Goal: Information Seeking & Learning: Learn about a topic

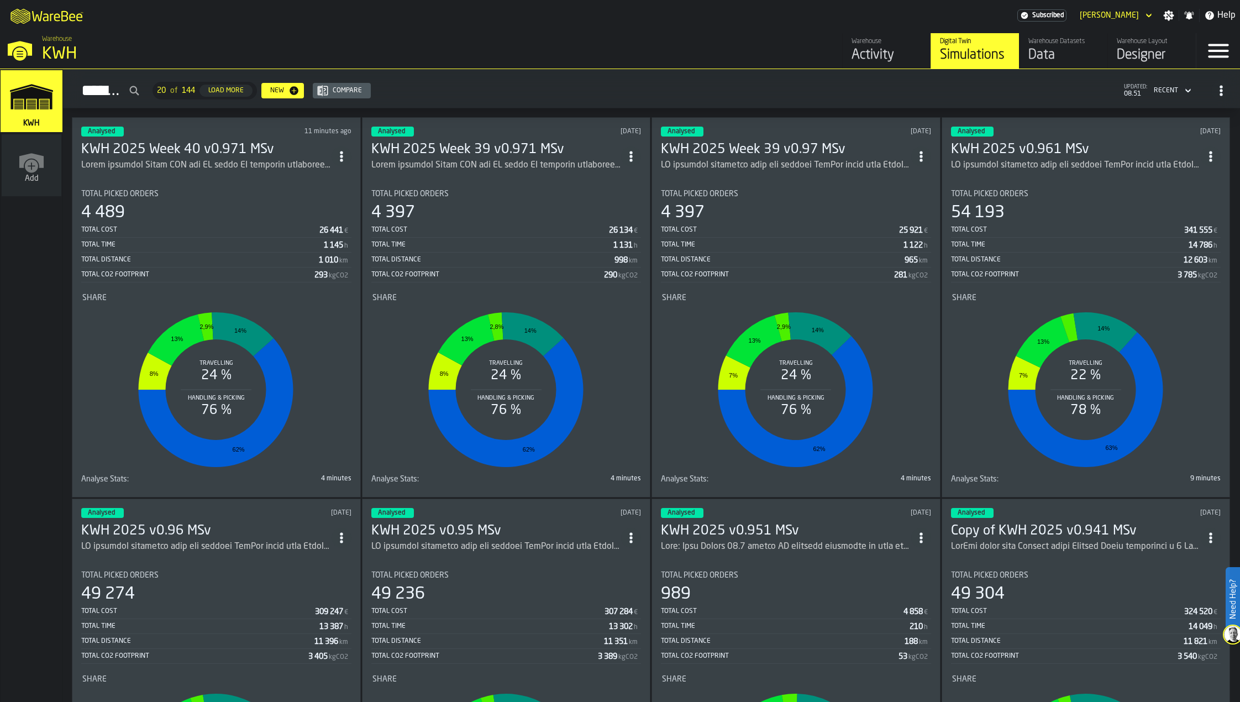
click at [238, 149] on h3 "KWH 2025 Week 40 v0.971 MSv" at bounding box center [206, 150] width 250 height 18
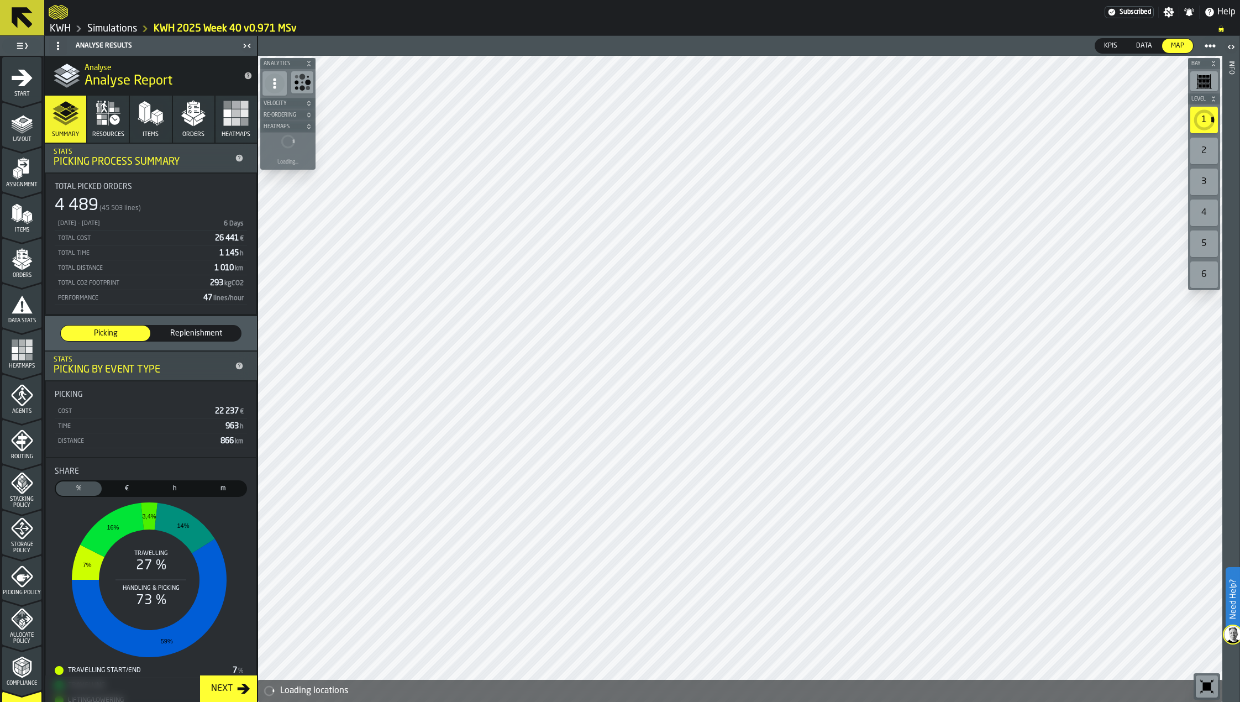
click at [25, 351] on rect "menu Heatmaps" at bounding box center [28, 349] width 7 height 7
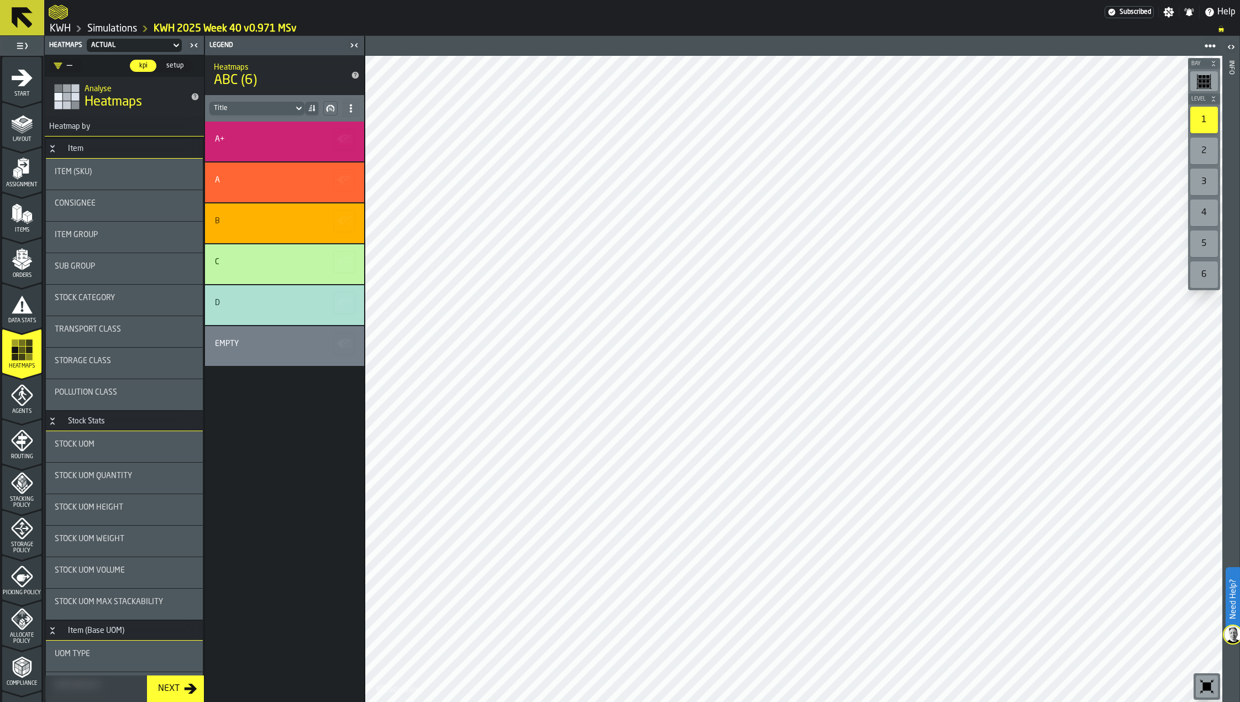
click at [36, 12] on button at bounding box center [22, 17] width 44 height 35
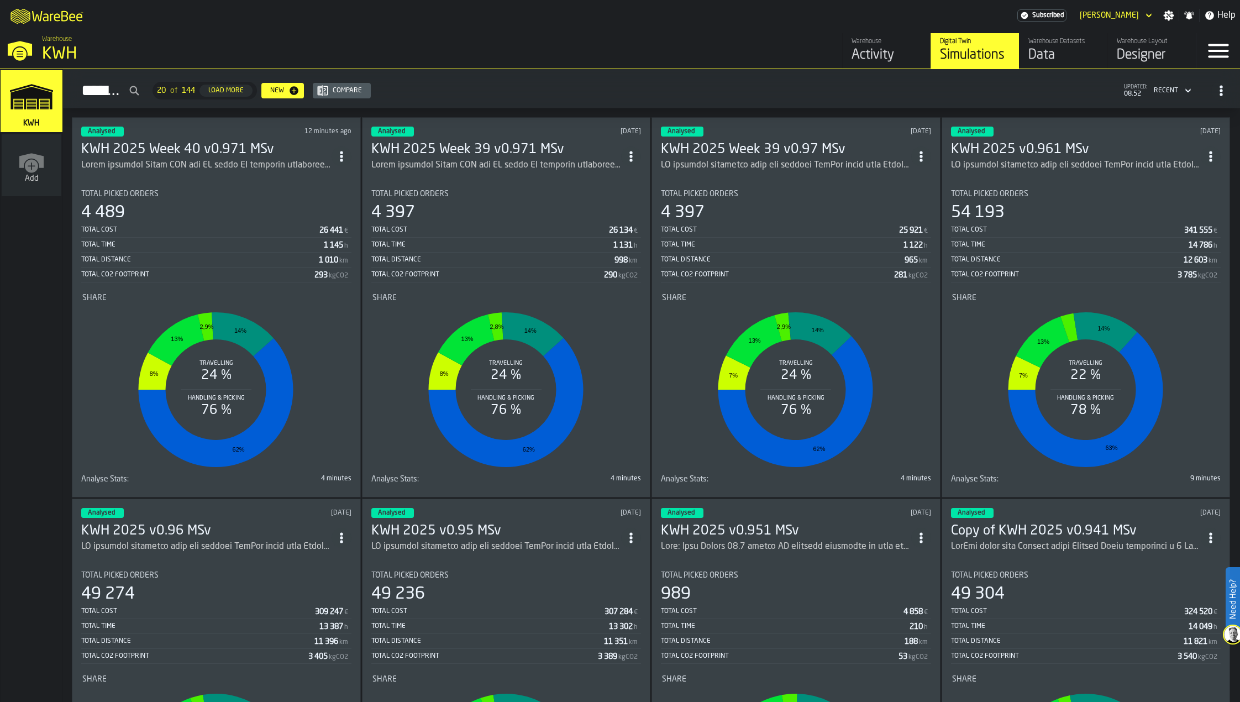
click at [235, 143] on h3 "KWH 2025 Week 40 v0.971 MSv" at bounding box center [206, 150] width 250 height 18
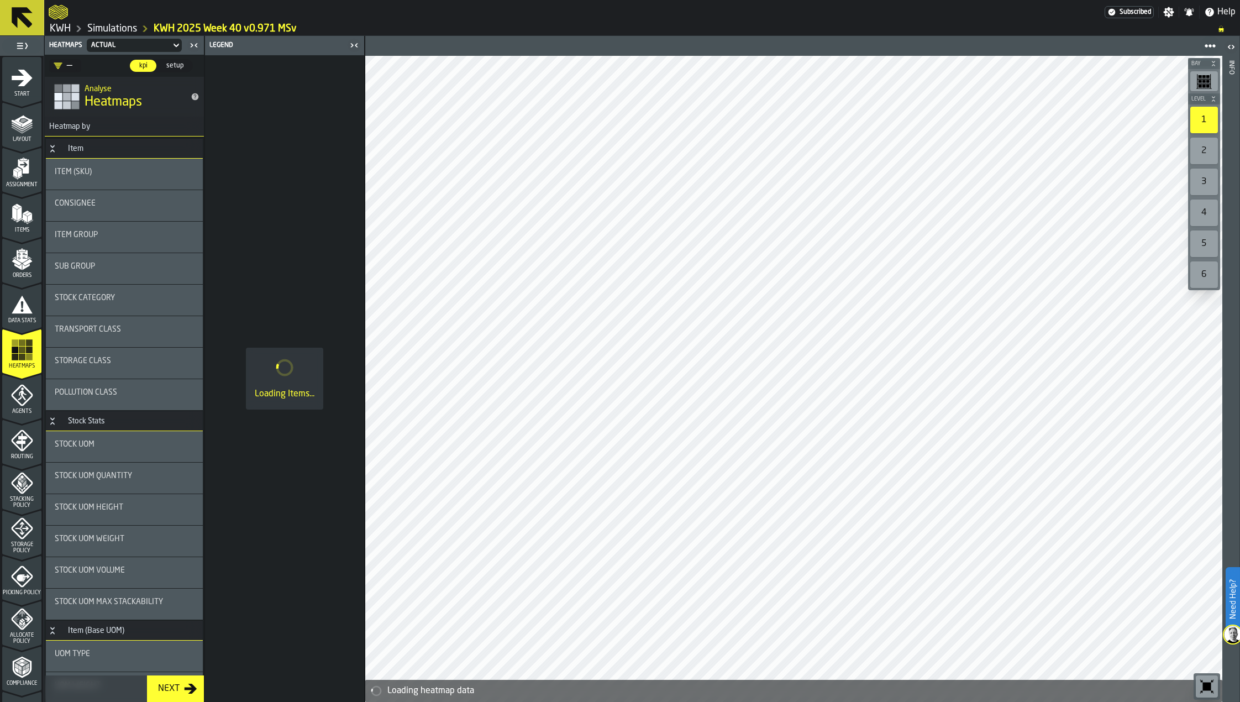
click at [25, 118] on icon "menu Layout" at bounding box center [23, 121] width 18 height 12
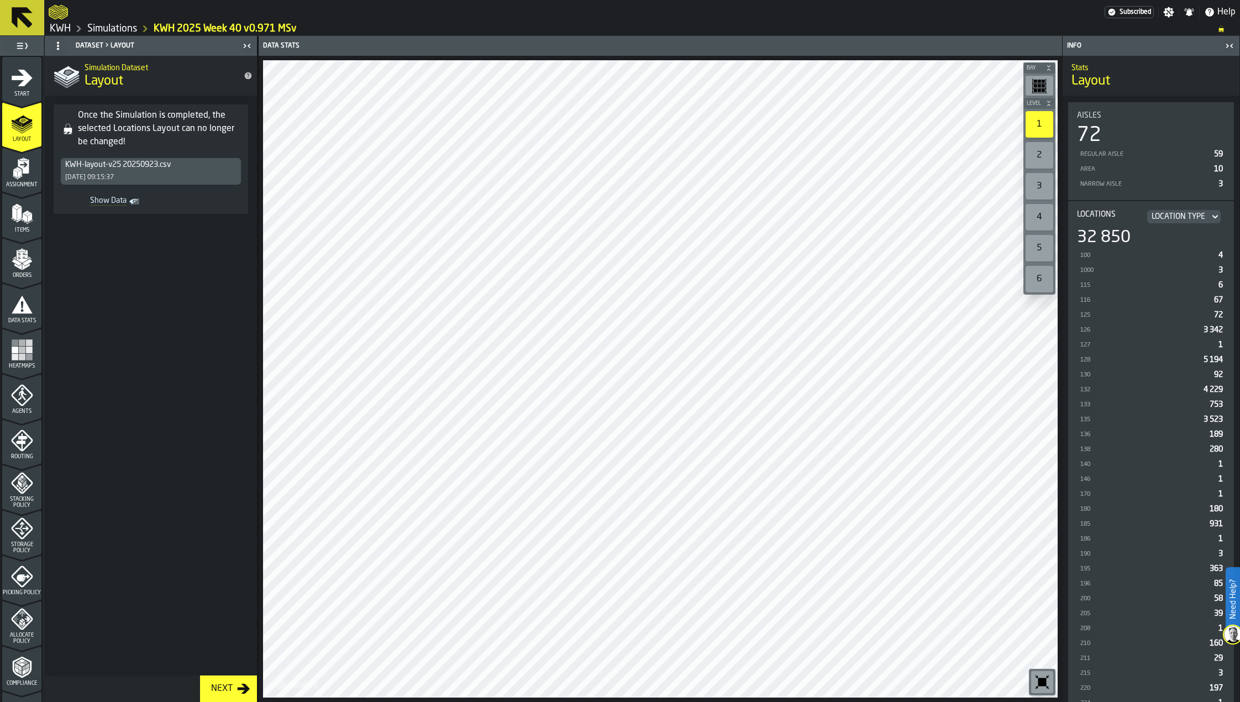
click at [1041, 156] on div "2" at bounding box center [1040, 155] width 28 height 27
click at [31, 361] on div "Heatmaps" at bounding box center [21, 354] width 39 height 30
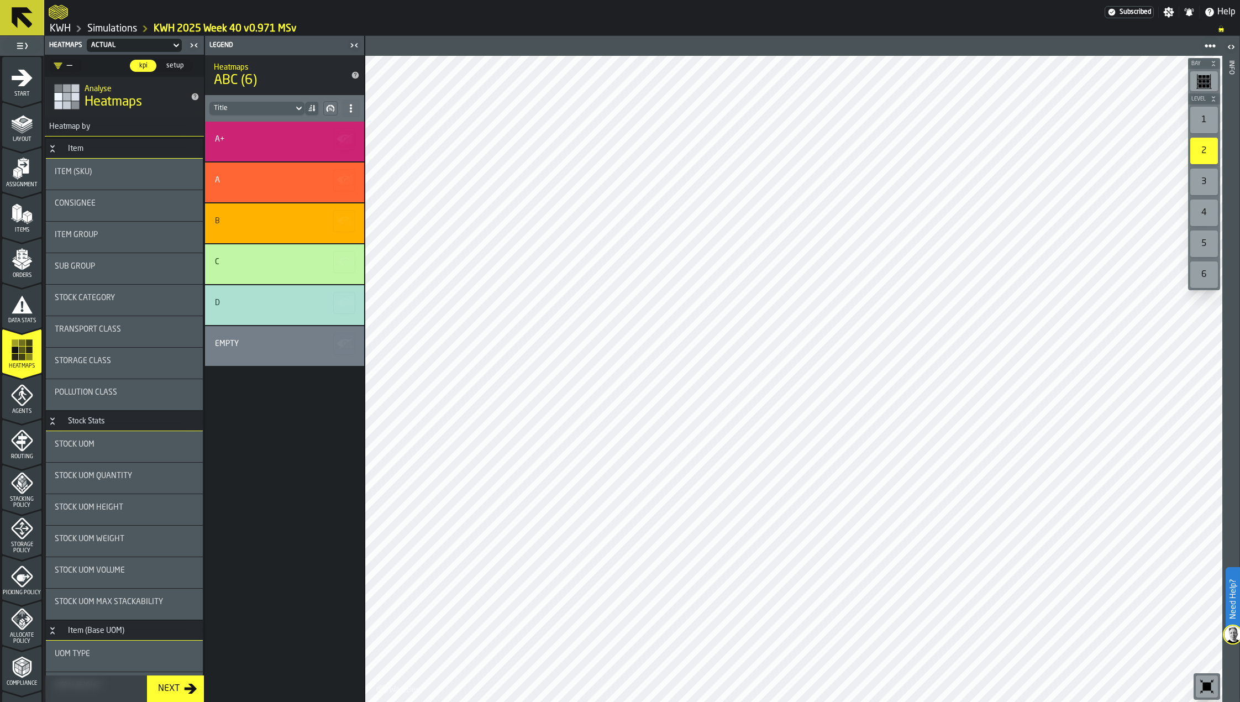
click at [1200, 114] on div "1" at bounding box center [1204, 120] width 28 height 27
click at [21, 17] on icon at bounding box center [22, 17] width 21 height 21
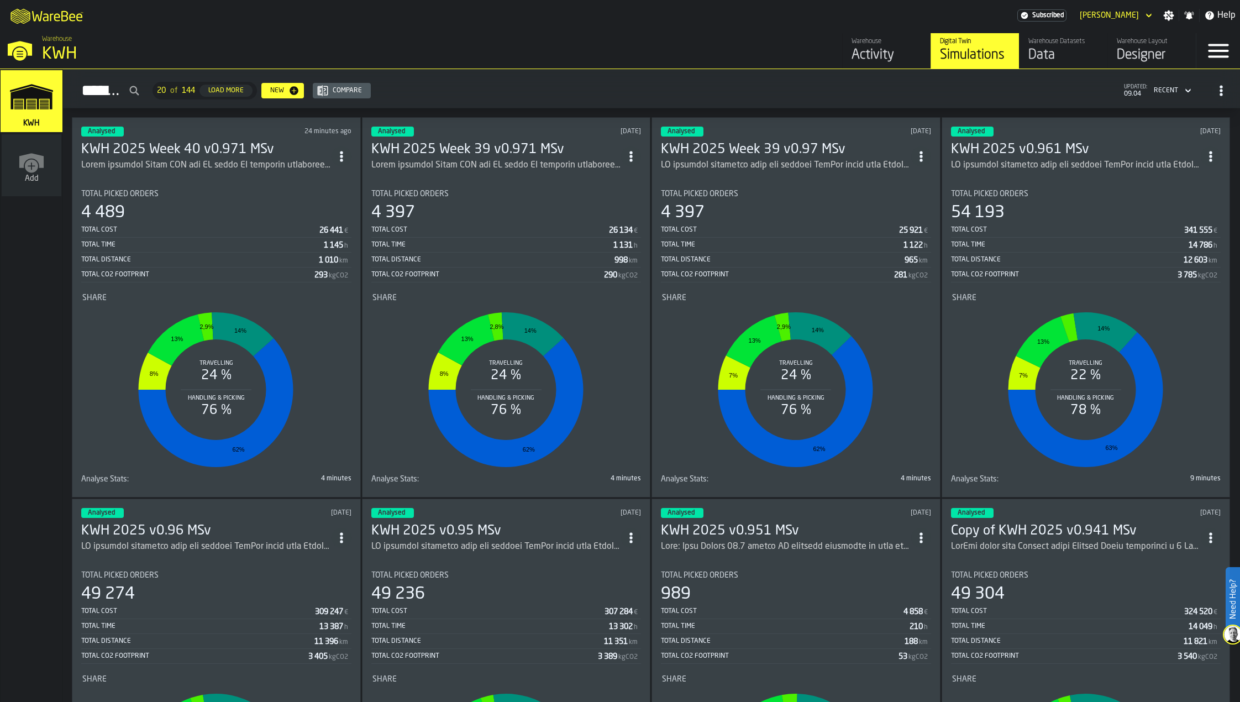
click at [167, 141] on h3 "KWH 2025 Week 40 v0.971 MSv" at bounding box center [206, 150] width 250 height 18
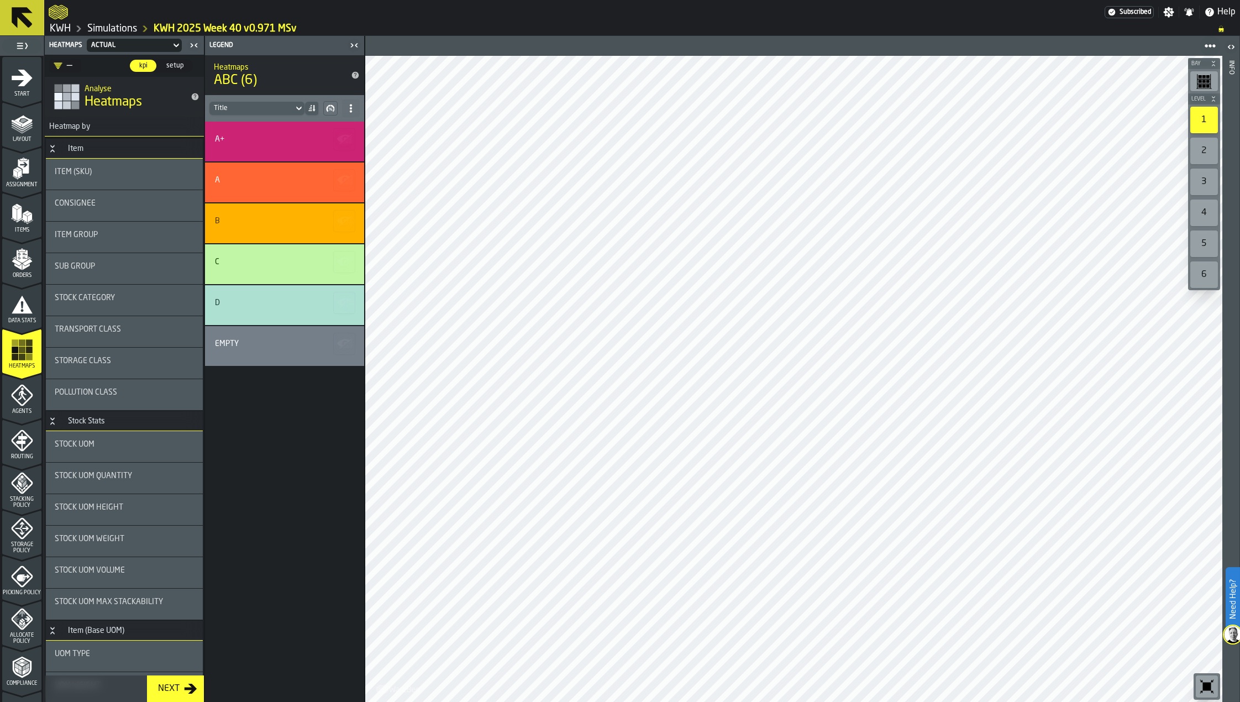
scroll to position [55, 0]
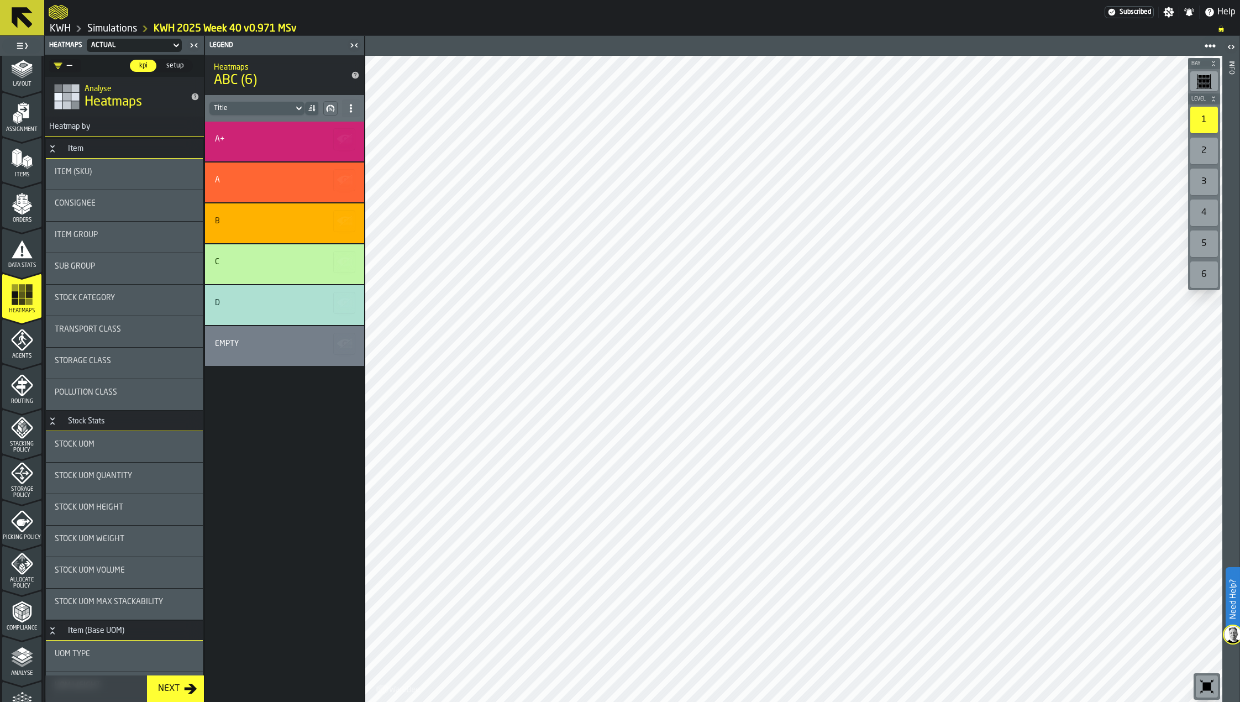
click at [25, 663] on polyline "menu Analyse" at bounding box center [22, 664] width 22 height 8
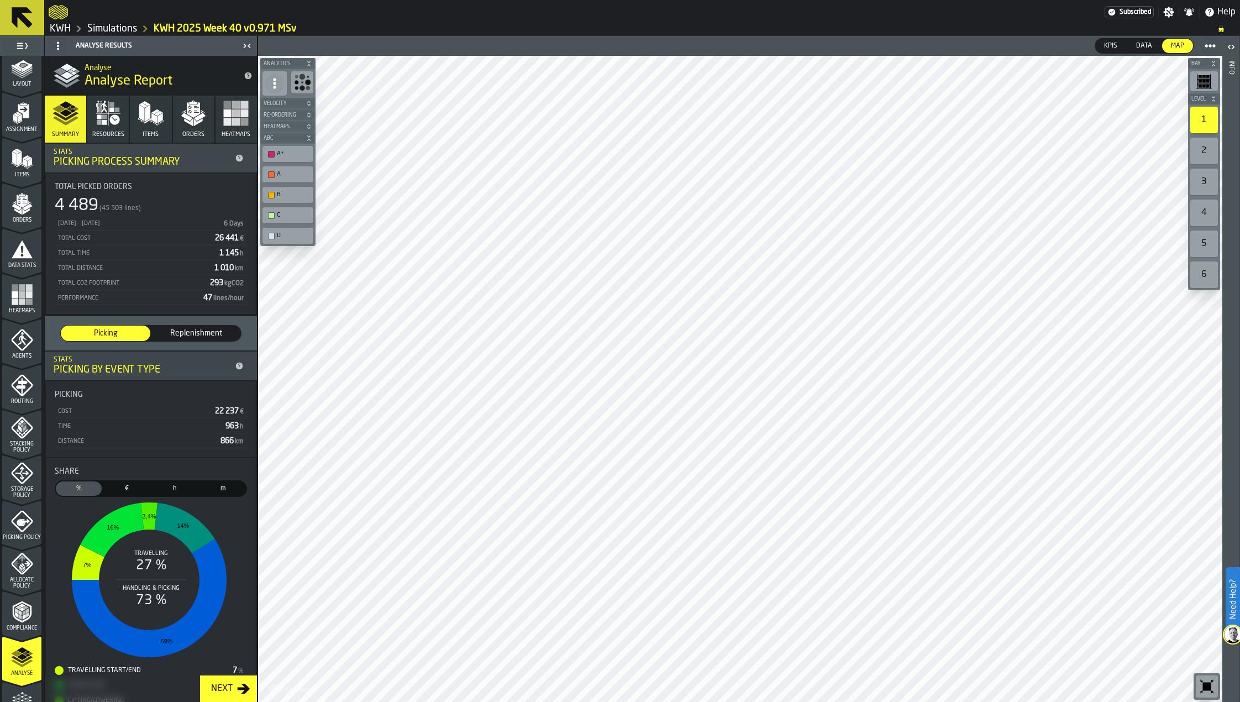
click at [23, 73] on polygon "menu Layout" at bounding box center [22, 73] width 22 height 7
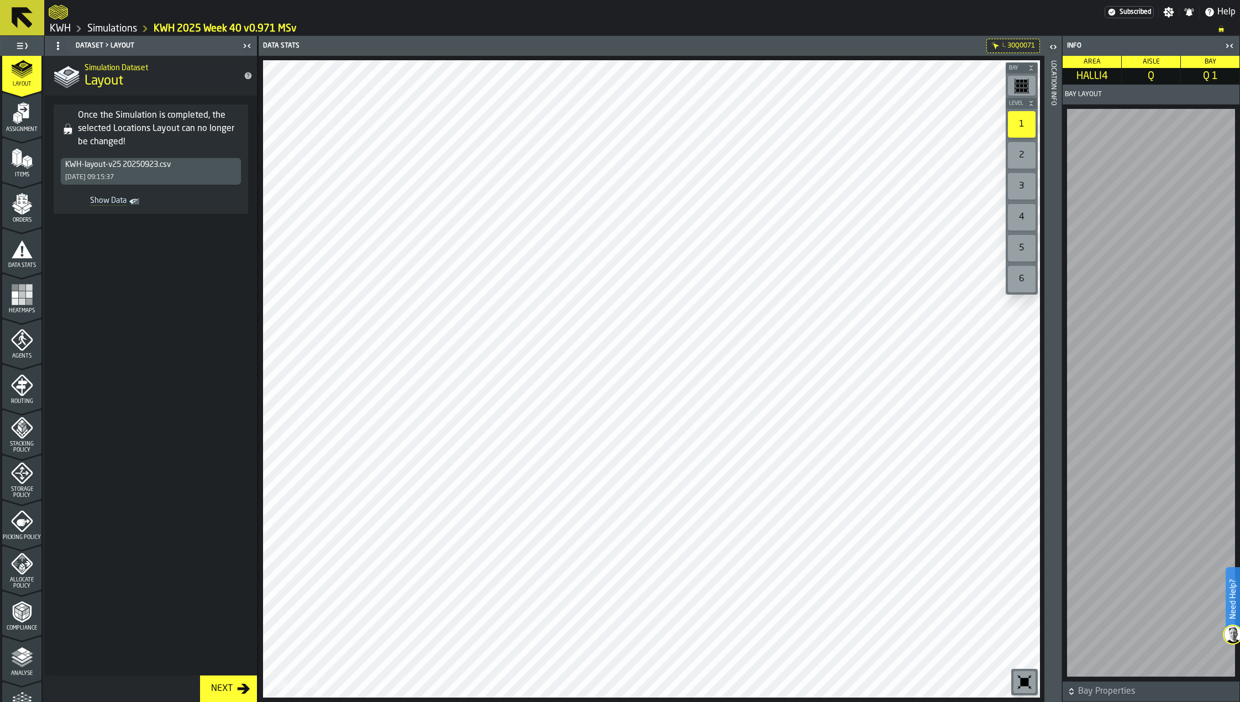
click at [1024, 153] on div "2" at bounding box center [1022, 155] width 28 height 27
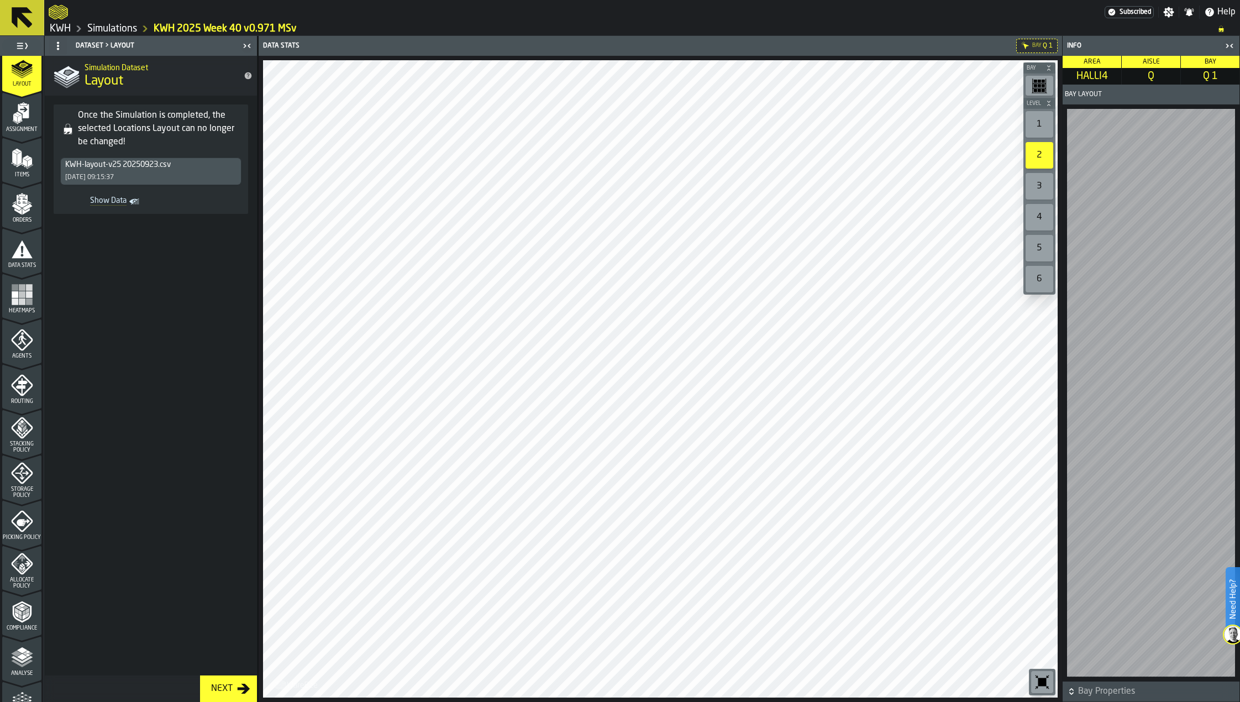
click at [22, 308] on span "Heatmaps" at bounding box center [21, 311] width 39 height 6
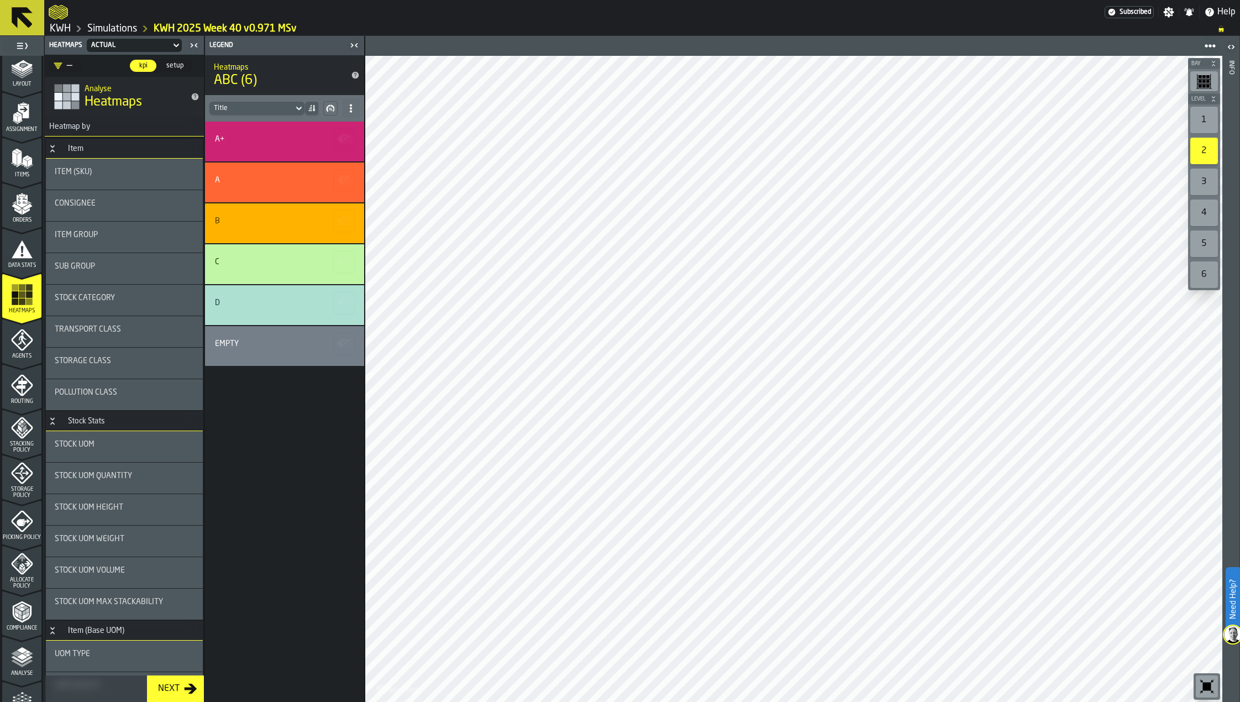
click at [17, 183] on icon "menu Items" at bounding box center [21, 182] width 39 height 10
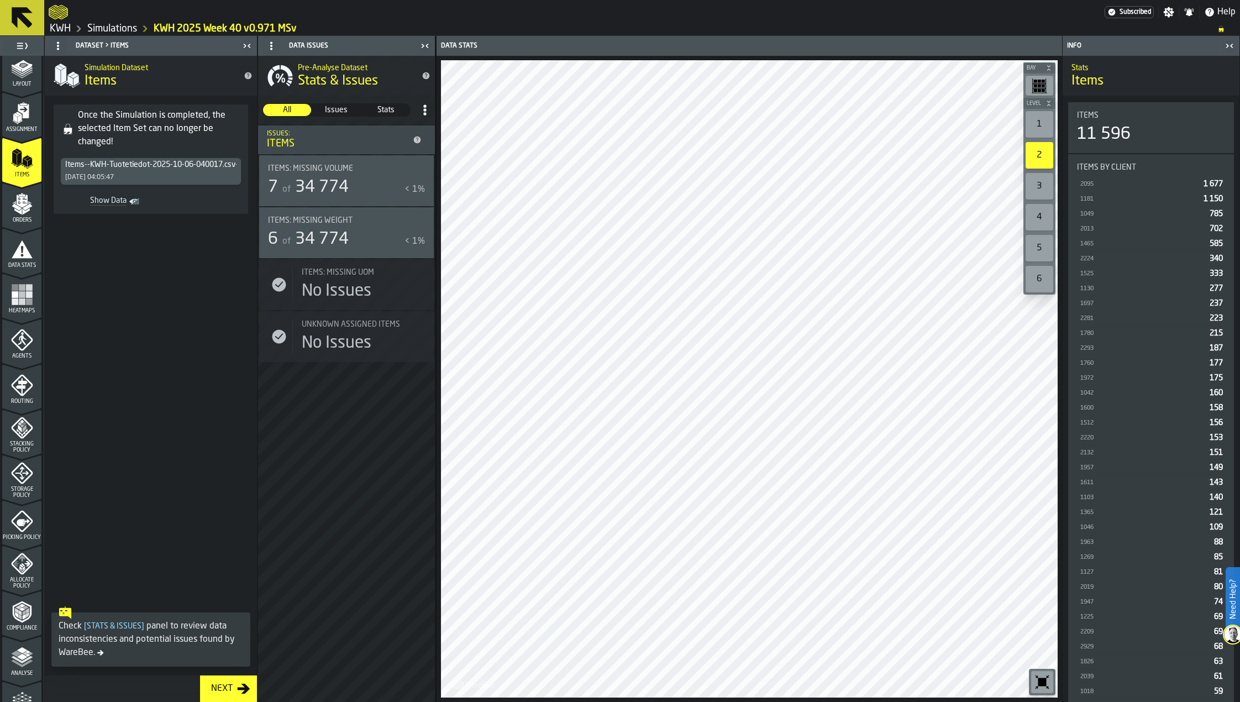
click at [1047, 122] on div "1" at bounding box center [1040, 124] width 28 height 27
click at [25, 88] on icon "menu Layout" at bounding box center [21, 91] width 39 height 10
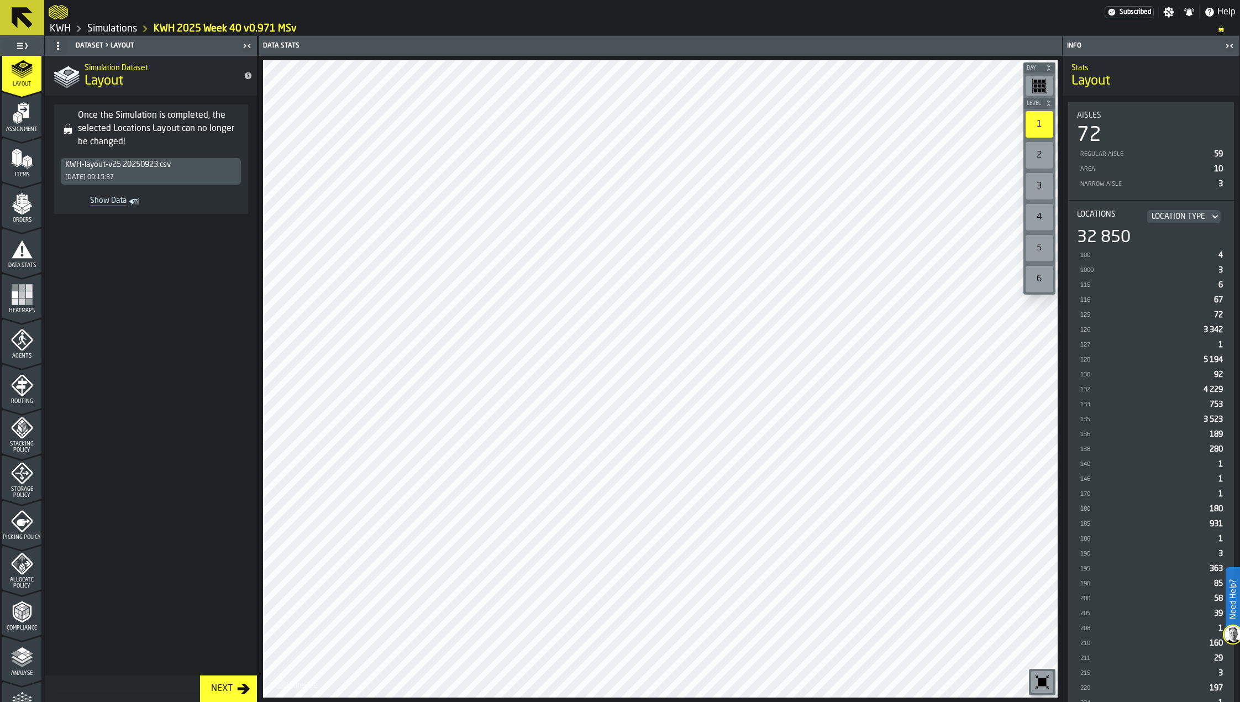
click at [22, 256] on icon "menu Data Stats" at bounding box center [22, 249] width 21 height 18
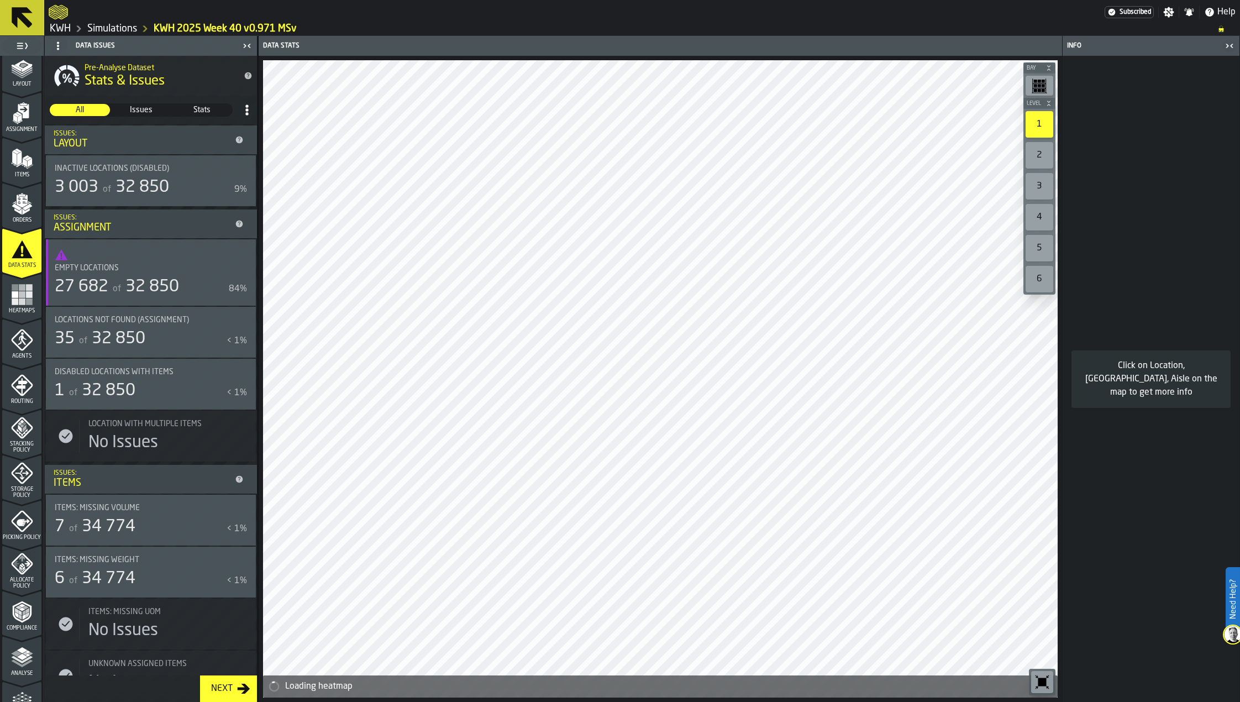
click at [130, 276] on div "Empty locations 27 682 of 32 850 84%" at bounding box center [151, 280] width 192 height 33
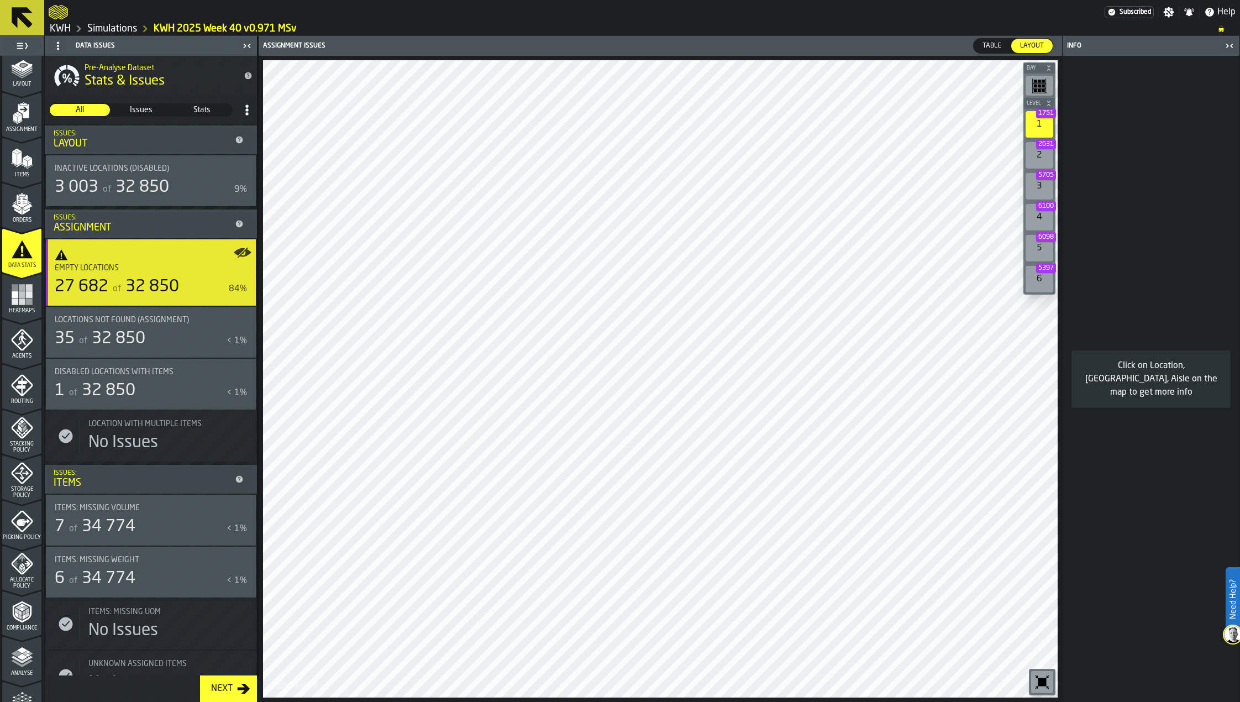
click at [1048, 160] on div "2 2631" at bounding box center [1040, 155] width 28 height 27
click at [27, 75] on icon "menu Layout" at bounding box center [22, 68] width 22 height 22
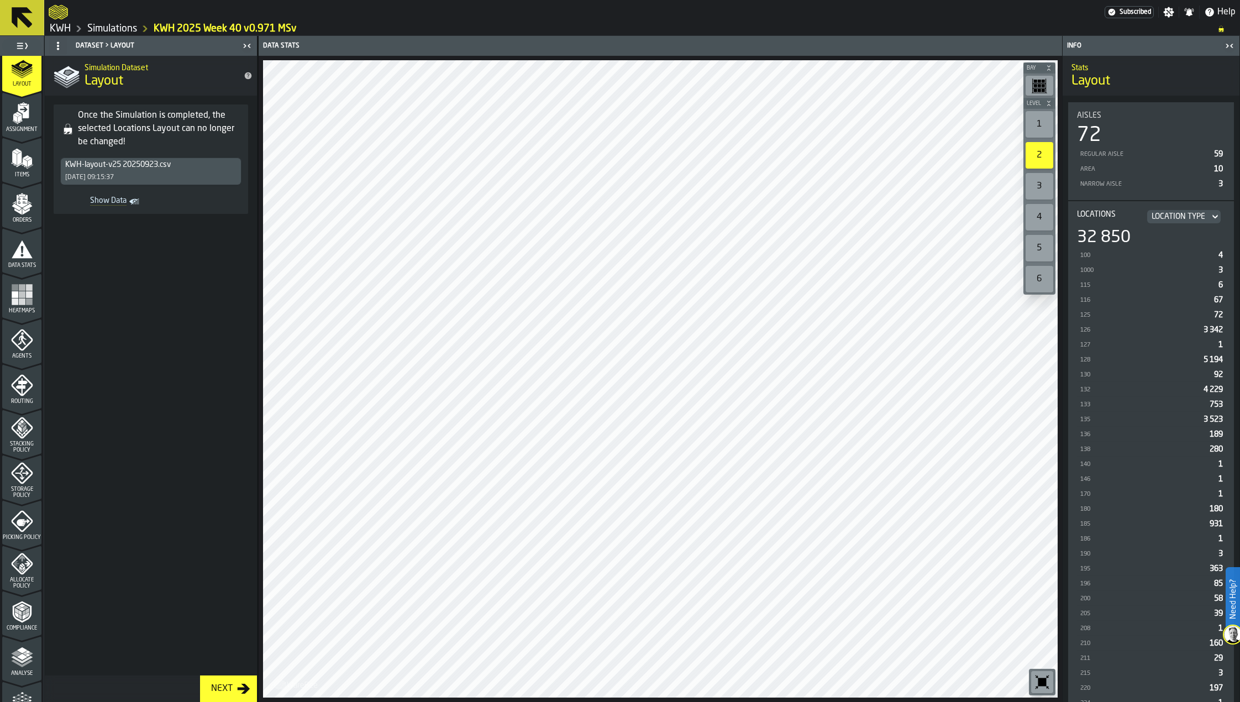
click at [1035, 123] on div "1" at bounding box center [1040, 124] width 28 height 27
click at [13, 118] on polygon "menu Assignment" at bounding box center [15, 118] width 4 height 8
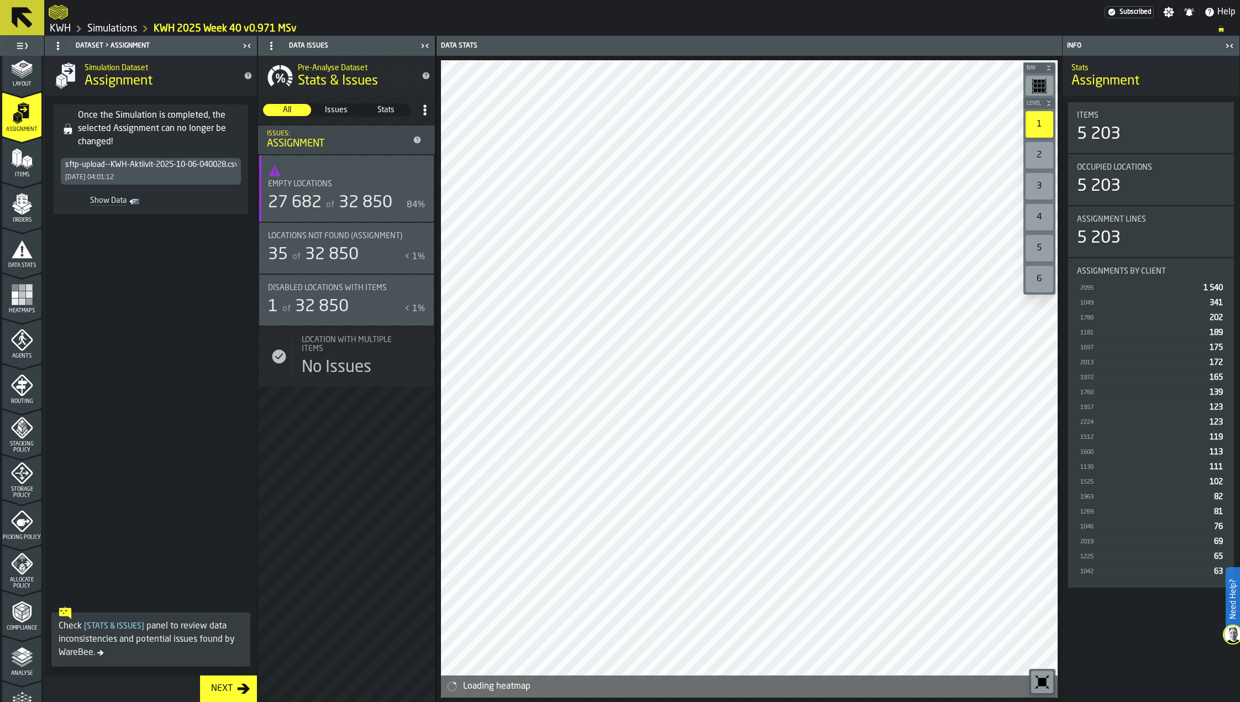
click at [310, 203] on div "27 682" at bounding box center [295, 203] width 54 height 20
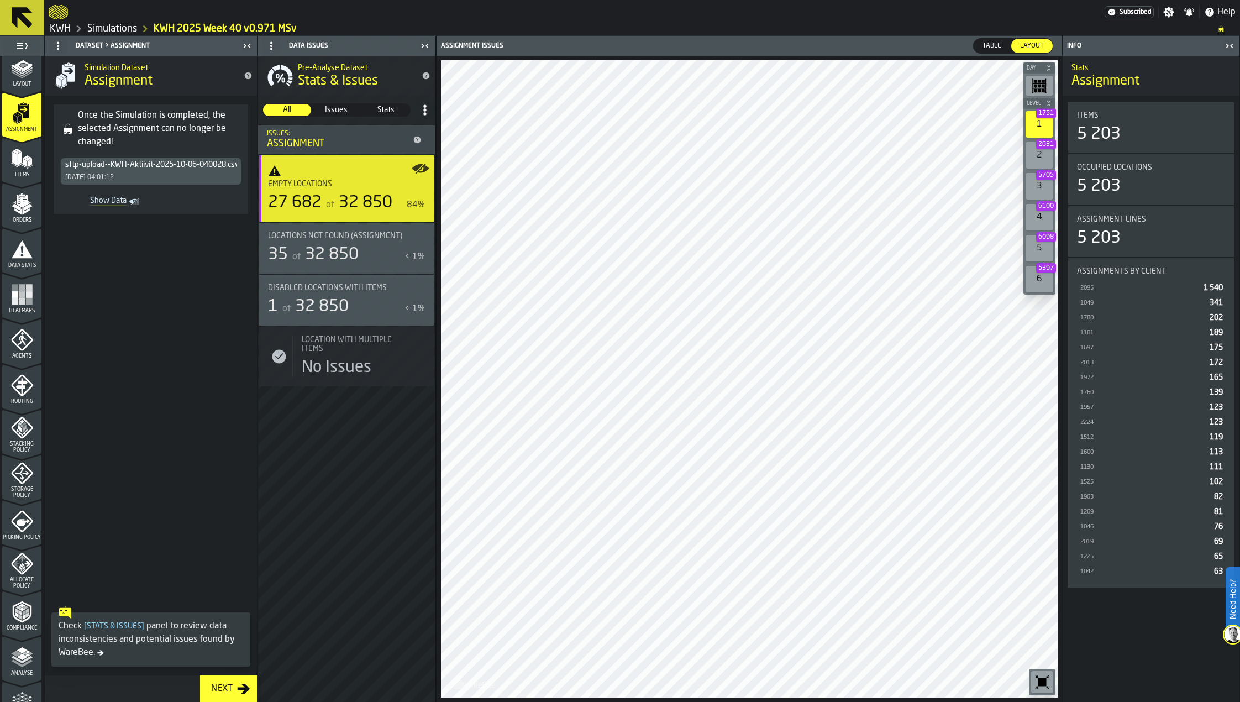
click at [1039, 161] on div "2 2631" at bounding box center [1040, 155] width 28 height 27
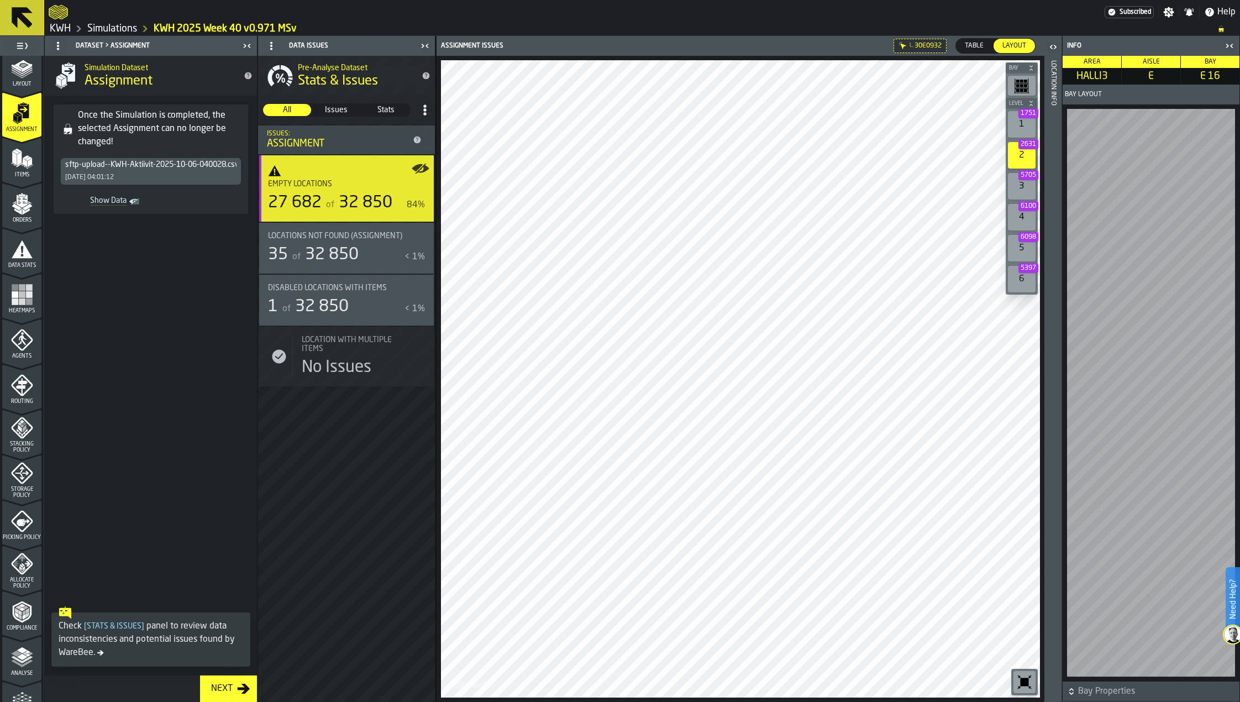
click at [11, 657] on icon "menu Analyse" at bounding box center [22, 657] width 22 height 22
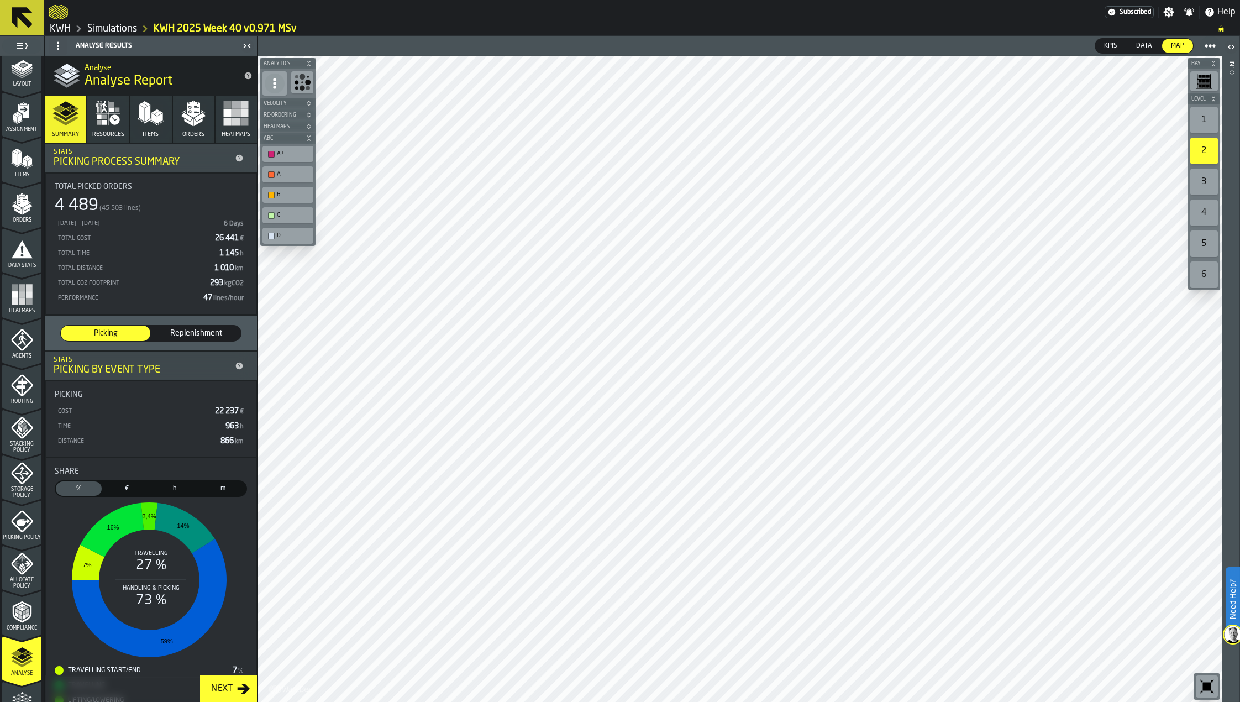
click at [111, 113] on icon "button" at bounding box center [108, 113] width 27 height 27
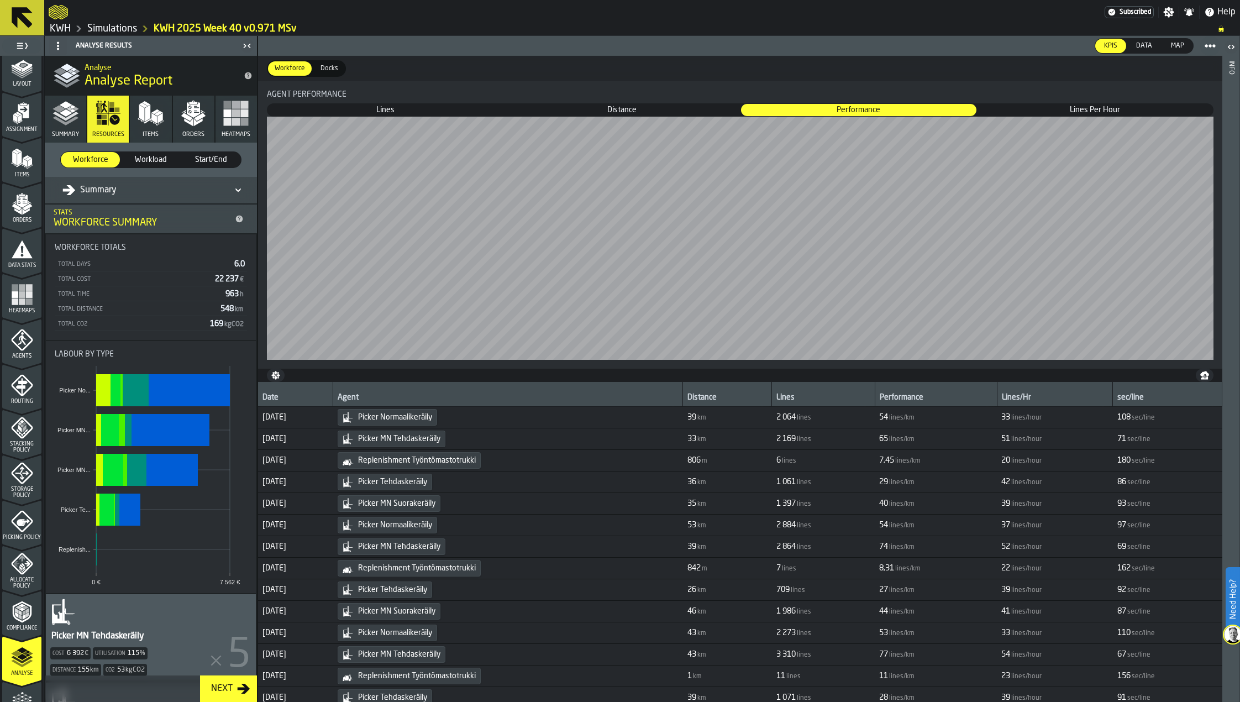
click at [22, 300] on rect "menu Heatmaps" at bounding box center [22, 301] width 7 height 7
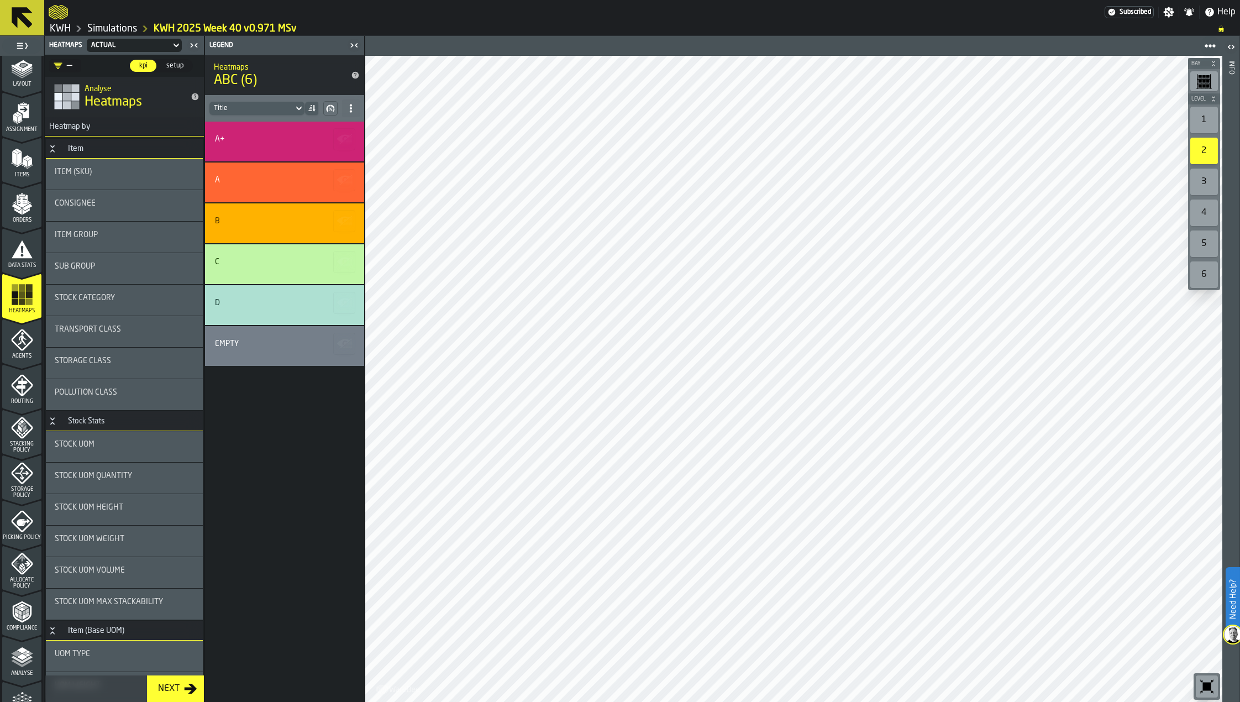
click at [1199, 112] on div "1" at bounding box center [1204, 120] width 28 height 27
click at [21, 663] on polyline "menu Analyse" at bounding box center [22, 660] width 22 height 8
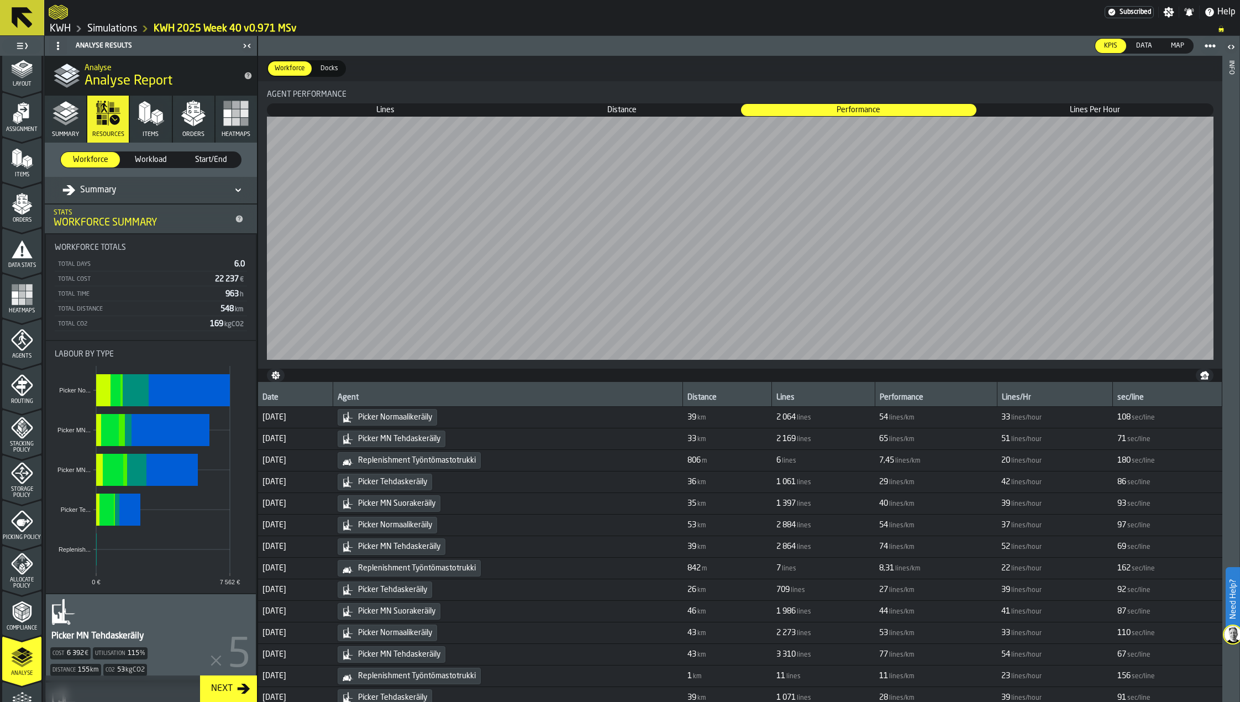
click at [155, 124] on polygon "button" at bounding box center [153, 123] width 7 height 6
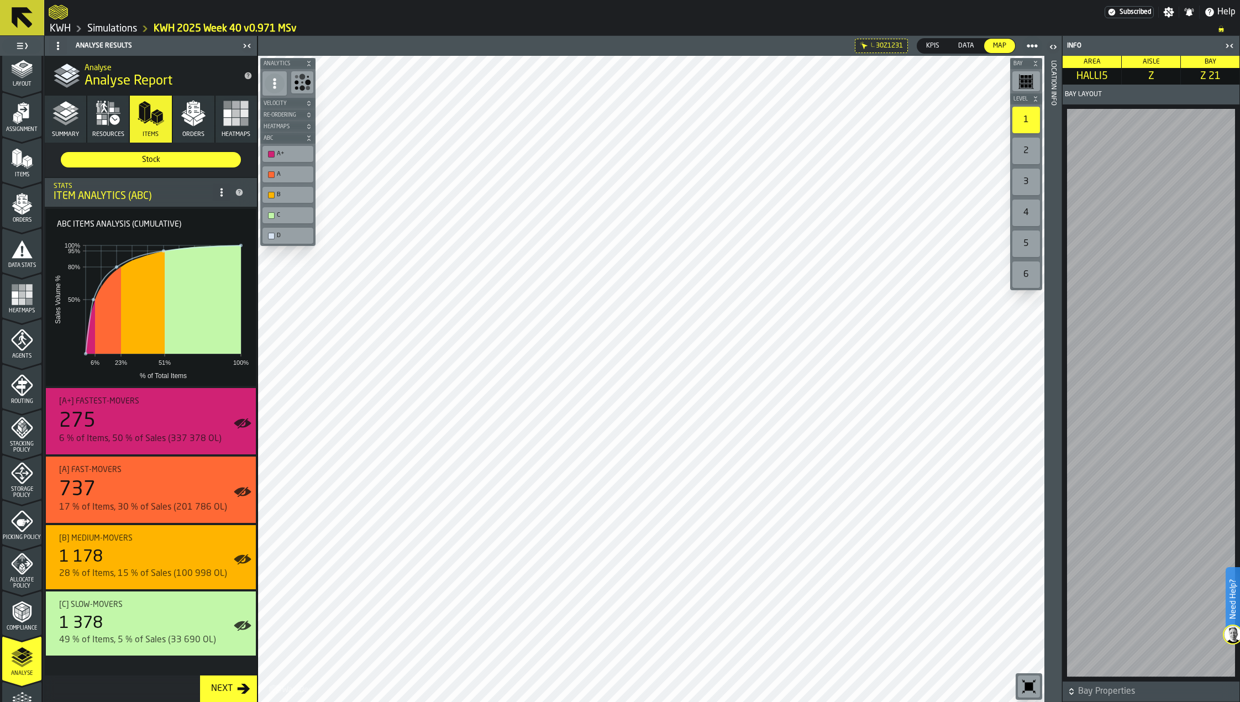
click at [17, 22] on icon at bounding box center [22, 17] width 21 height 21
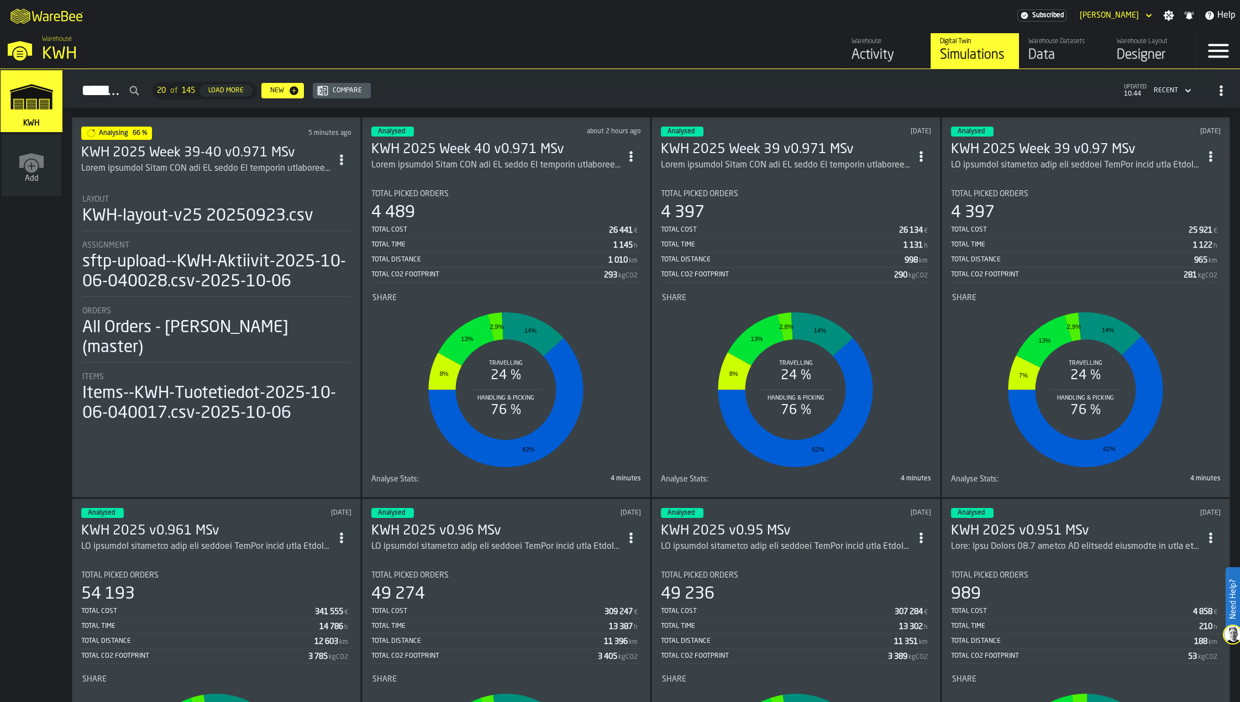
click at [33, 102] on rect "link-to-/wh/i/4fb45246-3b77-4bb5-b880-c337c3c5facb/simulations" at bounding box center [31, 101] width 9 height 1
click at [208, 159] on div "ItemListCard-DashboardItemContainer" at bounding box center [206, 165] width 250 height 13
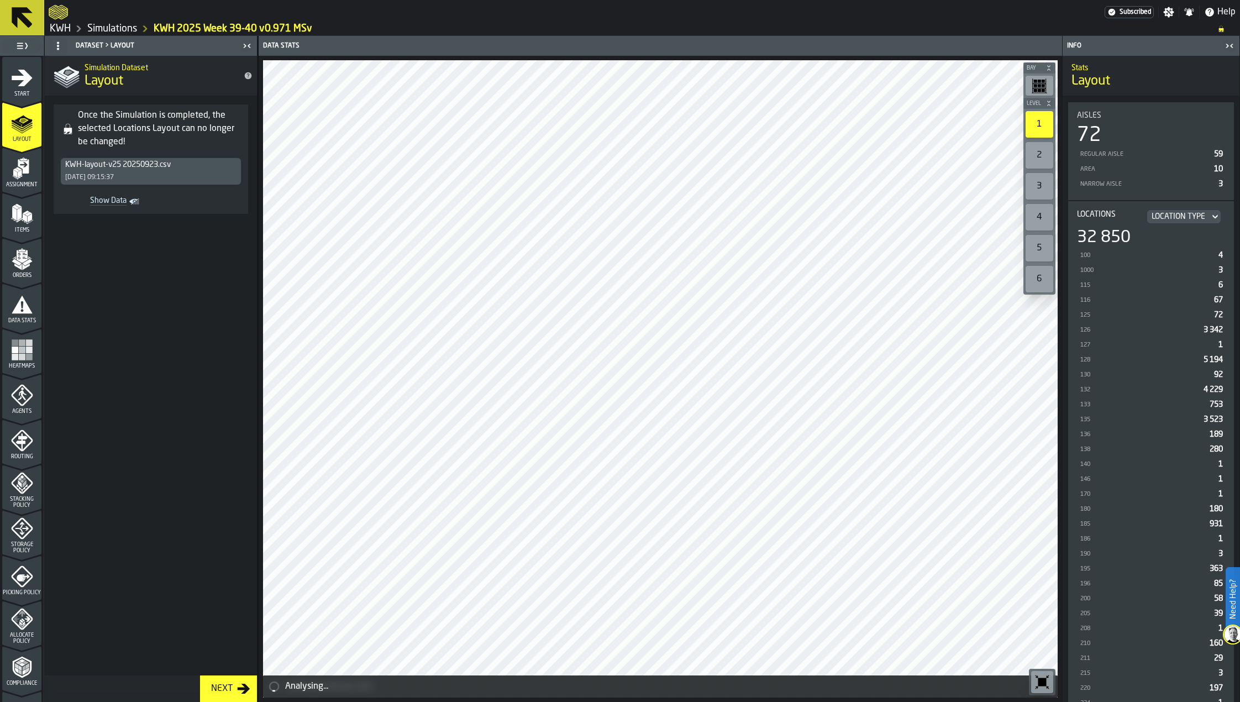
click at [29, 355] on rect "menu Heatmaps" at bounding box center [28, 357] width 7 height 7
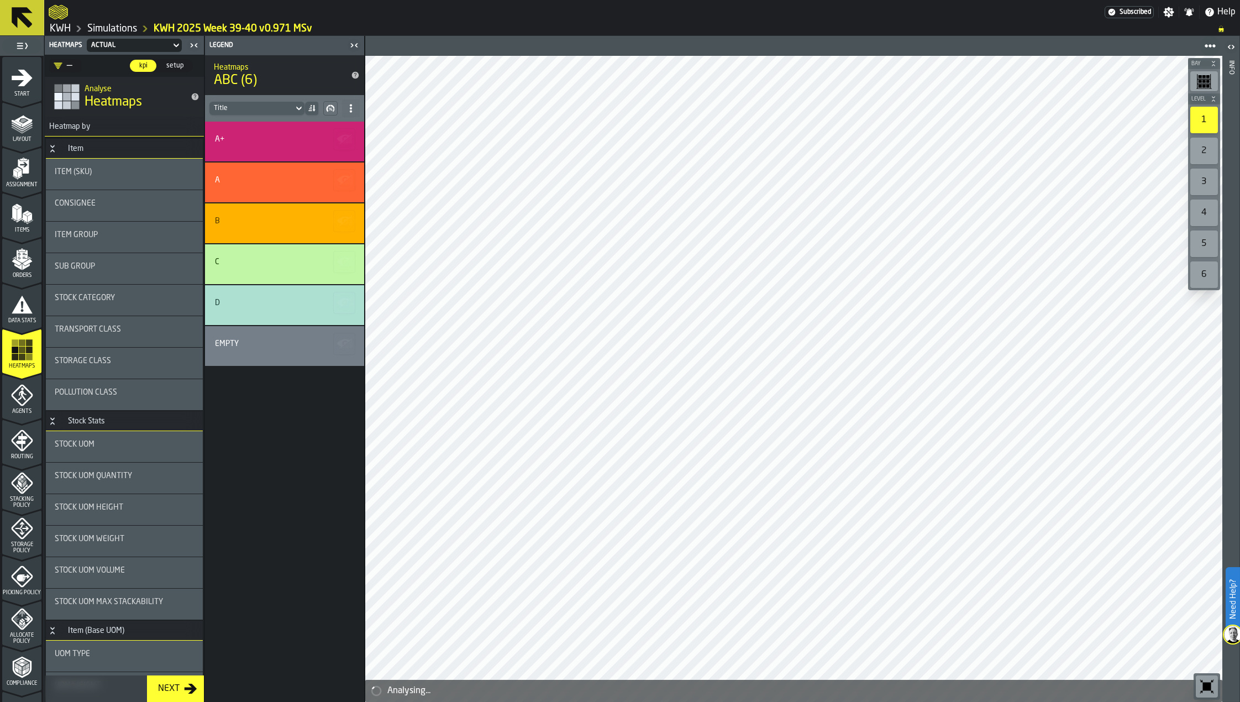
click at [25, 11] on icon at bounding box center [22, 17] width 21 height 21
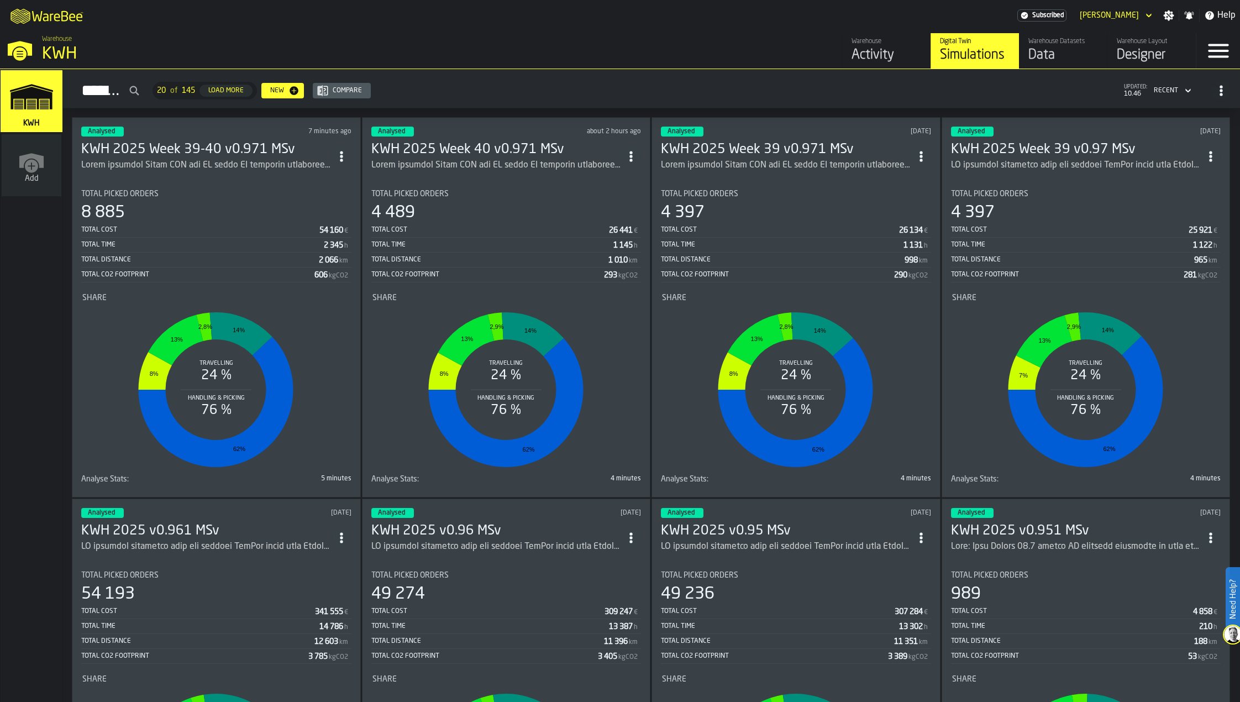
click at [174, 145] on h3 "KWH 2025 Week 39-40 v0.971 MSv" at bounding box center [206, 150] width 250 height 18
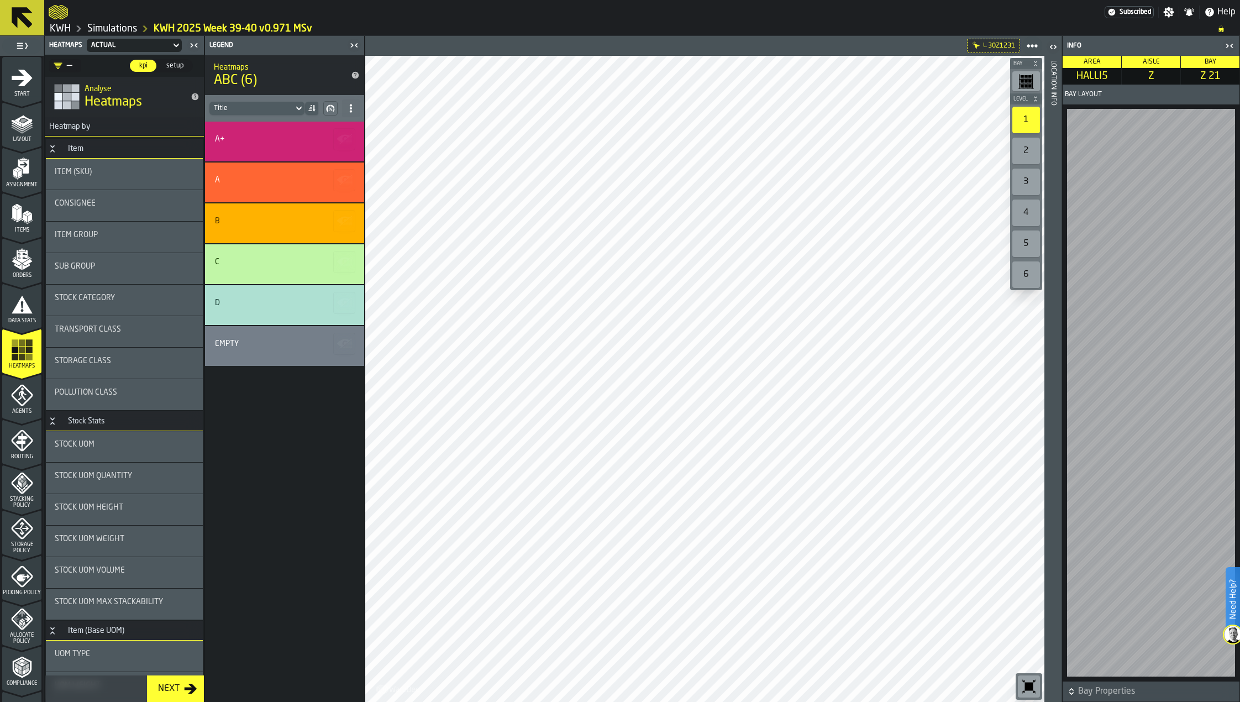
click at [22, 167] on icon "menu Assignment" at bounding box center [23, 166] width 11 height 14
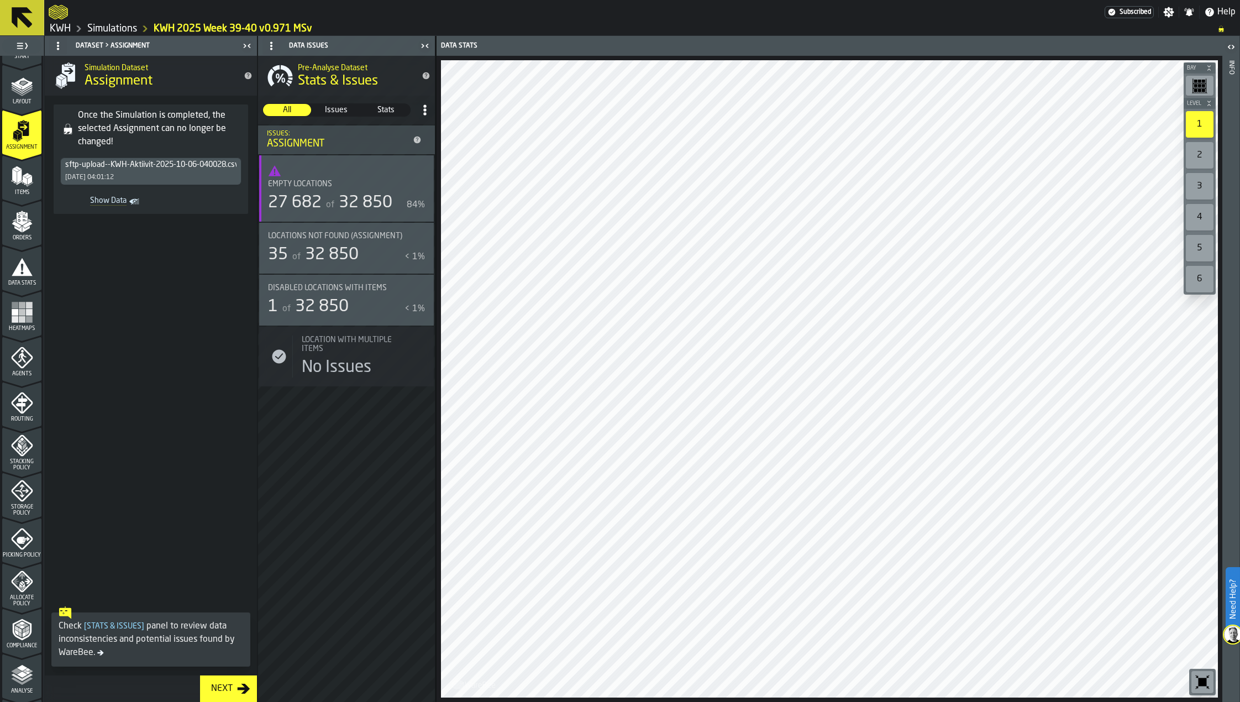
scroll to position [166, 0]
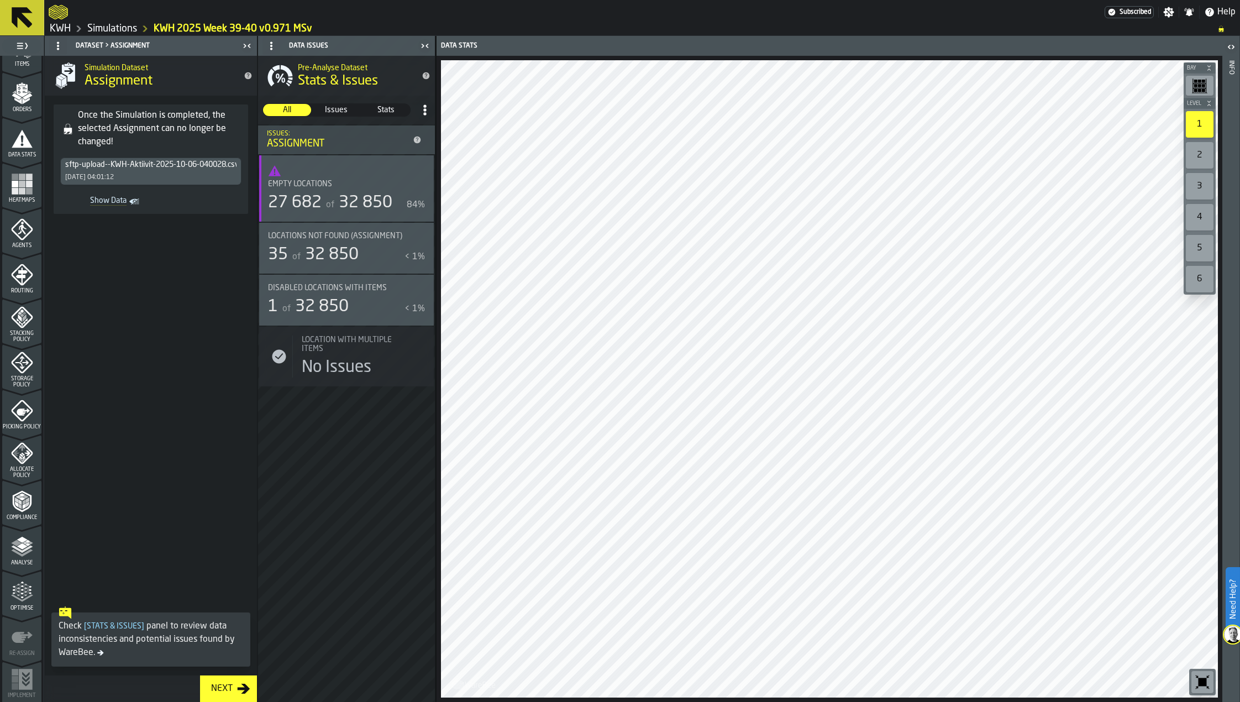
click at [18, 561] on span "Analyse" at bounding box center [21, 563] width 39 height 6
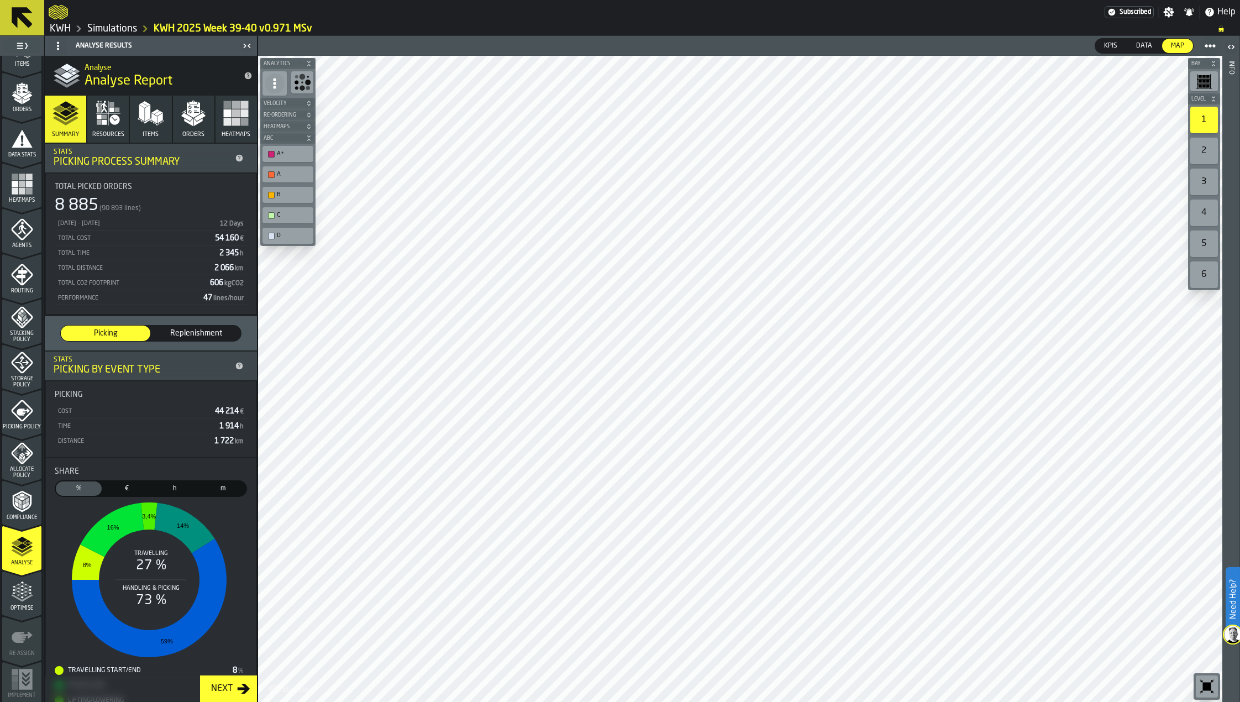
click at [104, 123] on icon "button" at bounding box center [104, 122] width 5 height 5
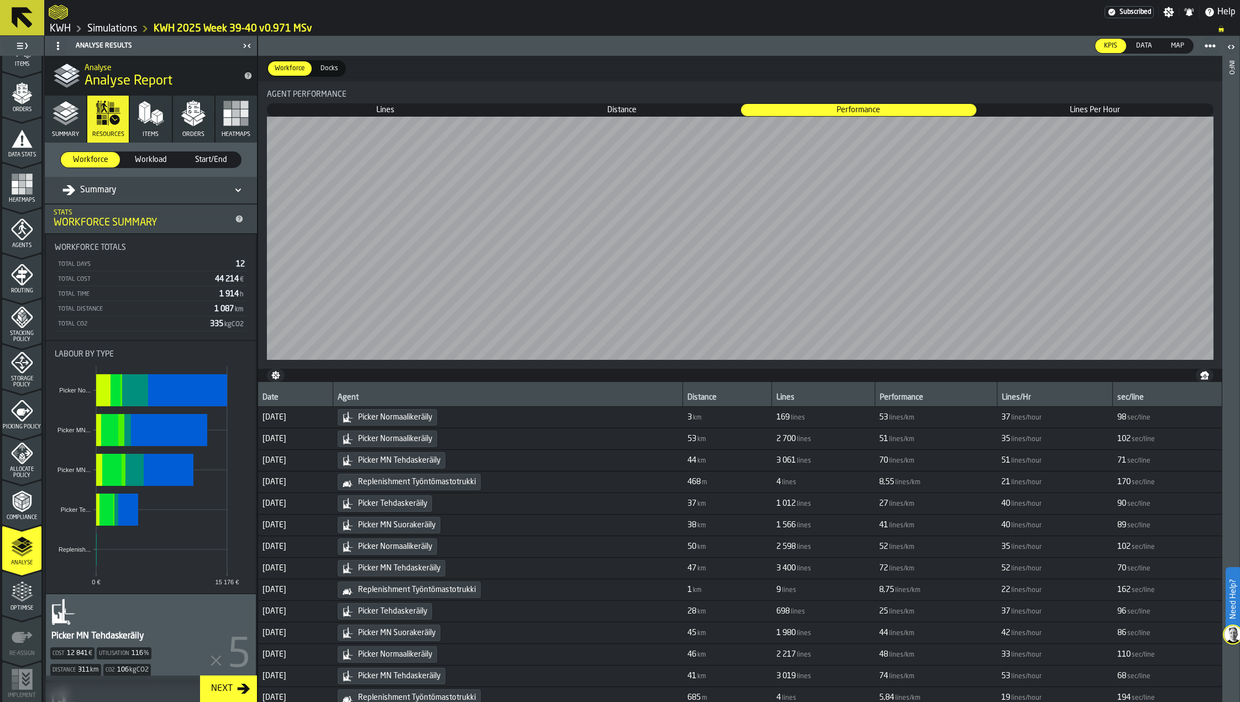
click at [62, 127] on button "Summary" at bounding box center [65, 119] width 41 height 47
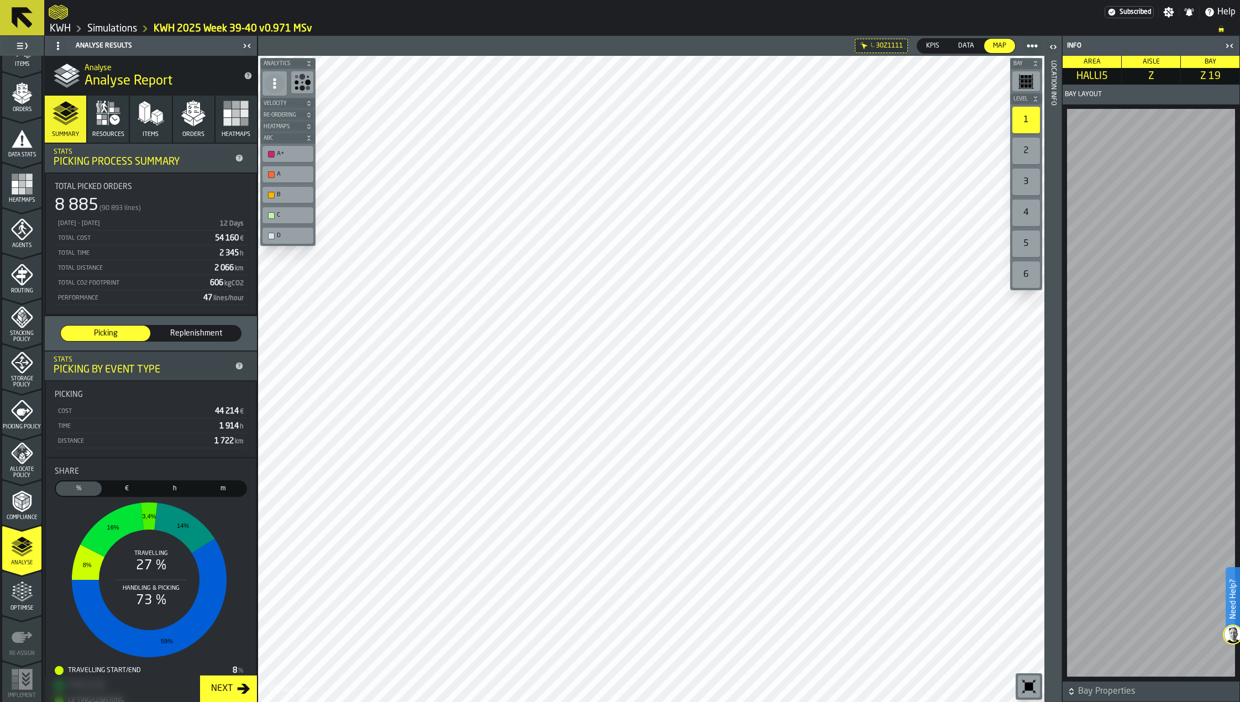
click at [1051, 48] on icon "button-toggle-Open" at bounding box center [1050, 47] width 3 height 4
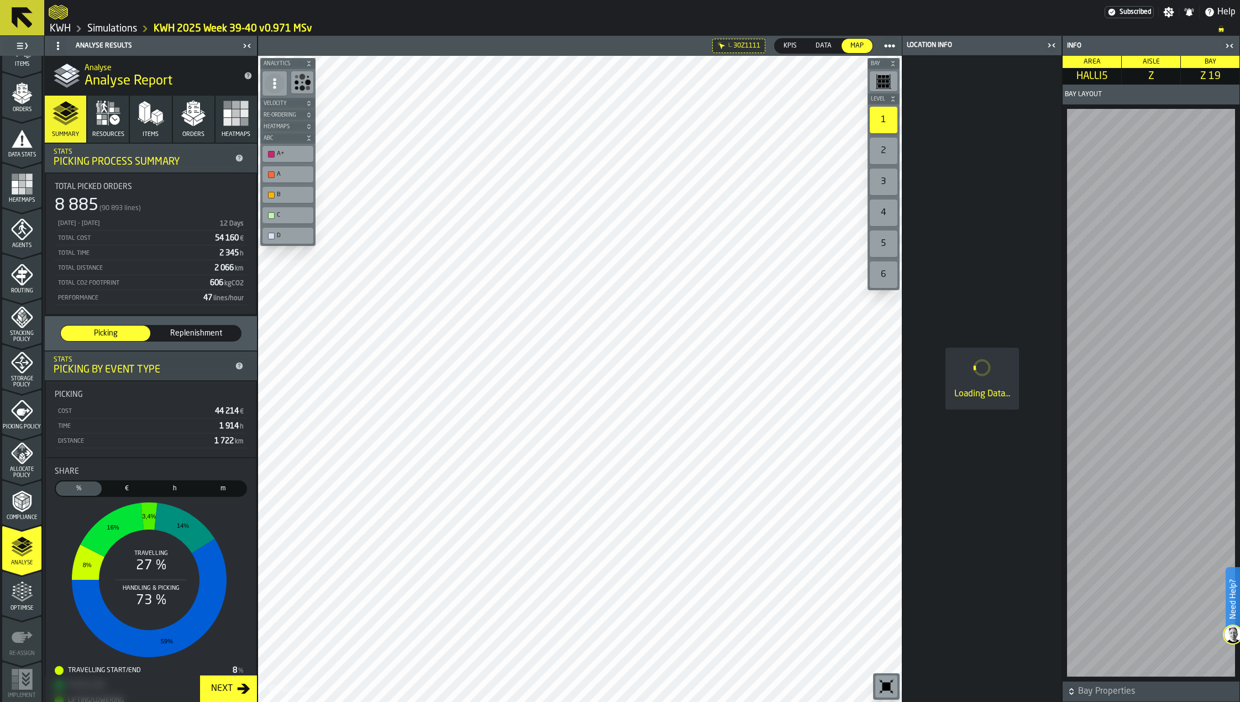
click at [1051, 45] on icon "button-toggle-Close me" at bounding box center [1051, 45] width 13 height 13
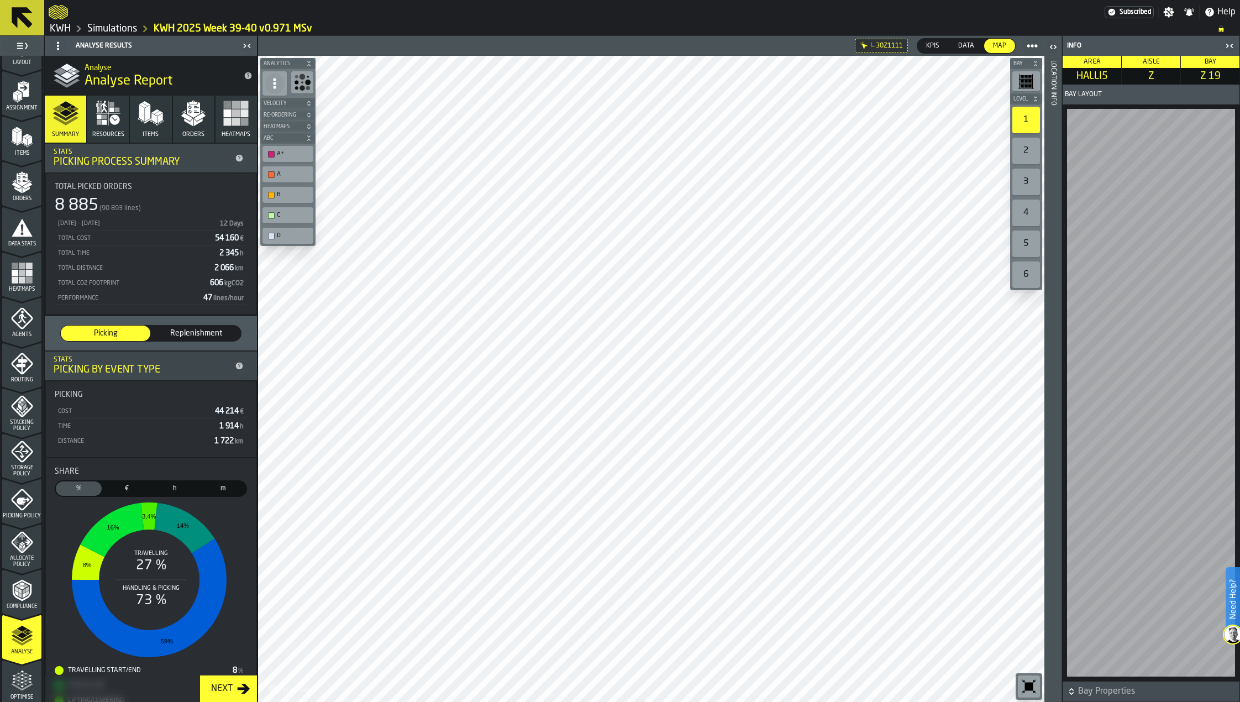
scroll to position [0, 0]
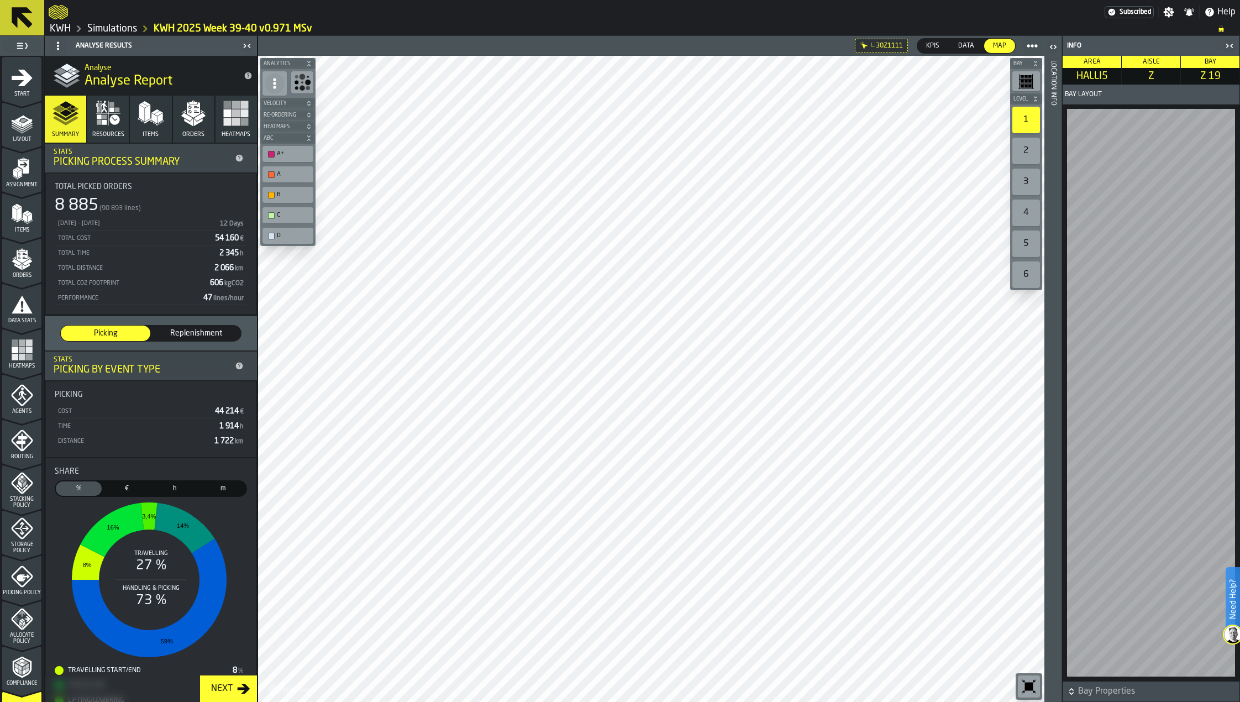
click at [25, 226] on div "Items" at bounding box center [21, 218] width 39 height 30
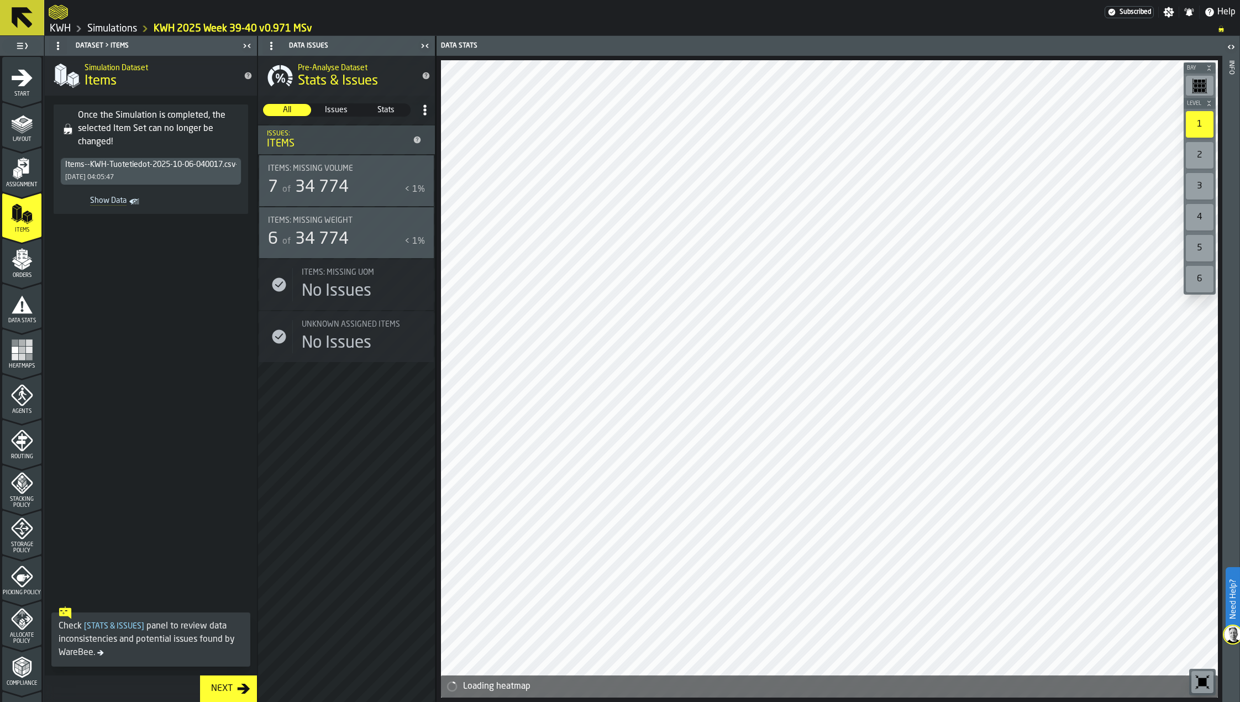
click at [180, 169] on div "Items--KWH-Tuotetiedot-2025-10-06-040017.csv-2025-10-06 [DATE] 04:05:47" at bounding box center [151, 171] width 180 height 27
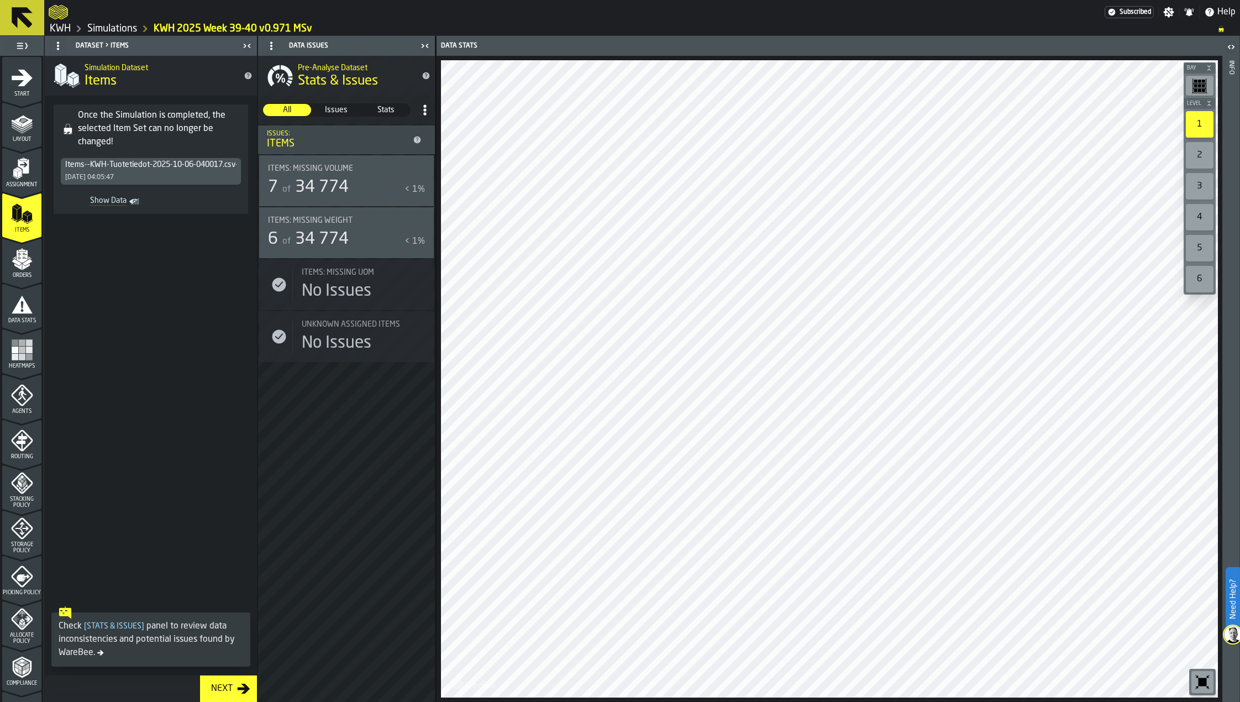
click at [0, 0] on icon "Show Data" at bounding box center [0, 0] width 0 height 0
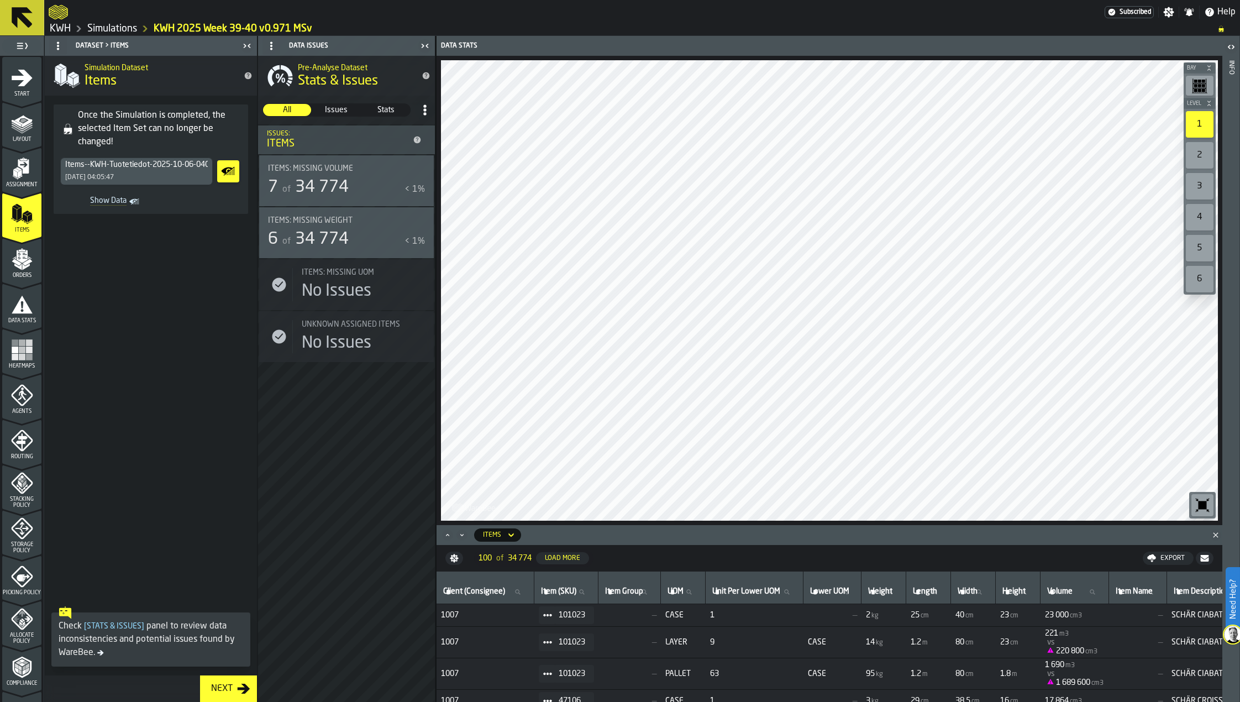
click at [166, 171] on div "Items--KWH-Tuotetiedot-2025-10-06-040017.csv-2025-10-06 [DATE] 04:05:47" at bounding box center [136, 171] width 151 height 27
click at [224, 176] on icon "Show Data" at bounding box center [228, 171] width 18 height 22
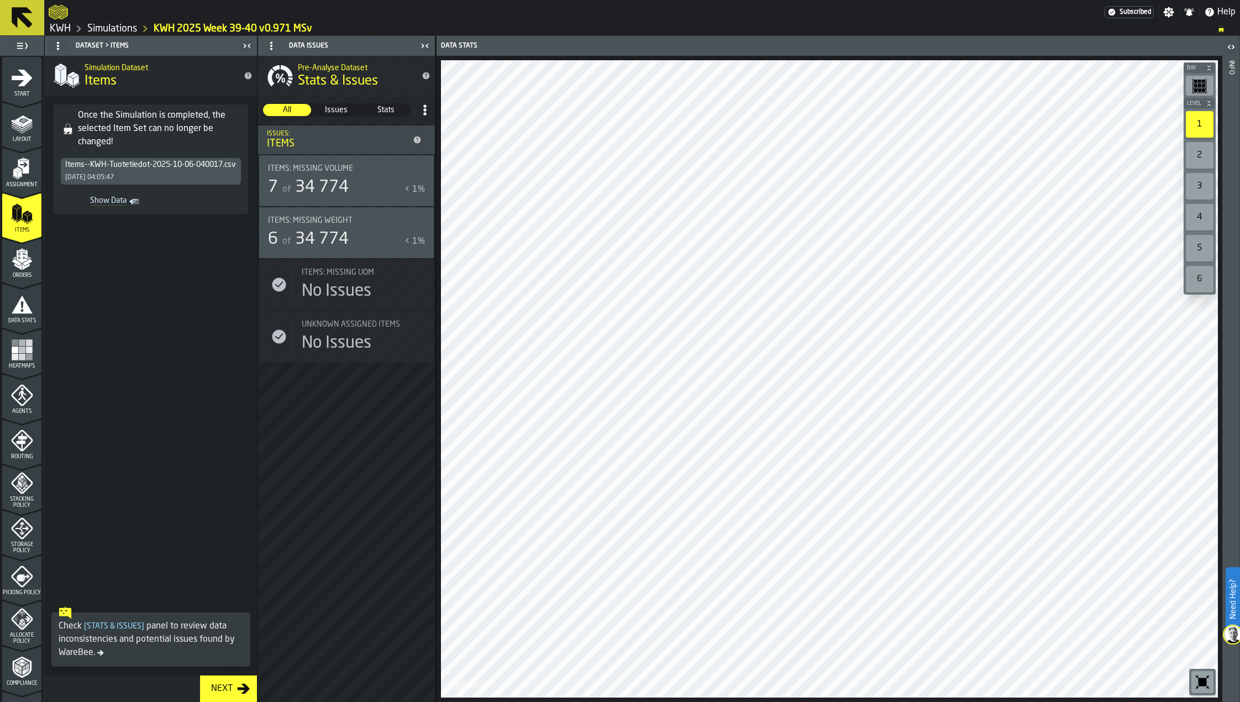
click at [109, 202] on span "Show Data" at bounding box center [96, 201] width 62 height 11
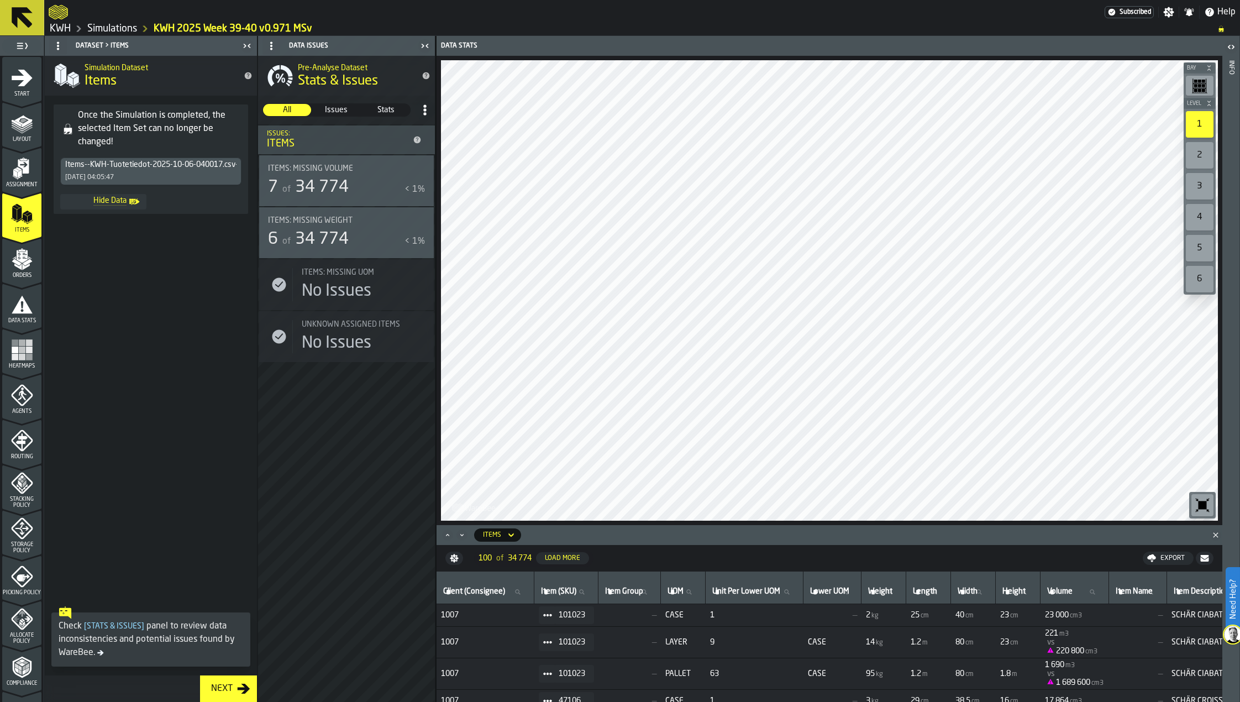
click at [110, 202] on span "Hide Data" at bounding box center [96, 201] width 62 height 11
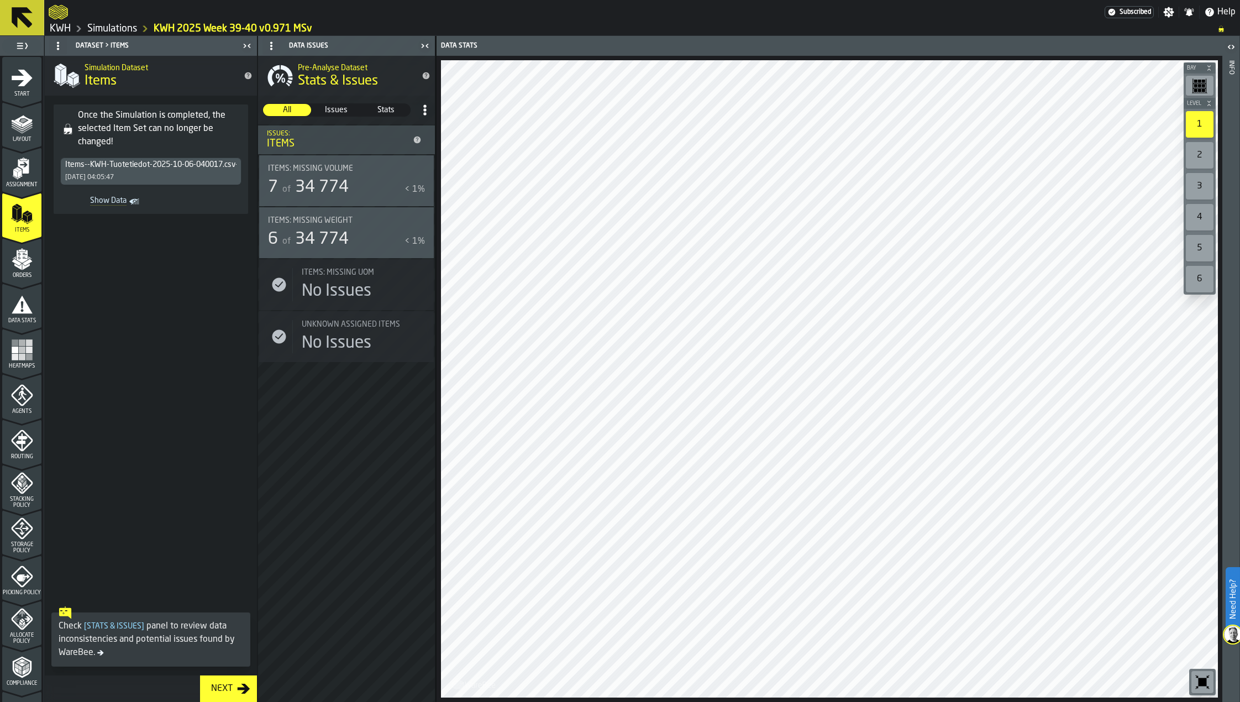
click at [24, 17] on icon at bounding box center [22, 17] width 21 height 21
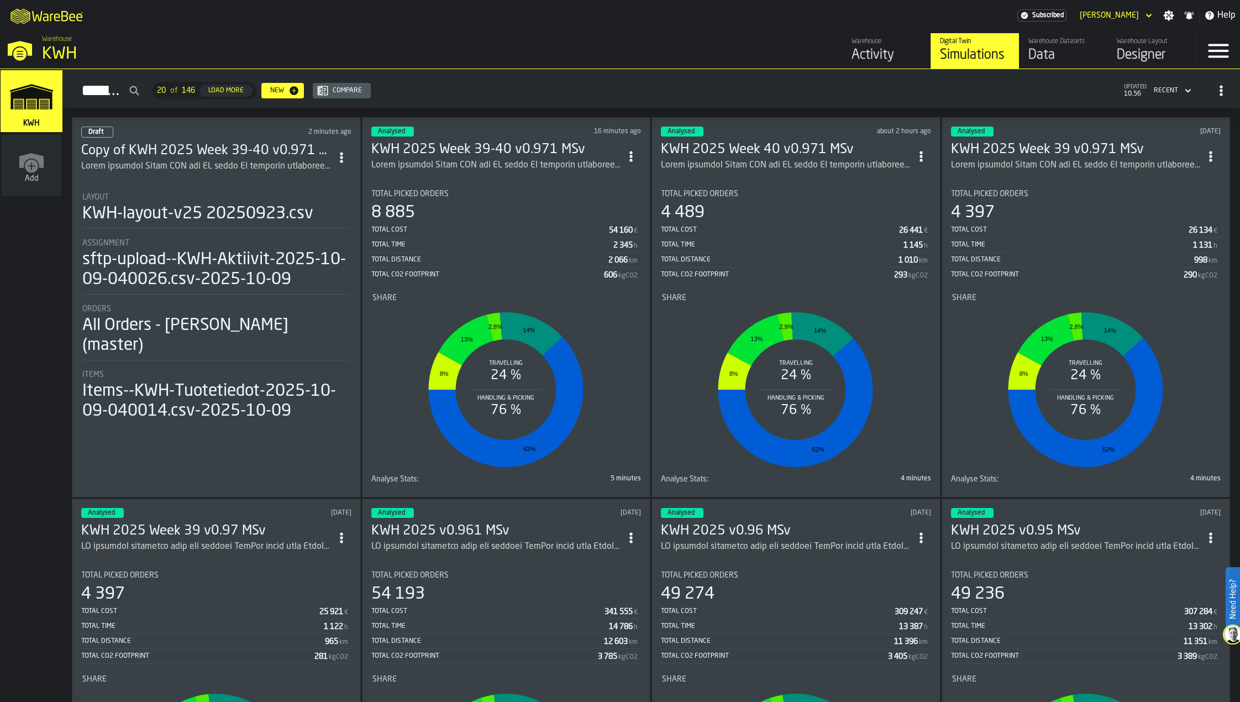
click at [218, 151] on h3 "Copy of KWH 2025 Week 39-40 v0.971 MSv" at bounding box center [206, 151] width 250 height 18
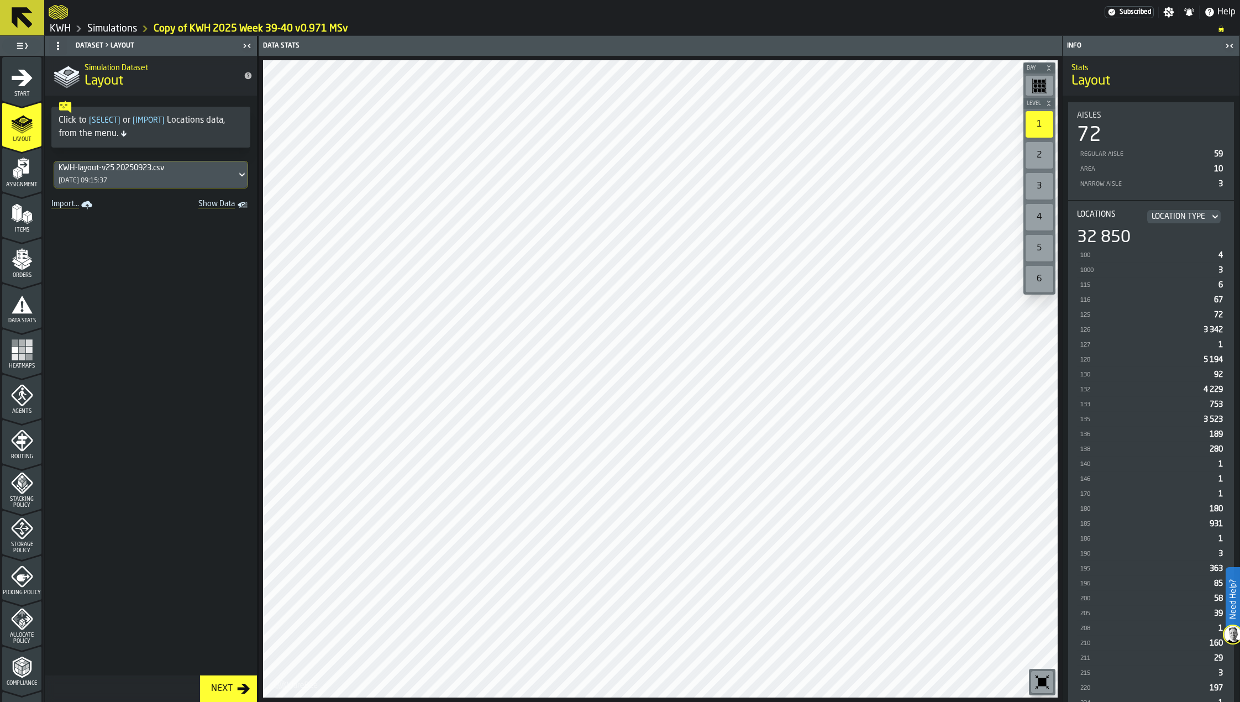
click at [20, 222] on icon "menu Items" at bounding box center [22, 214] width 22 height 22
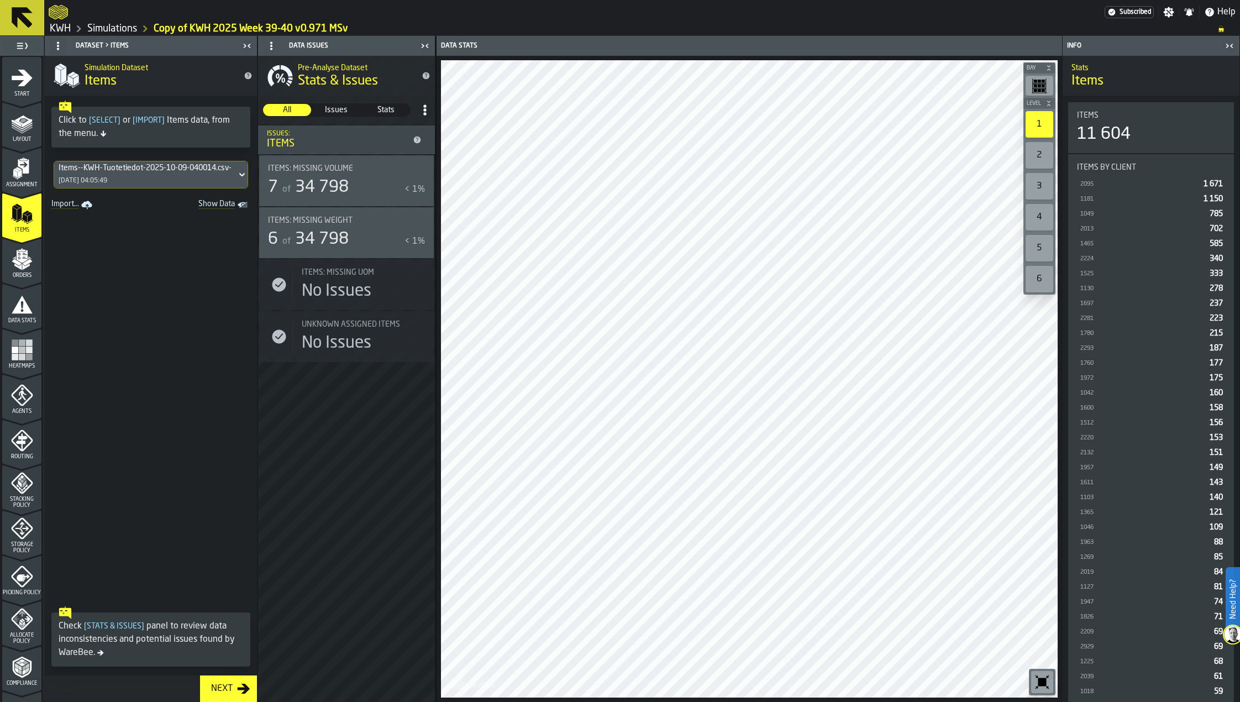
click at [237, 172] on icon at bounding box center [242, 174] width 11 height 13
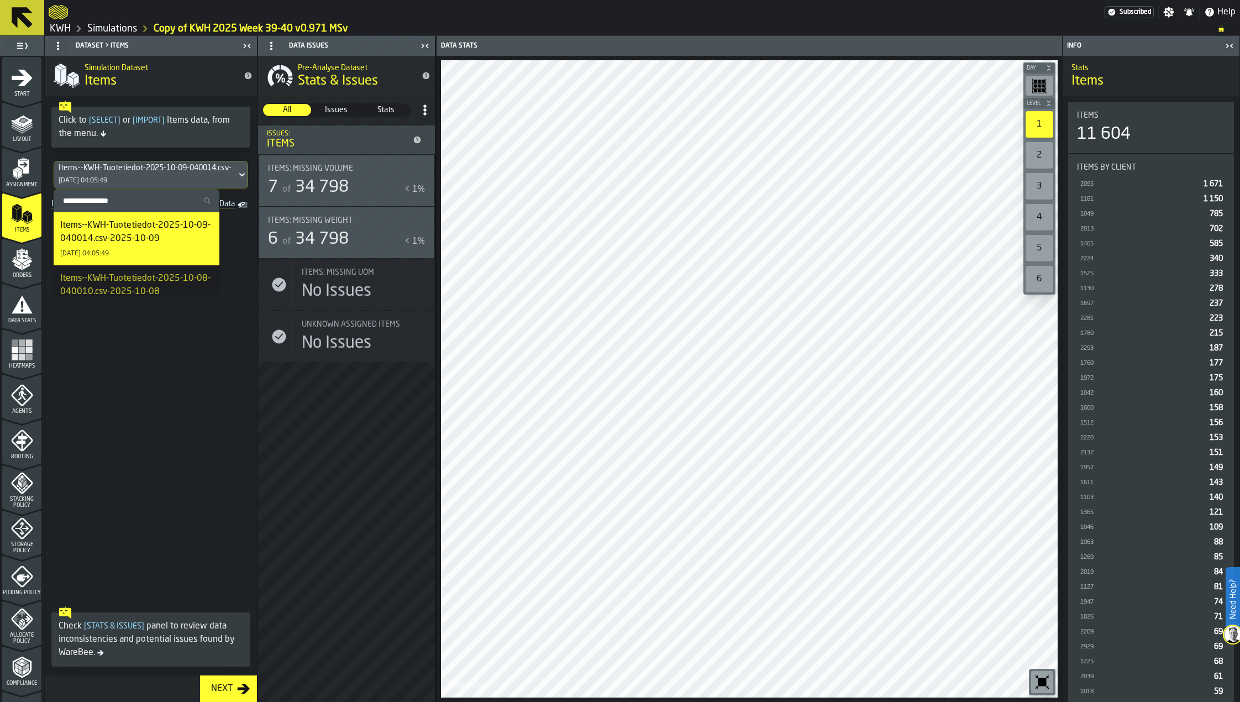
click at [248, 262] on span at bounding box center [151, 407] width 212 height 388
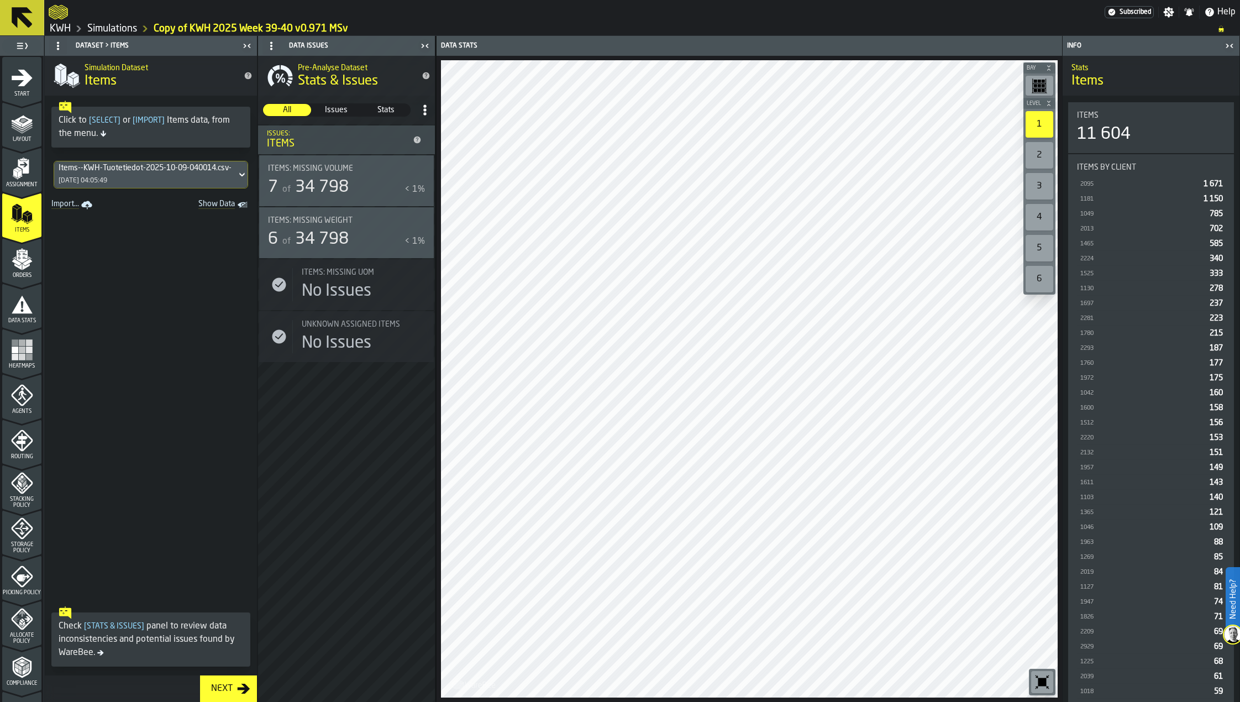
click at [15, 17] on icon at bounding box center [22, 17] width 21 height 21
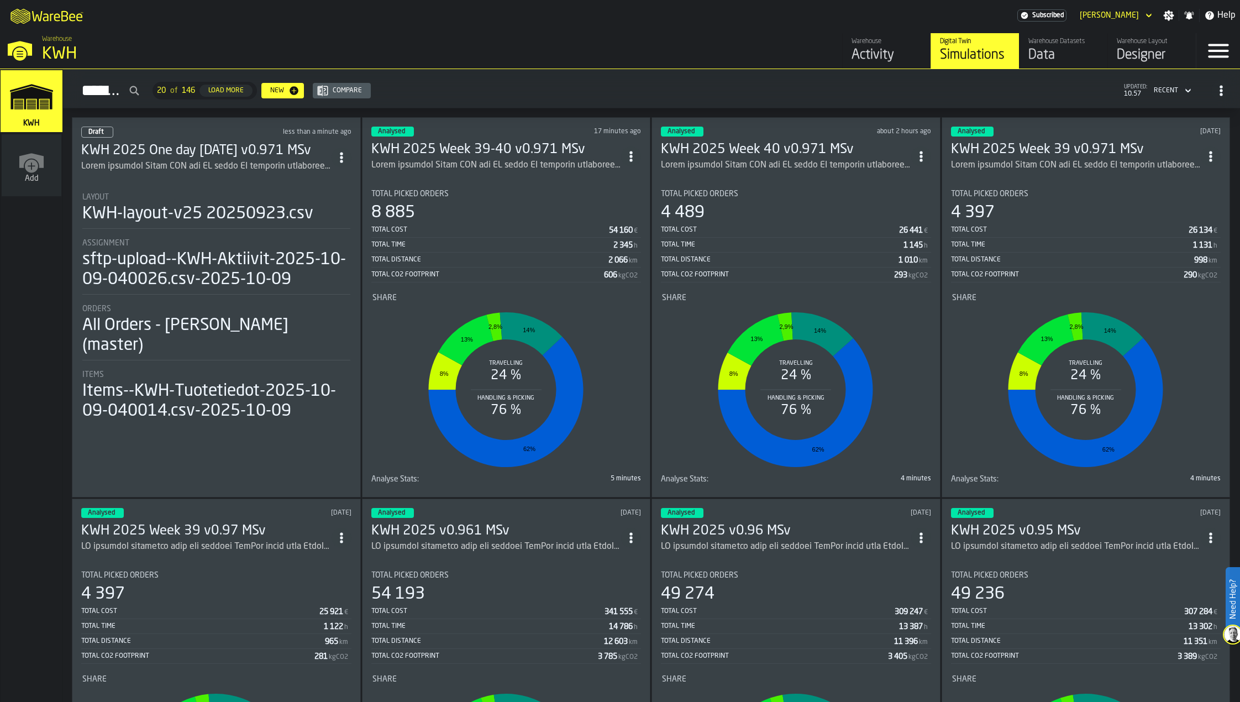
click at [636, 151] on icon "ItemListCard-DashboardItemContainer" at bounding box center [631, 156] width 11 height 11
click at [601, 89] on div "Simulations 20 of 146 Load More New Compare updated: 10.57 Recent" at bounding box center [651, 90] width 1159 height 25
click at [35, 111] on icon "link-to-/wh/i/4fb45246-3b77-4bb5-b880-c337c3c5facb/simulations" at bounding box center [31, 97] width 53 height 44
click at [36, 98] on polygon "link-to-/wh/i/4fb45246-3b77-4bb5-b880-c337c3c5facb/simulations" at bounding box center [30, 98] width 41 height 23
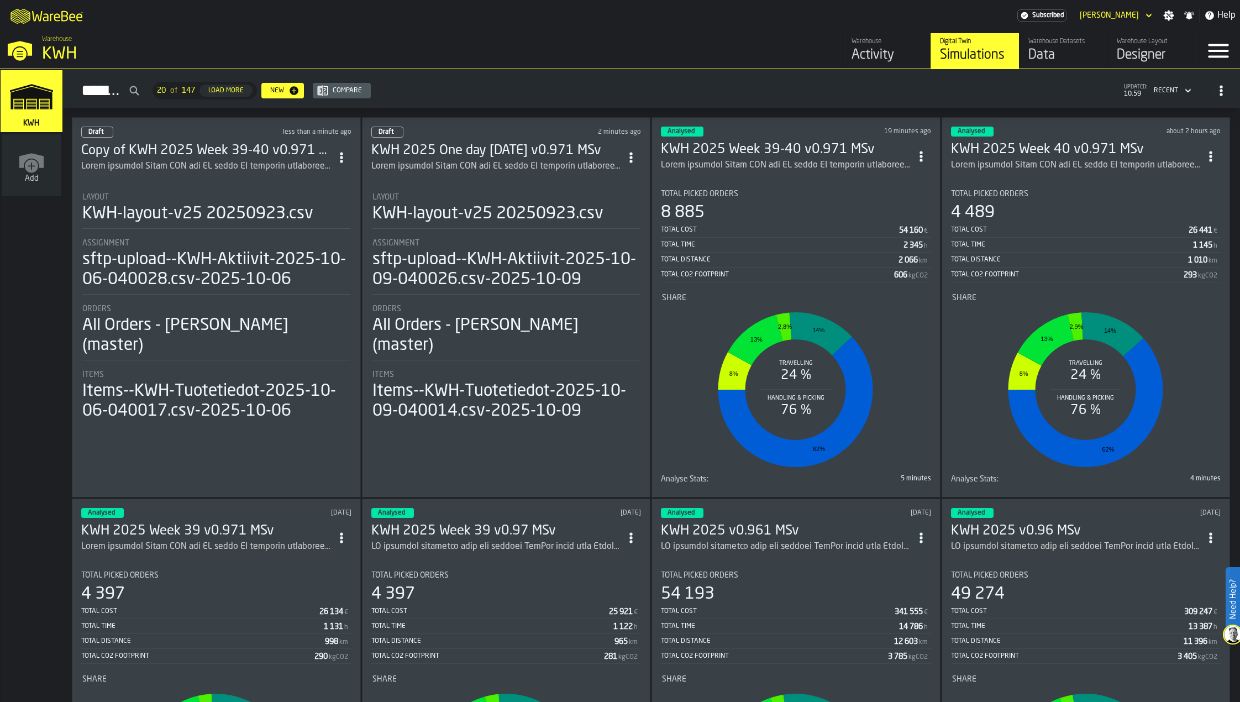
click at [573, 148] on h3 "KWH 2025 One day [DATE] v0.971 MSv" at bounding box center [496, 151] width 250 height 18
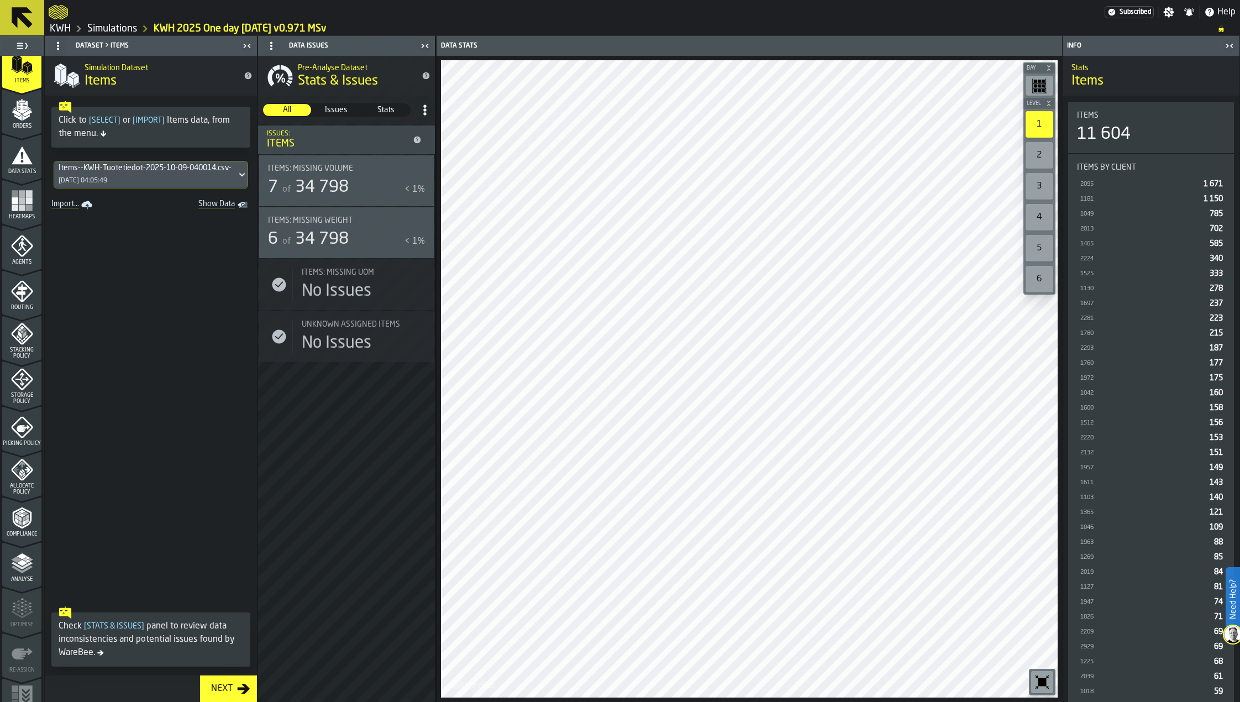
scroll to position [171, 0]
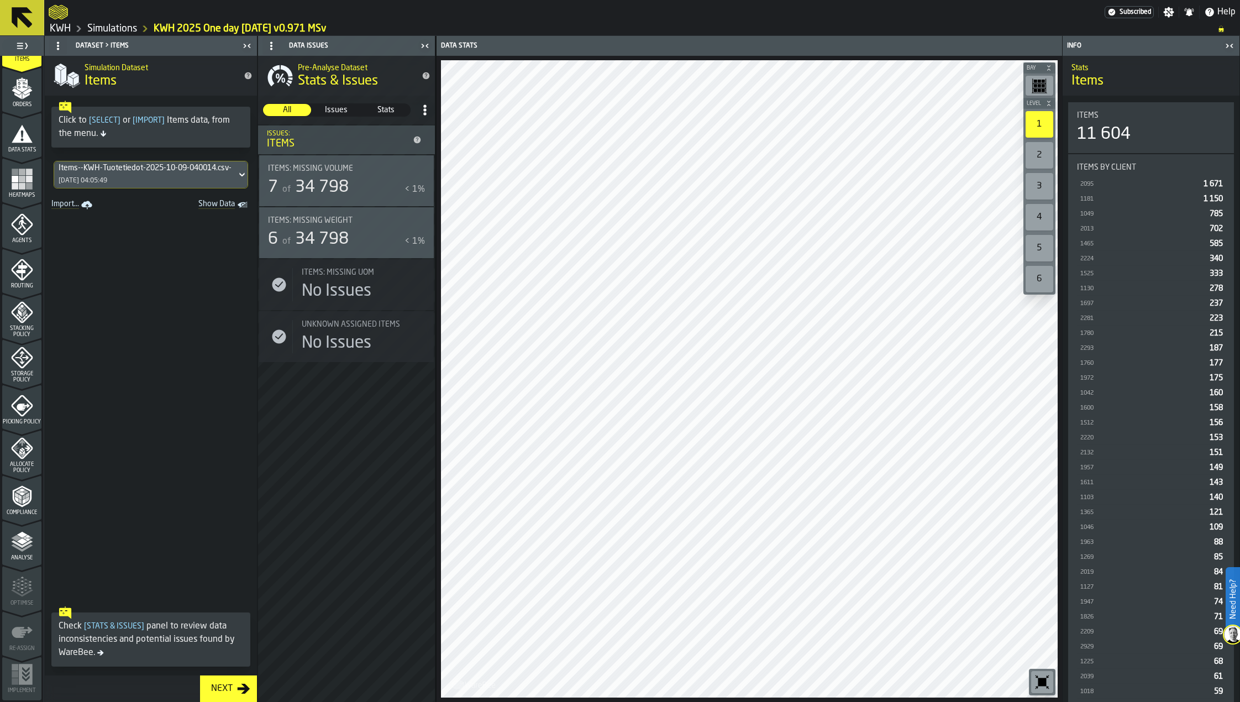
click at [18, 540] on polygon "menu Analyse" at bounding box center [22, 541] width 10 height 6
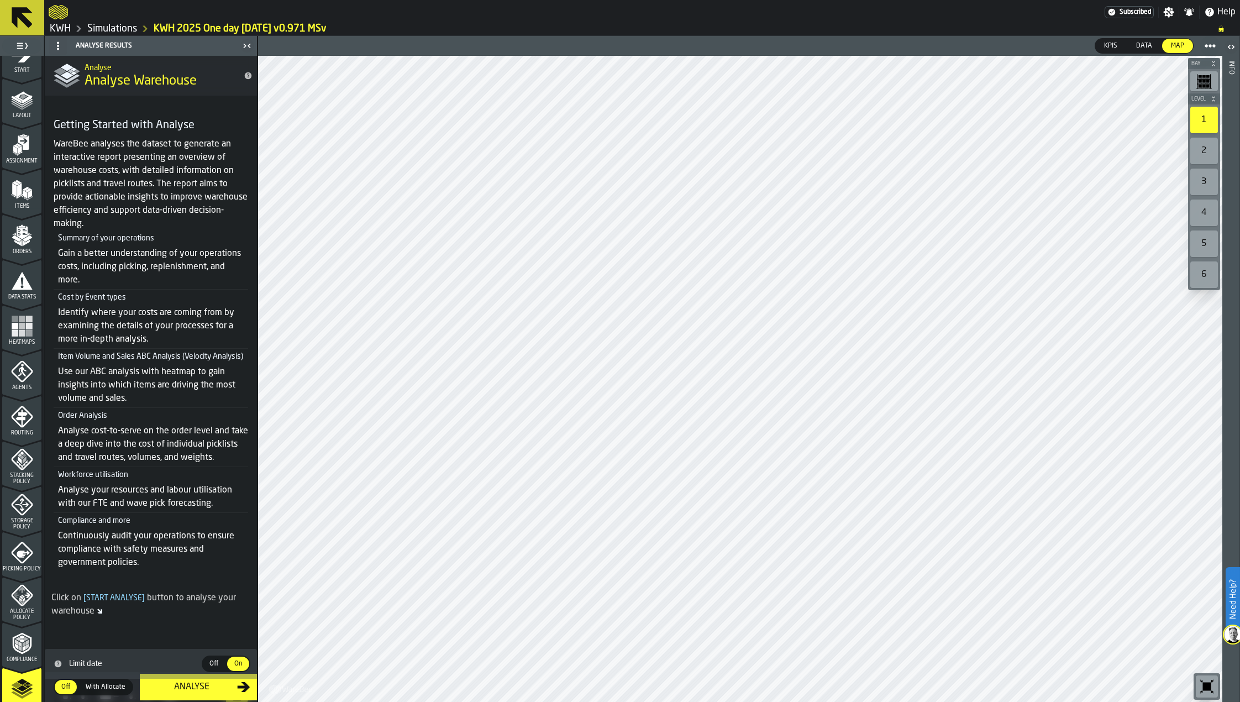
scroll to position [0, 0]
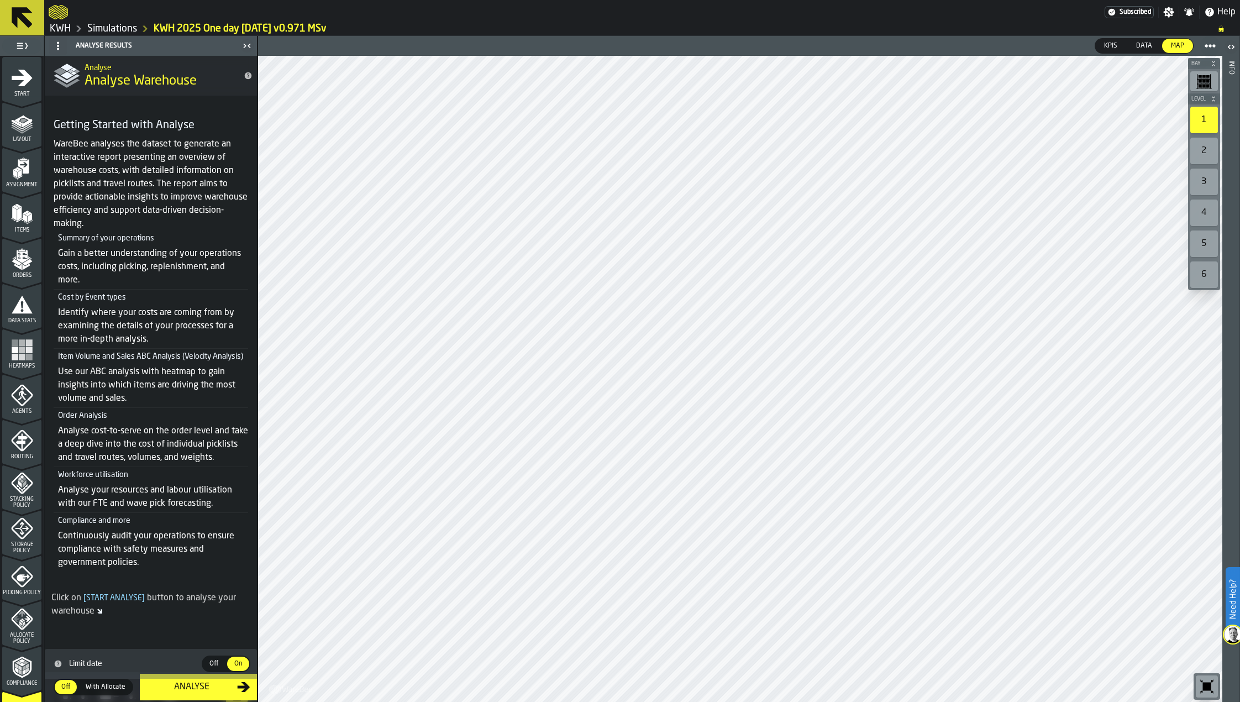
click at [16, 346] on rect "menu Heatmaps" at bounding box center [15, 342] width 7 height 7
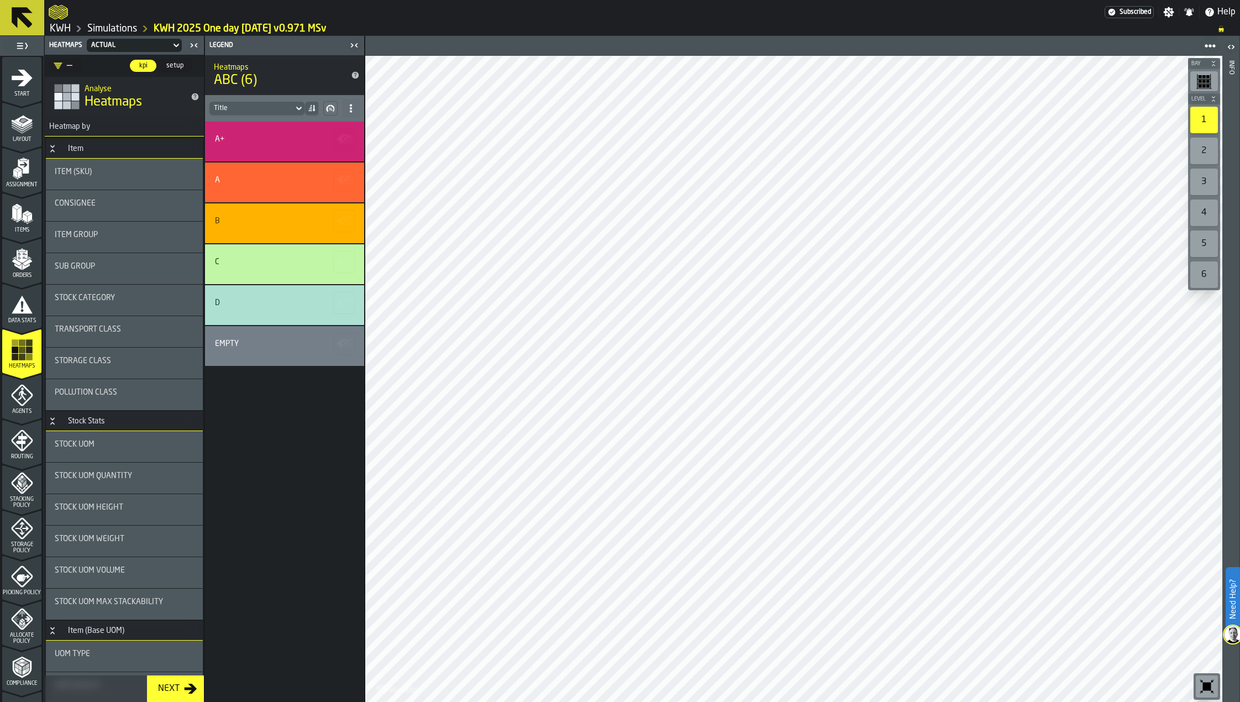
click at [33, 174] on div "Assignment" at bounding box center [21, 172] width 39 height 30
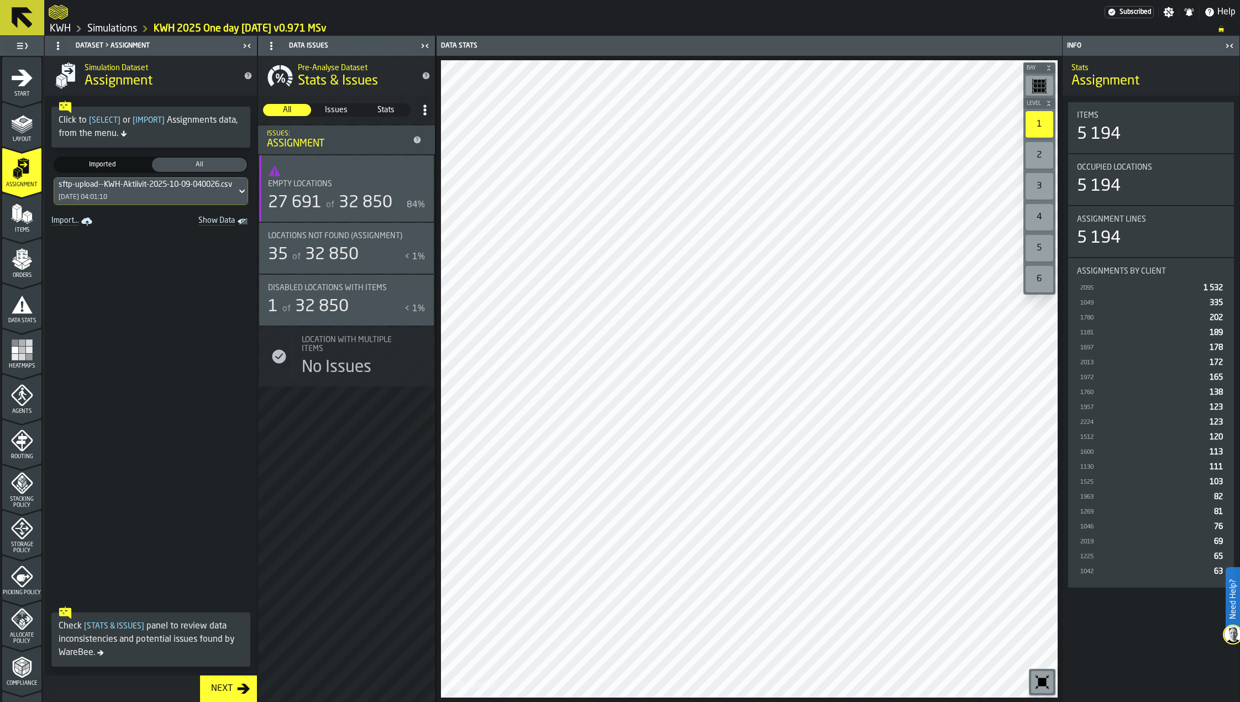
click at [237, 188] on icon at bounding box center [242, 191] width 11 height 13
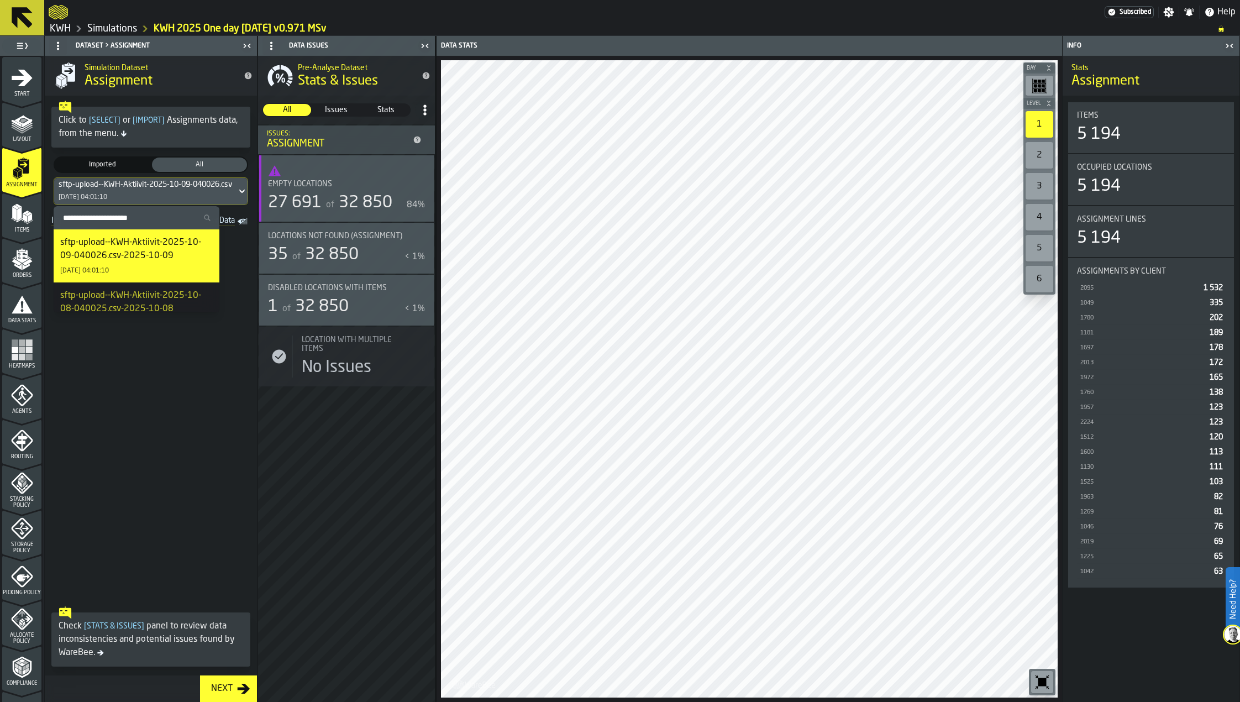
click at [356, 497] on div "Pre-Analyse Dataset Stats & Issues All All Issues Issues Stats Stats Issues: As…" at bounding box center [346, 379] width 177 height 646
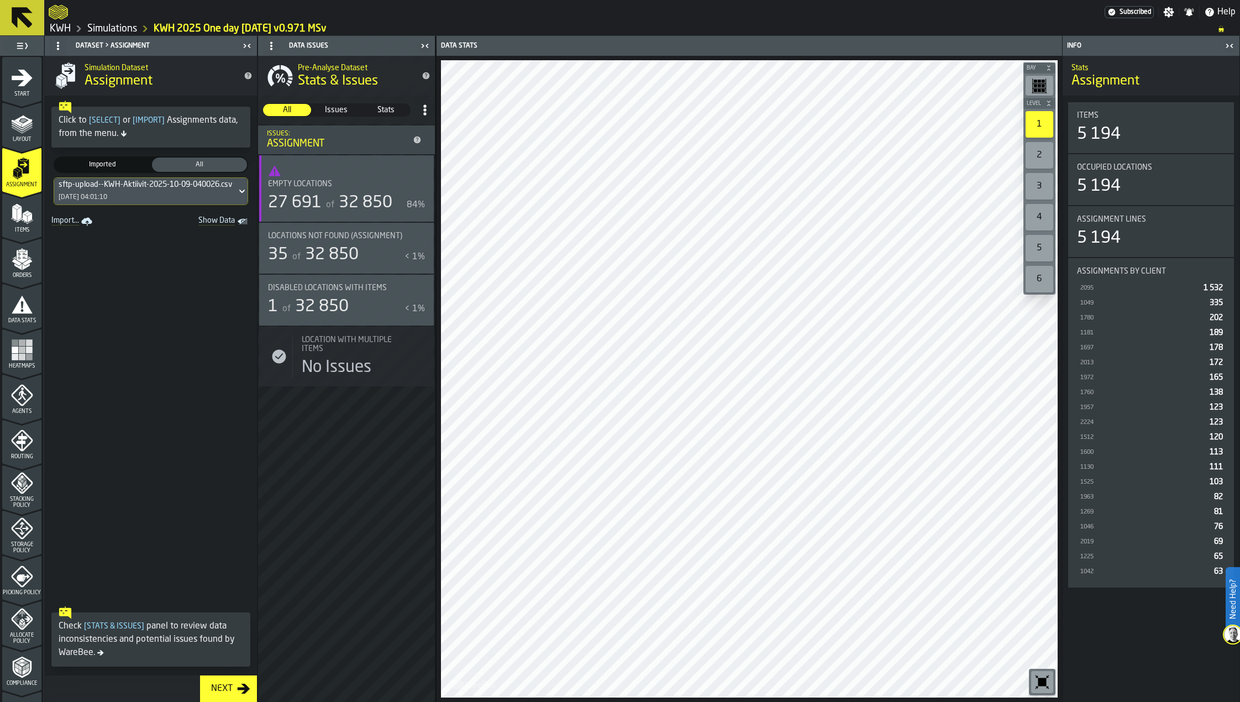
click at [20, 259] on icon "menu Orders" at bounding box center [21, 256] width 11 height 13
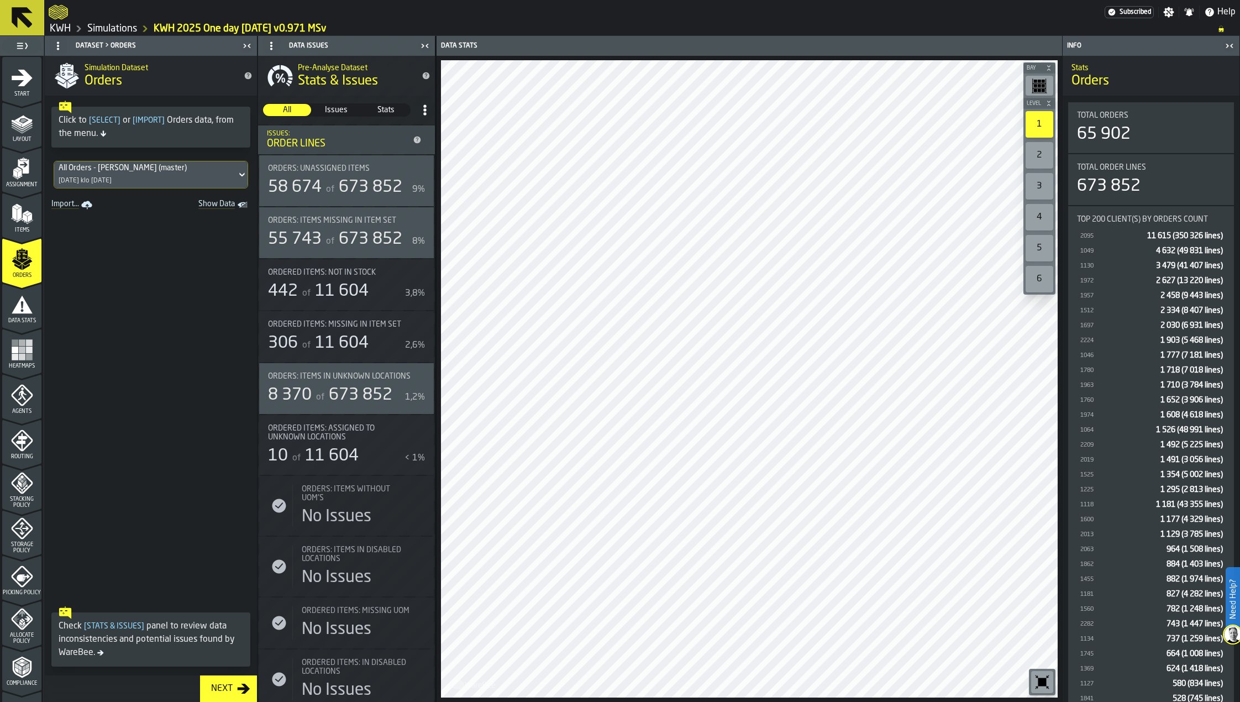
click at [188, 177] on div "All Orders - [PERSON_NAME] (master) [DATE] klo [DATE]" at bounding box center [145, 174] width 182 height 27
click at [229, 150] on div "Click to [ Select ] or [ Import ] Orders data, from the menu." at bounding box center [151, 126] width 212 height 61
click at [20, 348] on rect "menu Heatmaps" at bounding box center [22, 349] width 7 height 7
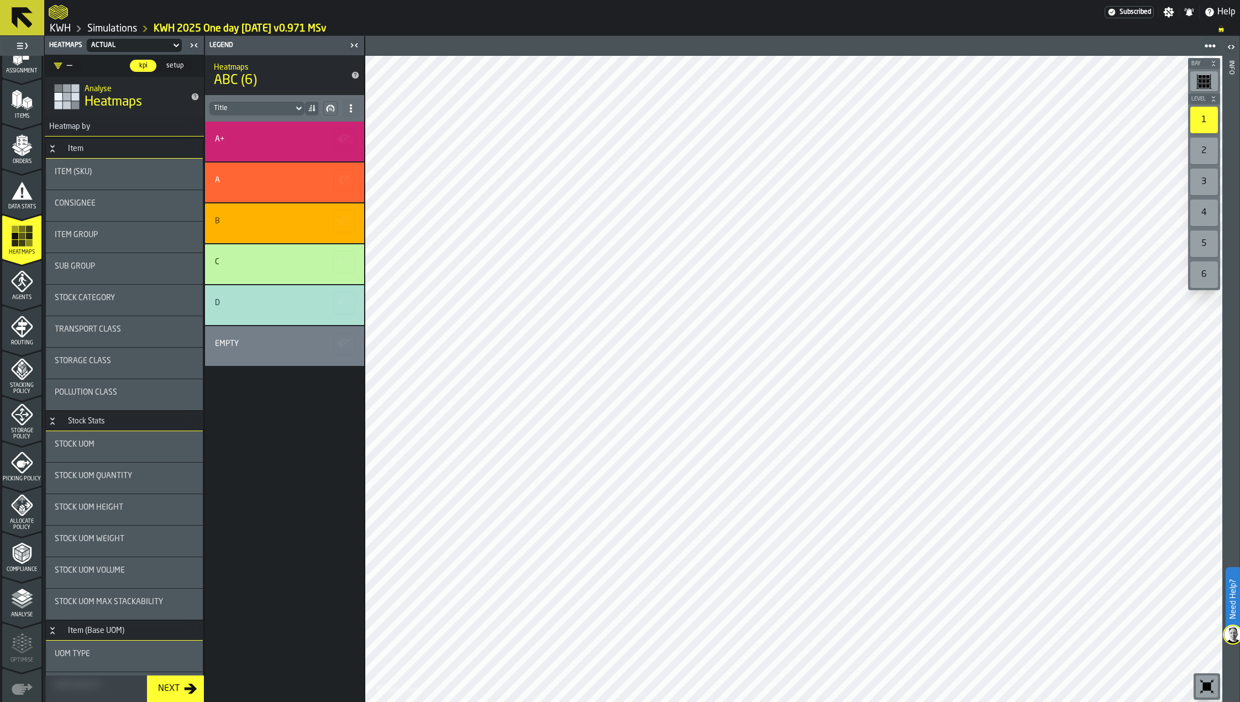
scroll to position [115, 0]
click at [17, 195] on icon "menu Data Stats" at bounding box center [22, 189] width 21 height 18
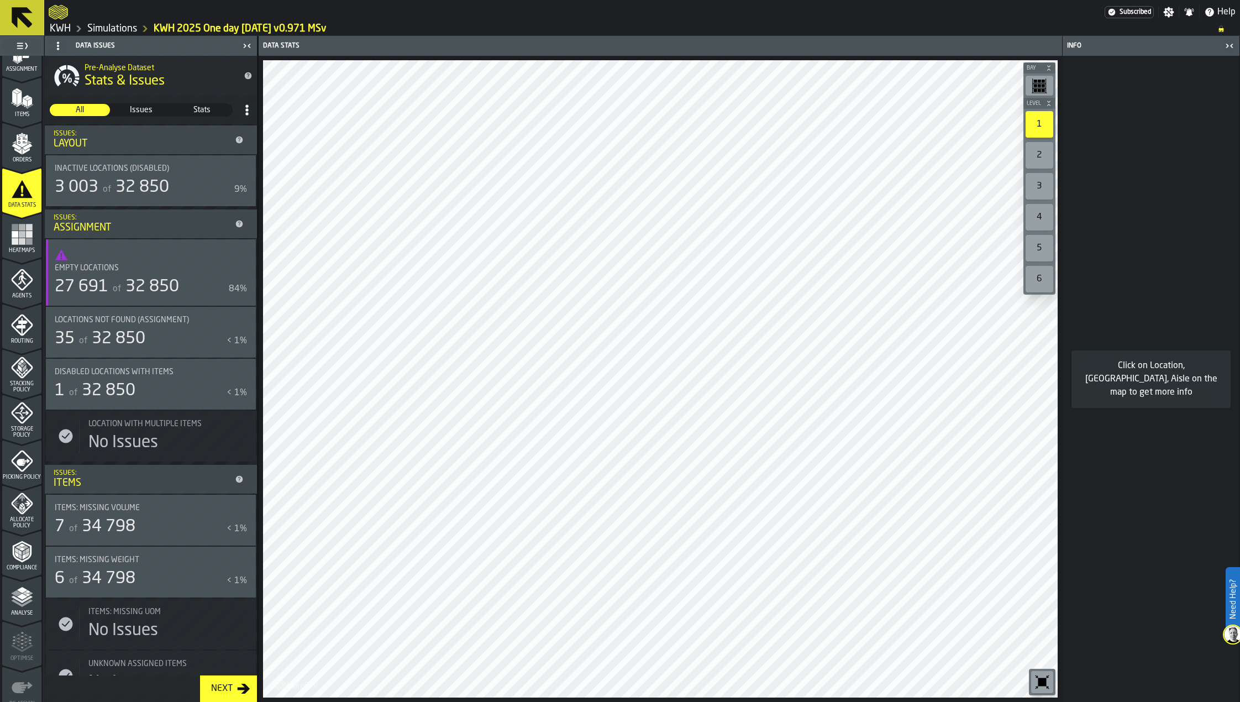
click at [19, 244] on rect "menu Heatmaps" at bounding box center [22, 241] width 7 height 7
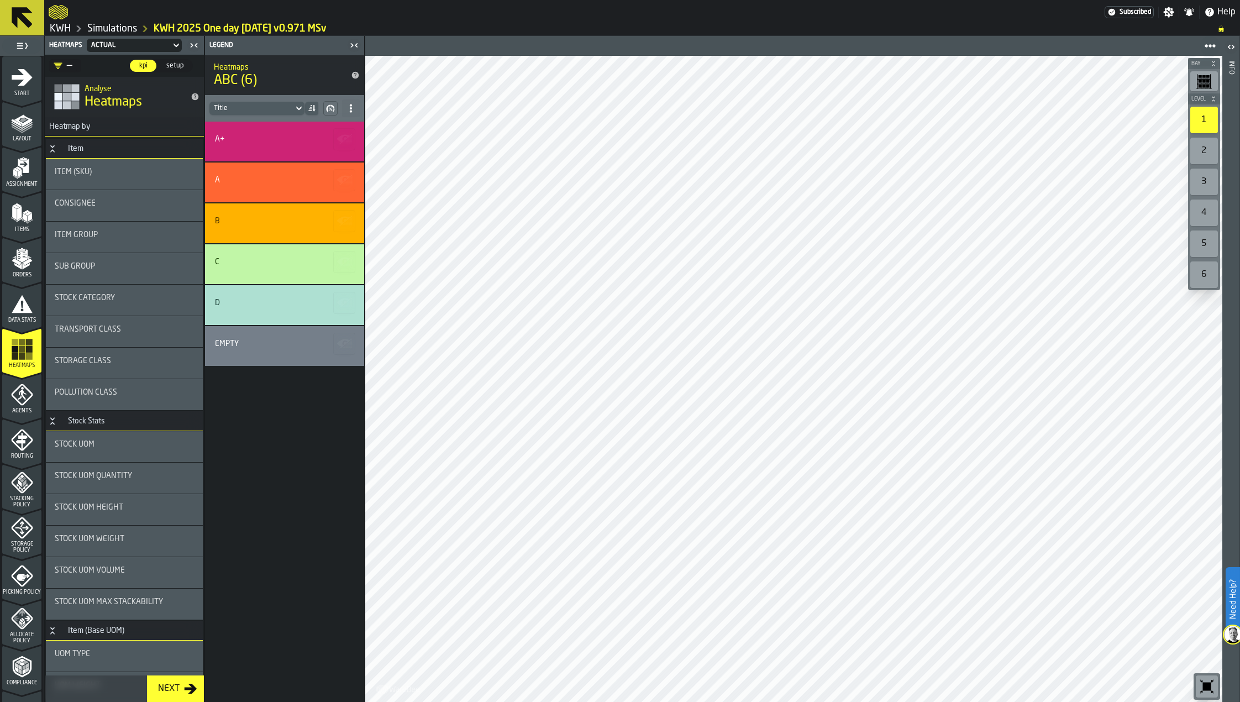
scroll to position [0, 0]
click at [14, 167] on icon "menu Assignment" at bounding box center [22, 168] width 22 height 22
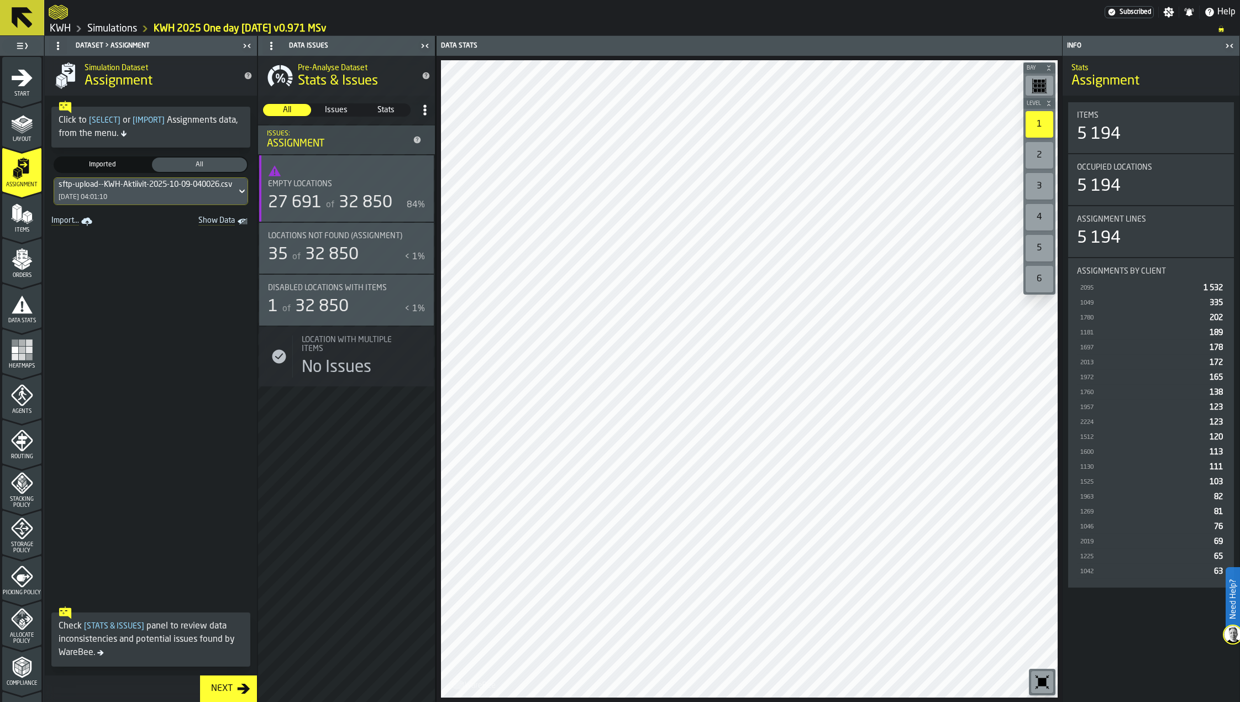
click at [18, 217] on polygon "menu Items" at bounding box center [19, 214] width 4 height 14
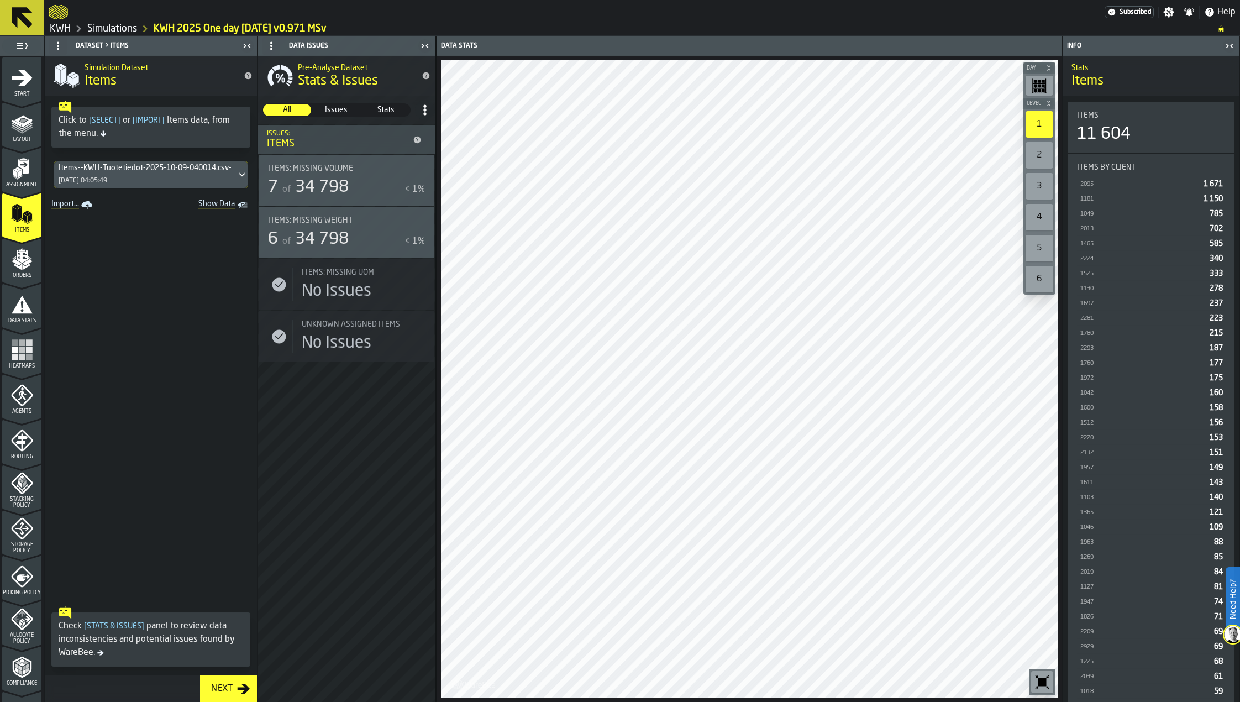
click at [16, 305] on icon "menu Data Stats" at bounding box center [22, 305] width 21 height 18
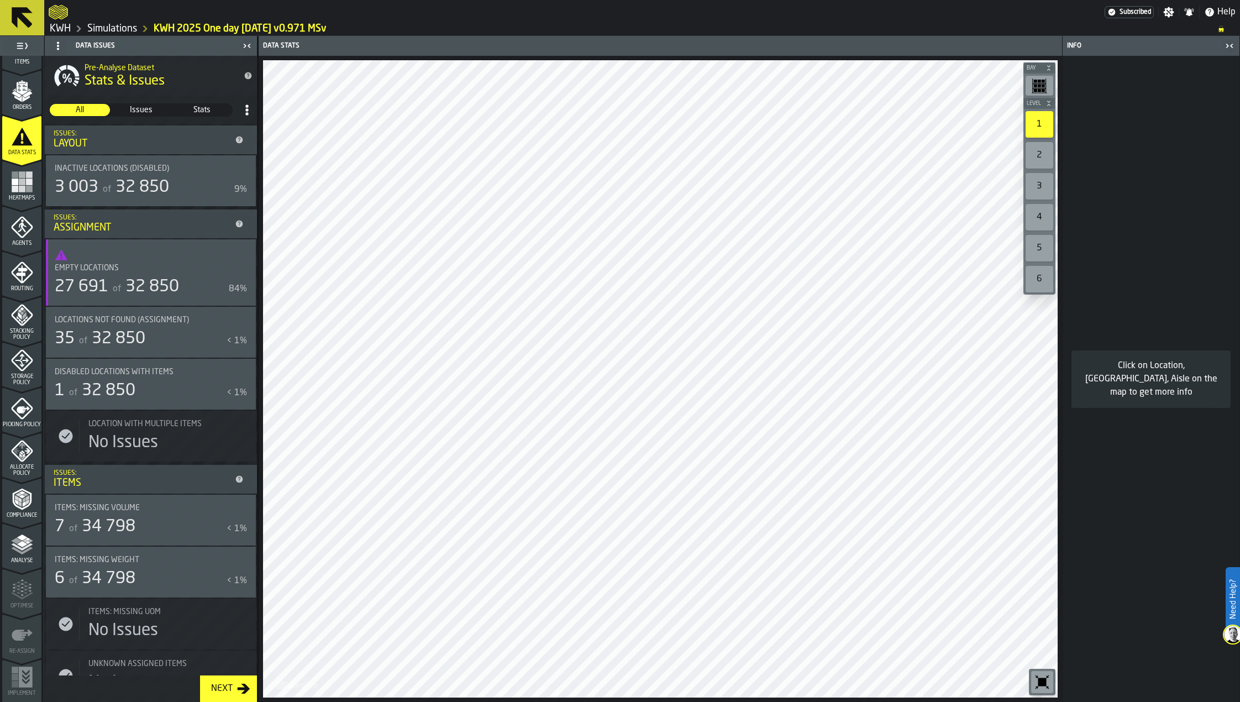
scroll to position [171, 0]
click at [15, 551] on icon "menu Analyse" at bounding box center [22, 542] width 22 height 22
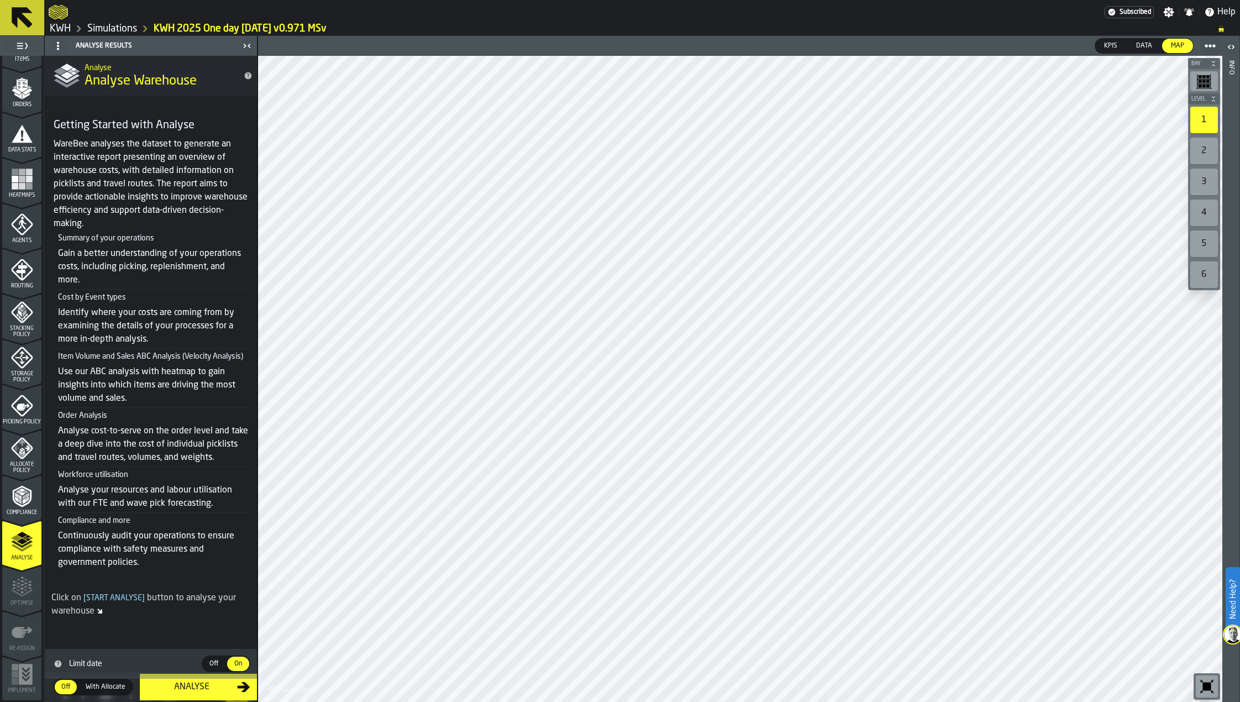
click at [19, 503] on polyline "menu Compliance" at bounding box center [19, 501] width 3 height 6
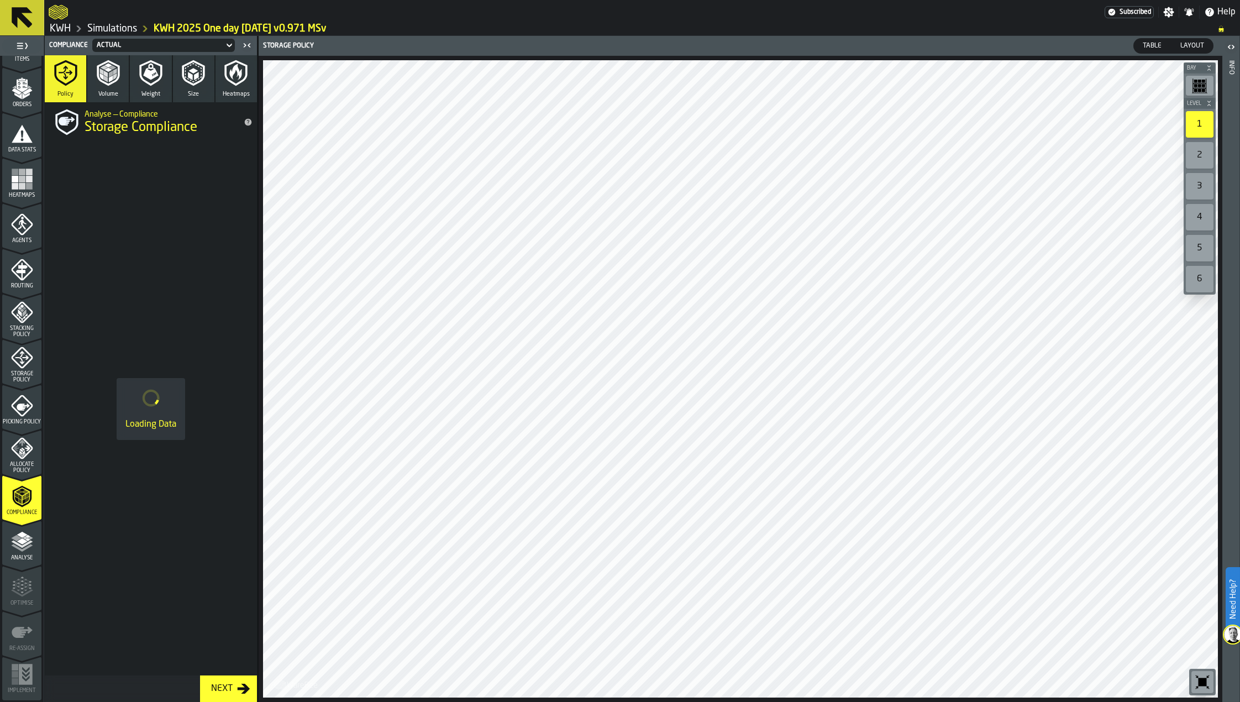
click at [17, 552] on icon "menu Analyse" at bounding box center [22, 542] width 22 height 22
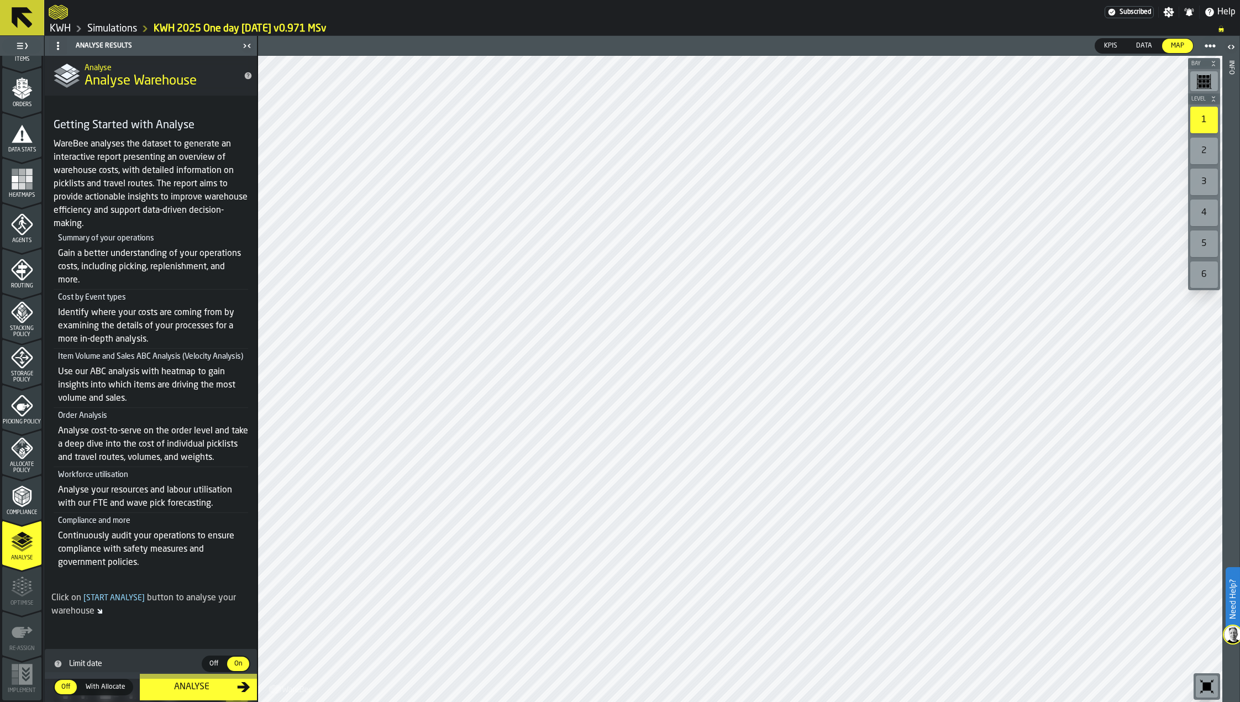
click at [236, 669] on span "On" at bounding box center [238, 664] width 18 height 10
click at [205, 669] on span "Off" at bounding box center [214, 664] width 18 height 10
click at [236, 669] on span "On" at bounding box center [238, 664] width 18 height 10
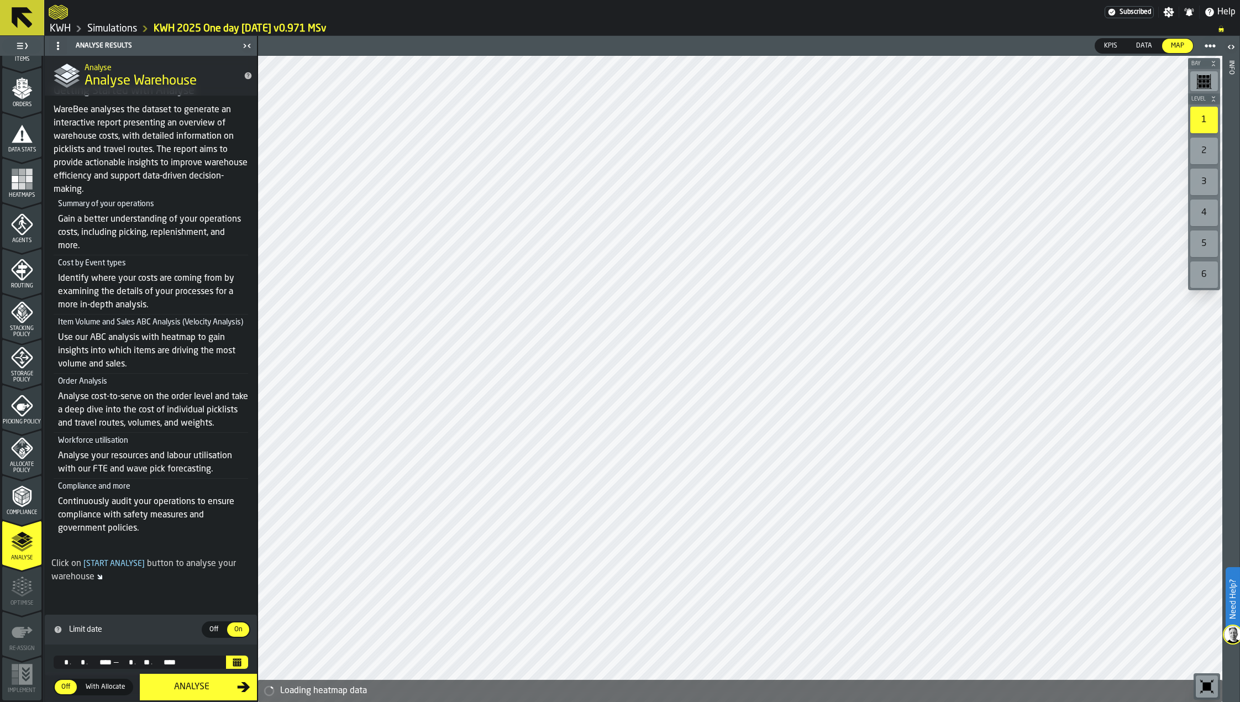
scroll to position [57, 0]
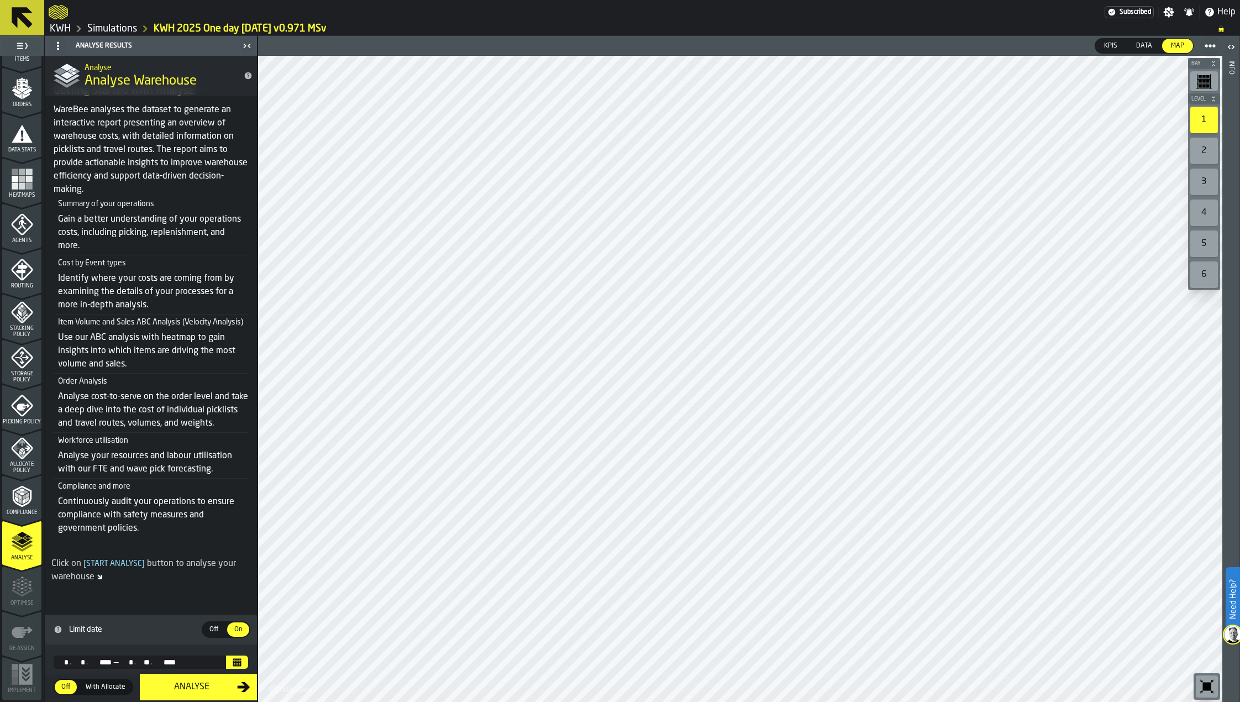
click at [28, 19] on icon at bounding box center [22, 17] width 27 height 27
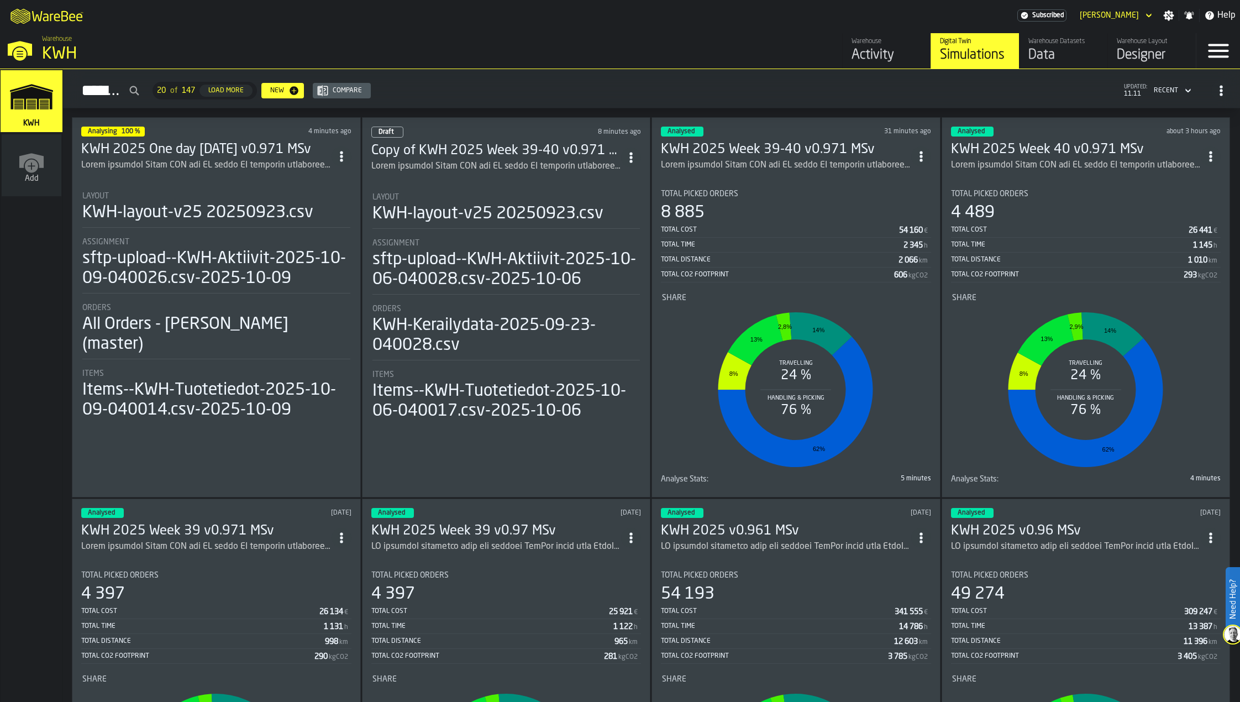
click at [172, 148] on h3 "KWH 2025 One day [DATE] v0.971 MSv" at bounding box center [206, 150] width 250 height 18
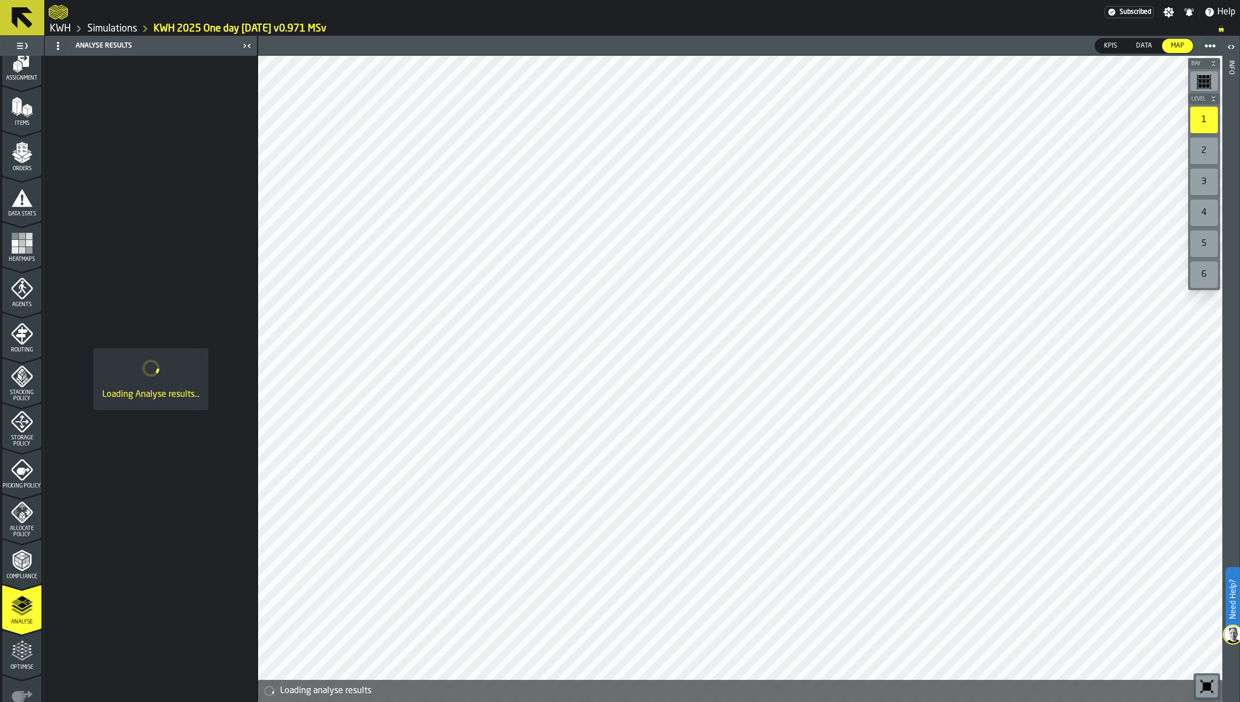
scroll to position [166, 0]
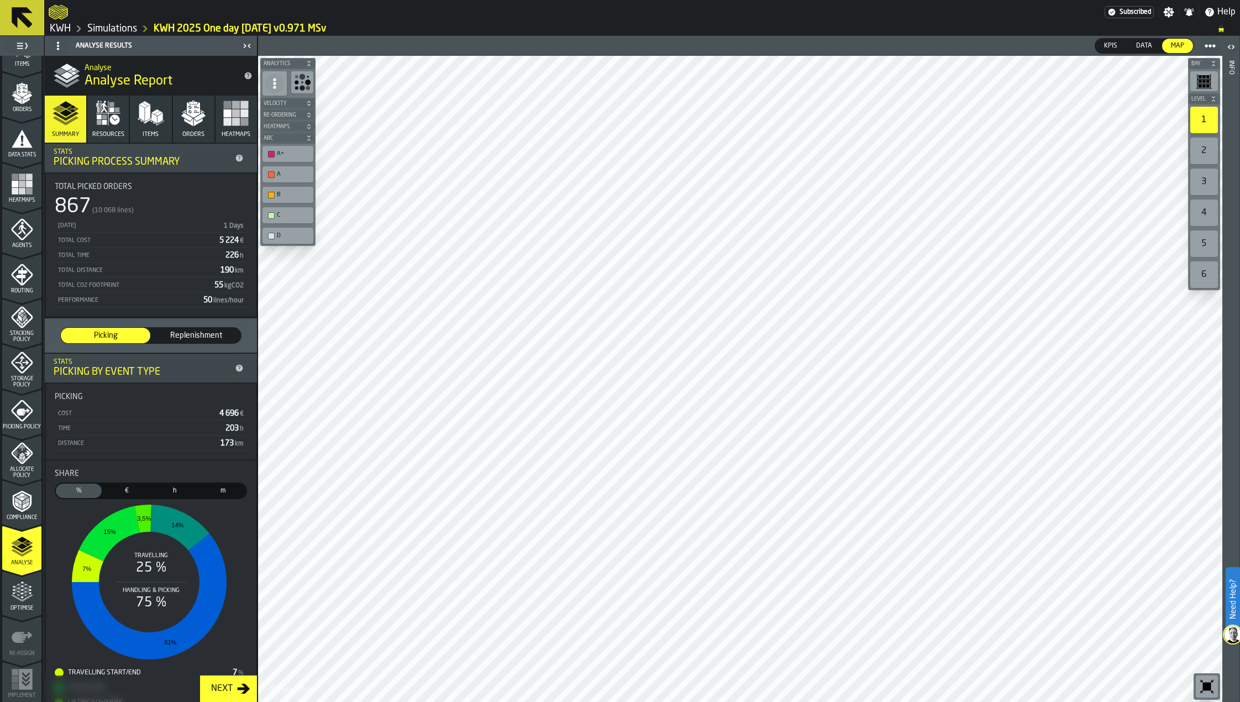
click at [140, 114] on polygon "button" at bounding box center [142, 113] width 6 height 17
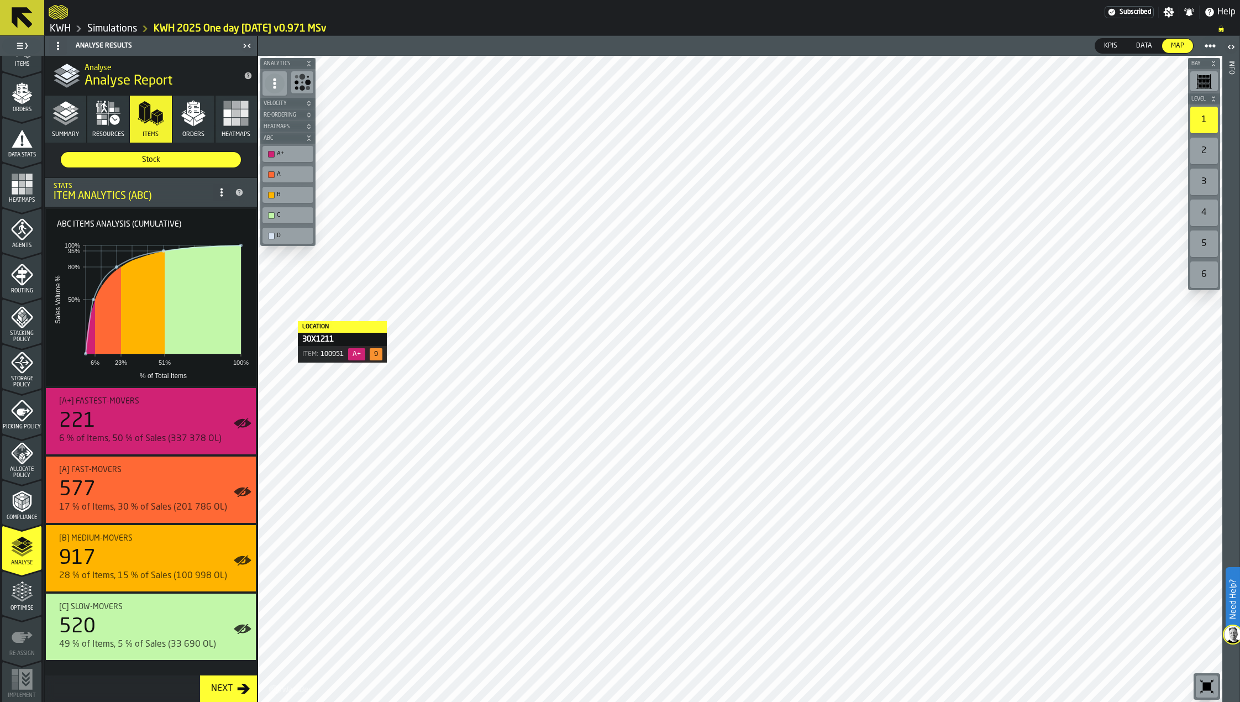
click at [145, 162] on span "Stock" at bounding box center [150, 159] width 171 height 11
click at [222, 195] on icon at bounding box center [221, 192] width 9 height 9
click at [207, 217] on div "Show Options" at bounding box center [194, 214] width 57 height 13
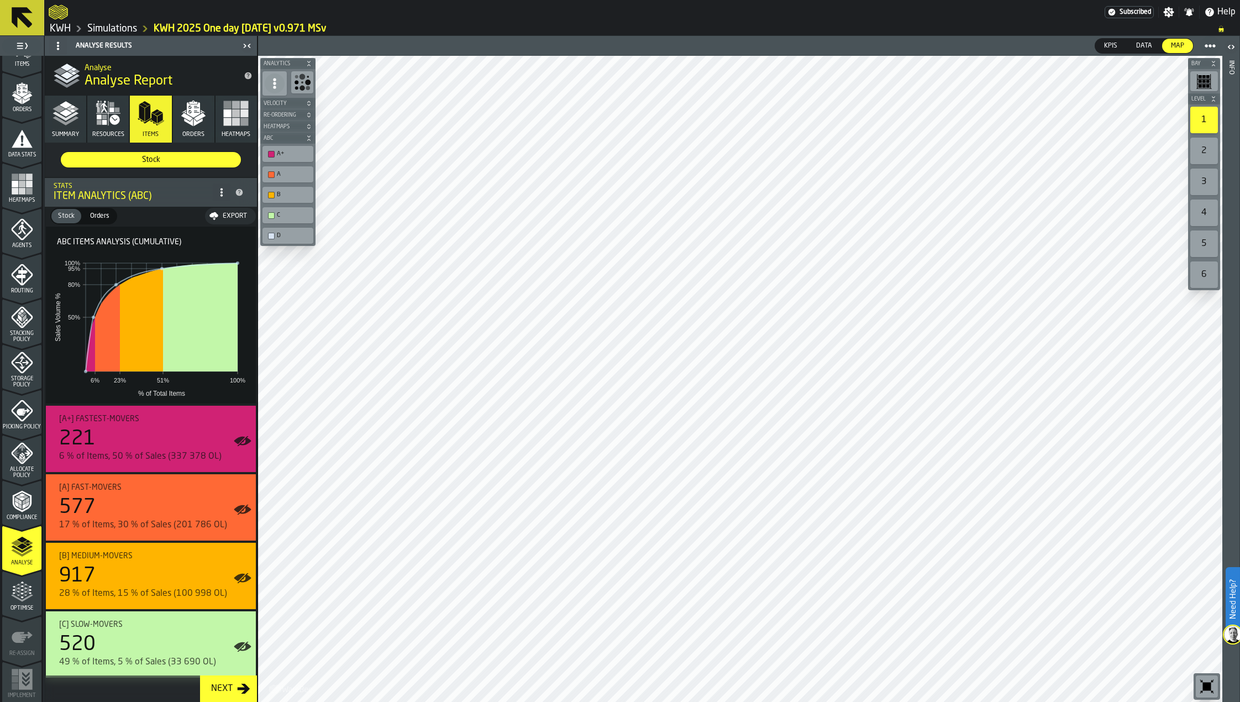
click at [217, 193] on icon at bounding box center [221, 192] width 9 height 9
click at [204, 217] on div "Hide Options..." at bounding box center [191, 214] width 57 height 13
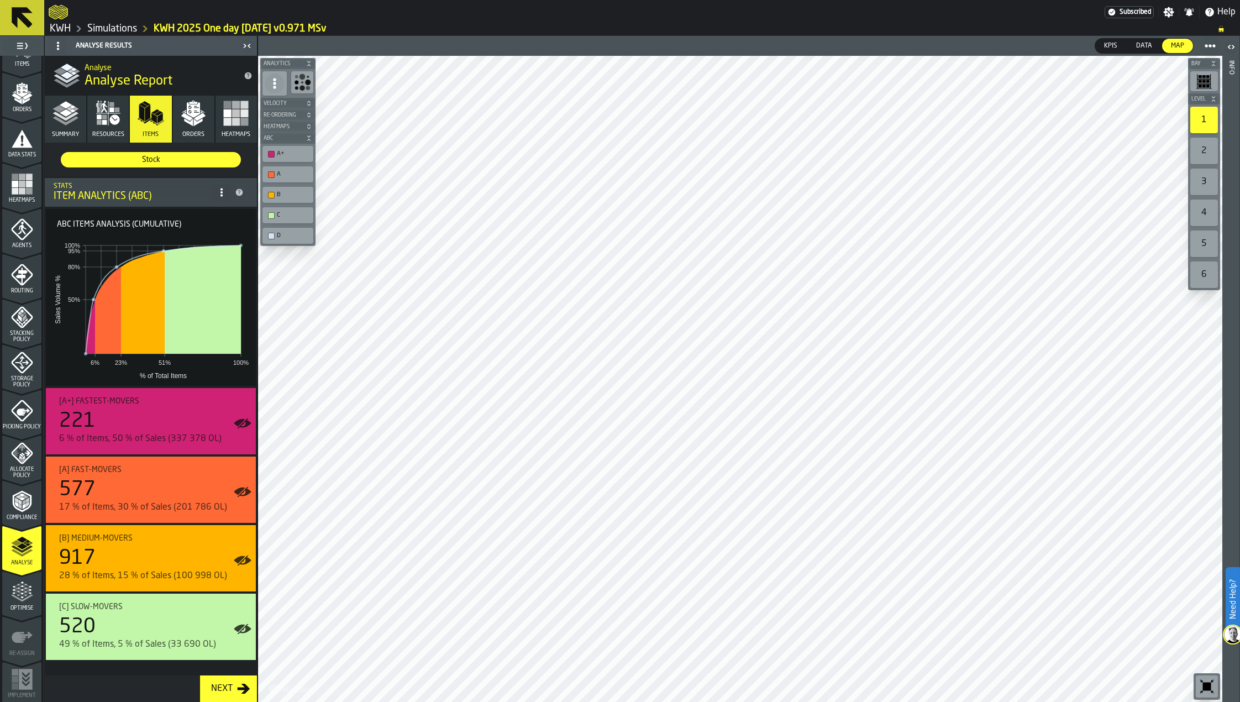
click at [238, 682] on icon "button-Next" at bounding box center [243, 688] width 13 height 13
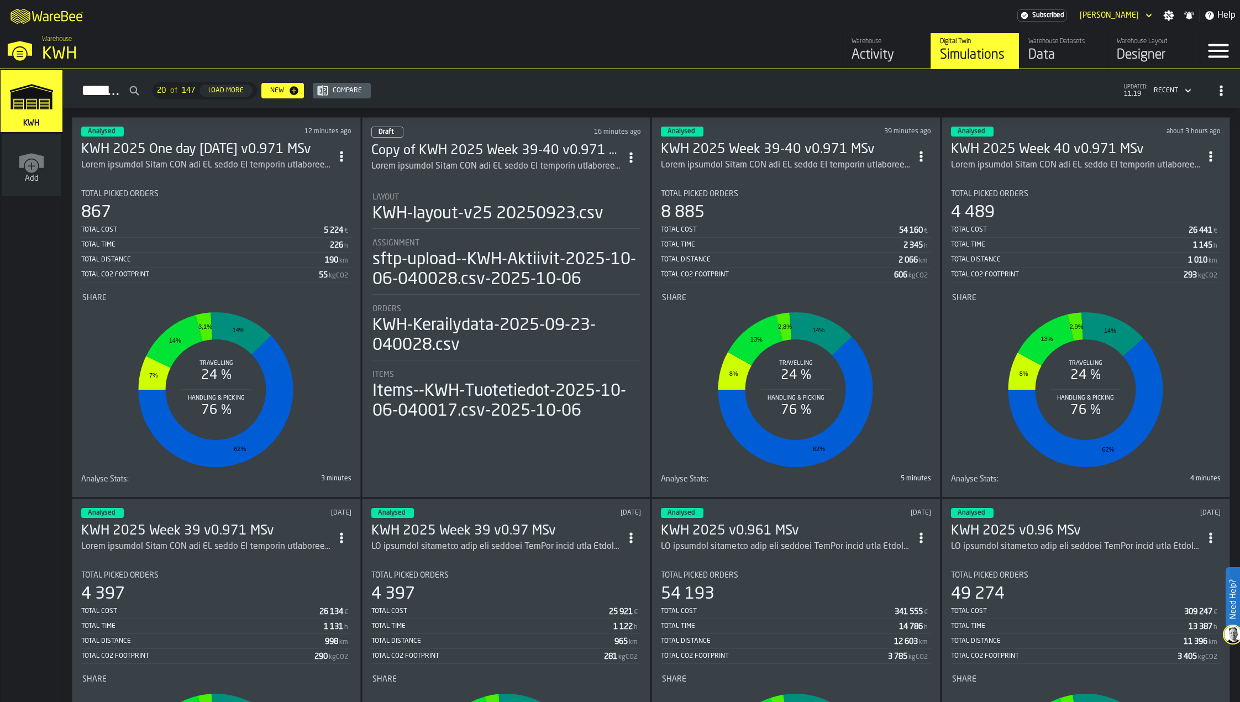
click at [188, 145] on h3 "KWH 2025 One day [DATE] v0.971 MSv" at bounding box center [206, 150] width 250 height 18
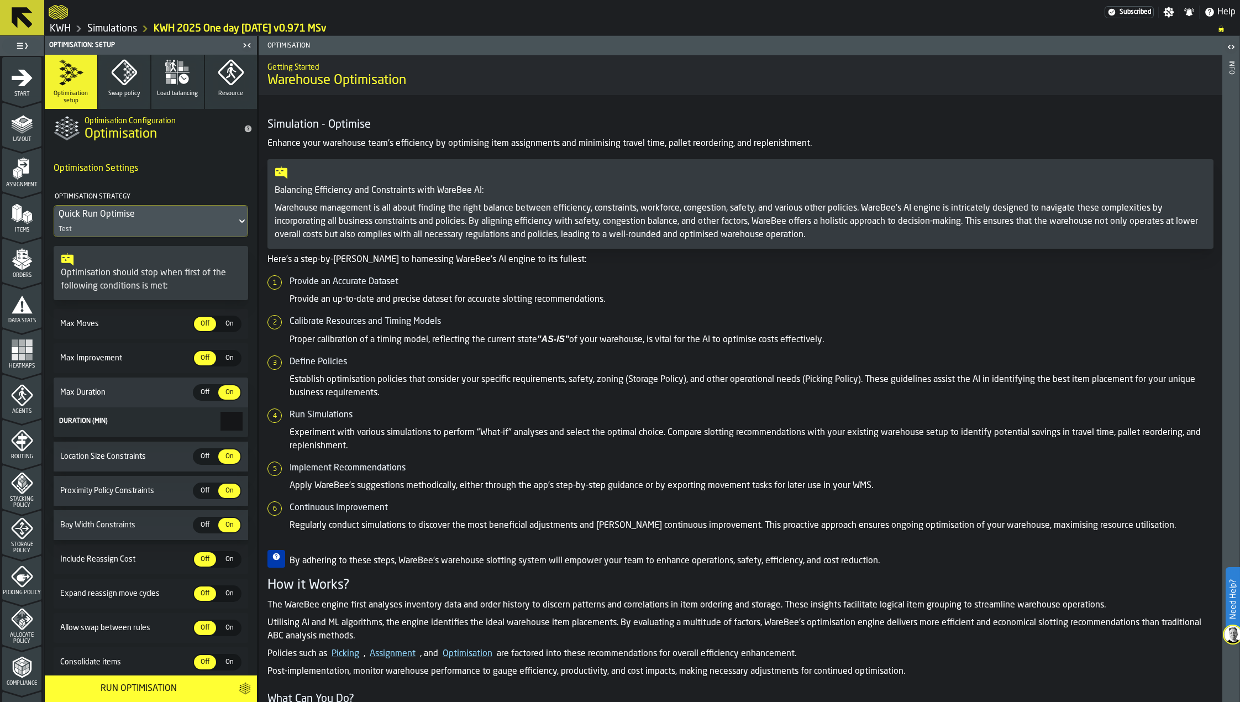
scroll to position [171, 0]
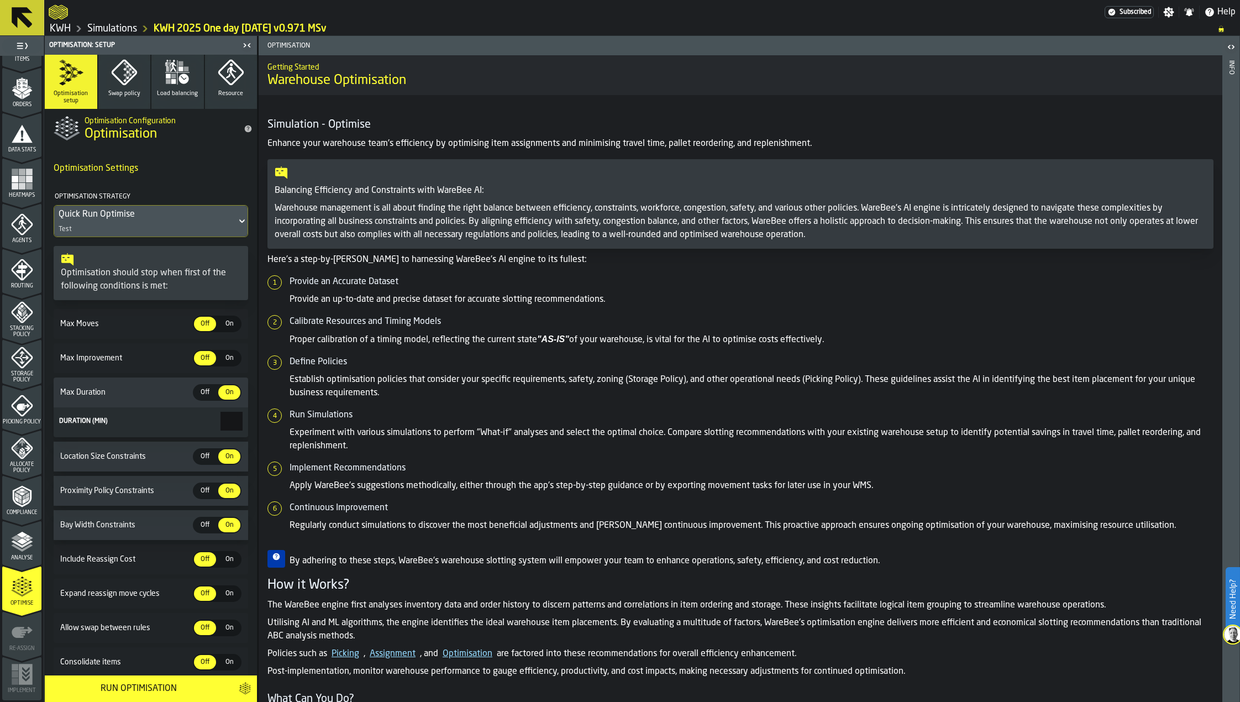
click at [27, 551] on icon "menu Analyse" at bounding box center [22, 542] width 22 height 22
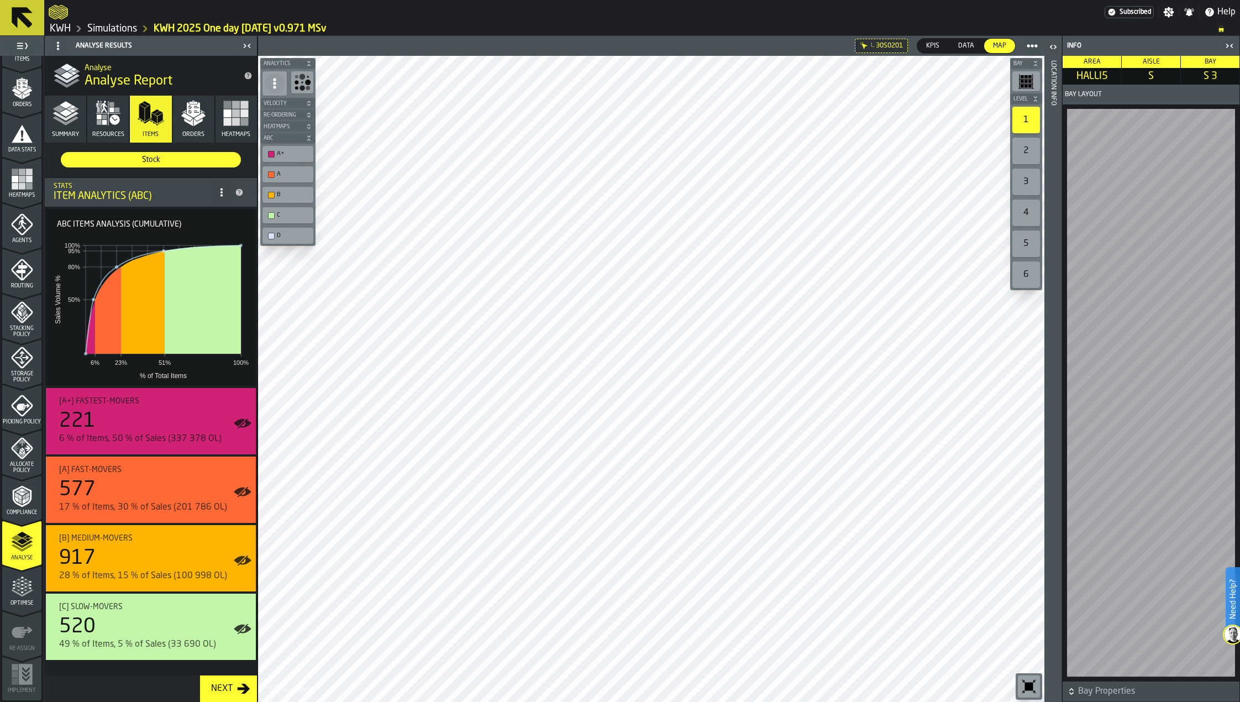
click at [1032, 48] on icon at bounding box center [1032, 45] width 11 height 11
click at [1042, 23] on ol "KWH Simulations KWH 2025 One day [DATE] v0.971 MSv" at bounding box center [628, 28] width 1158 height 13
click at [1091, 691] on span "Bay Properties" at bounding box center [1157, 691] width 159 height 13
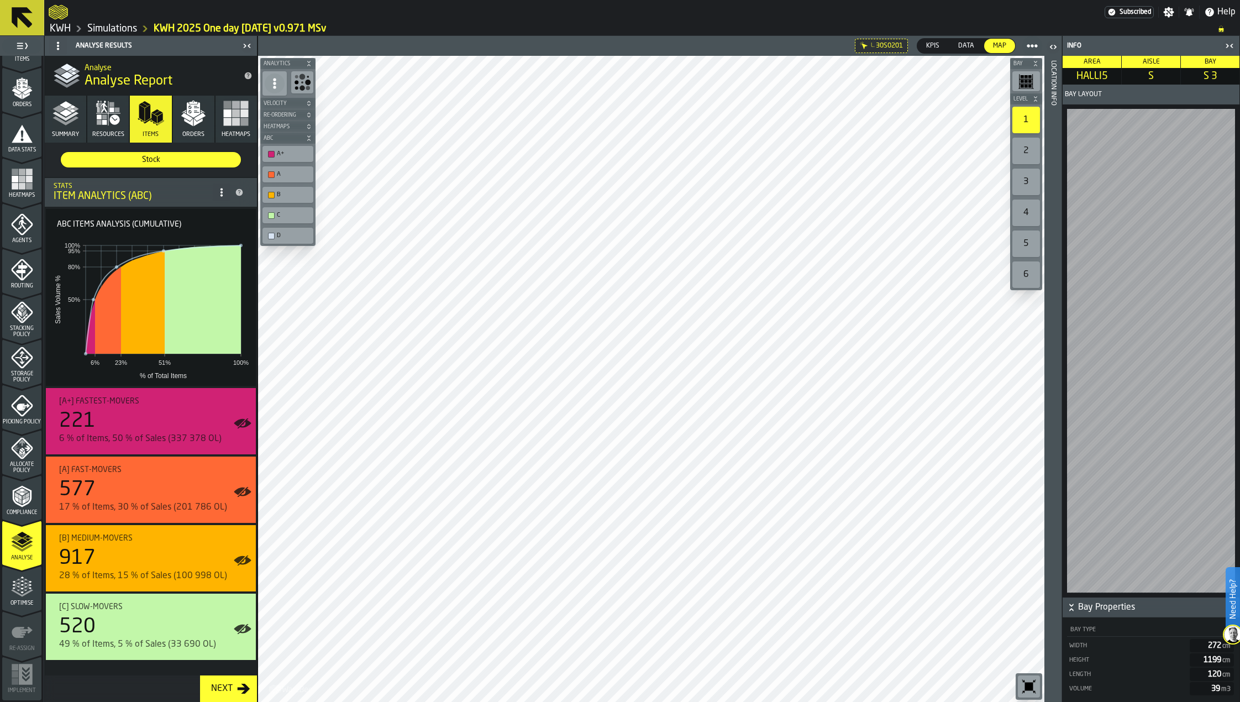
click at [1053, 47] on icon "button-toggle-Open" at bounding box center [1053, 46] width 13 height 13
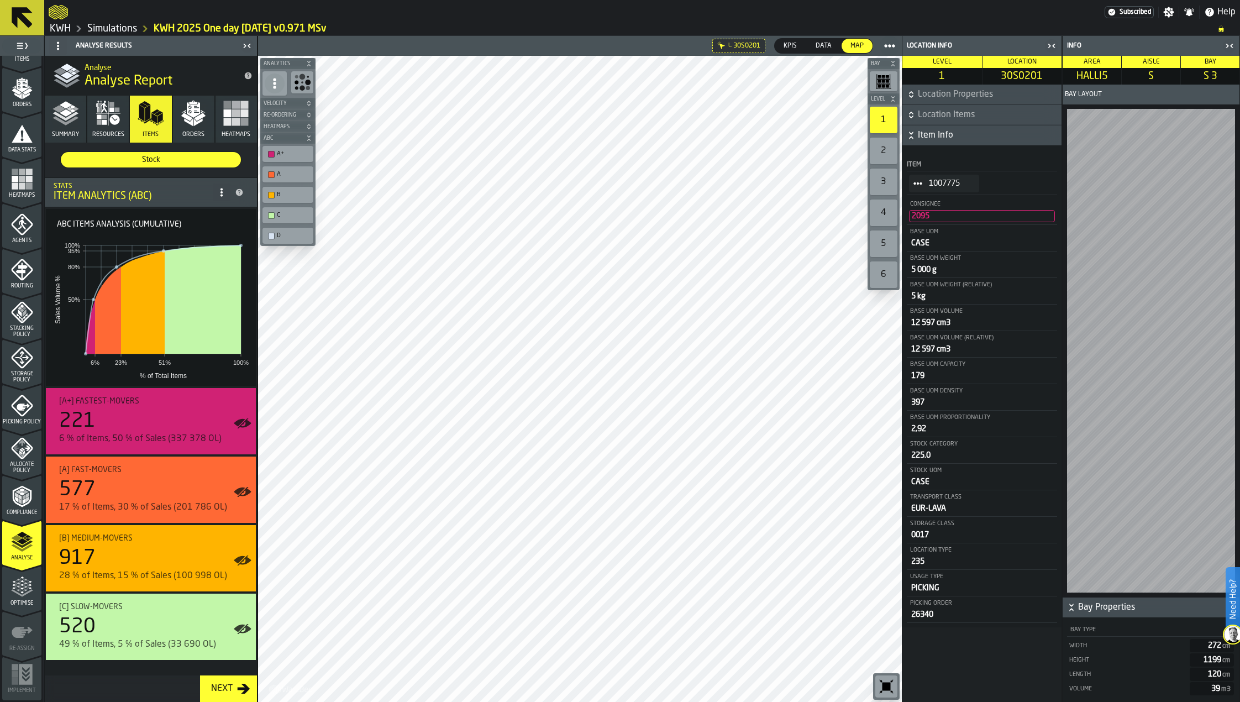
click at [939, 182] on span "1007775" at bounding box center [949, 183] width 41 height 9
click at [918, 181] on icon "StatList-item-1007775" at bounding box center [917, 183] width 9 height 9
click at [932, 227] on div "Show Orders" at bounding box center [949, 223] width 66 height 7
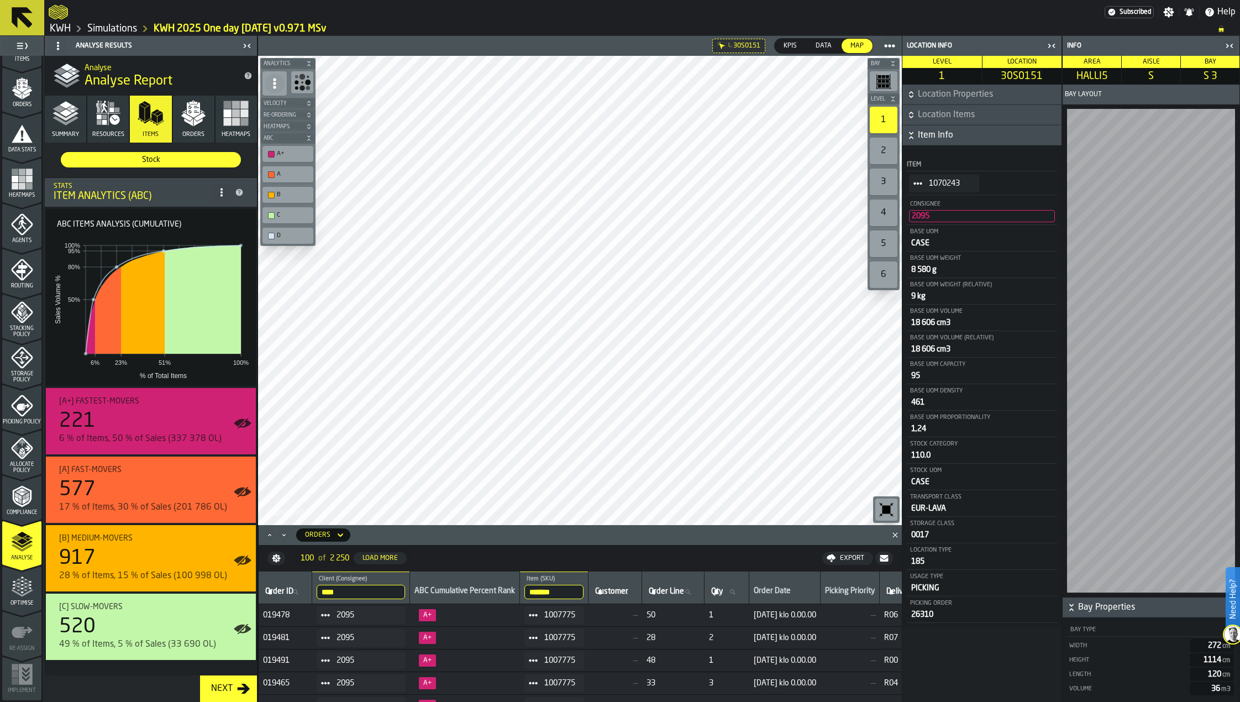
click at [573, 594] on input "*******" at bounding box center [553, 592] width 59 height 14
drag, startPoint x: 573, startPoint y: 594, endPoint x: 503, endPoint y: 585, distance: 70.7
type input "*******"
